Goal: Feedback & Contribution: Leave review/rating

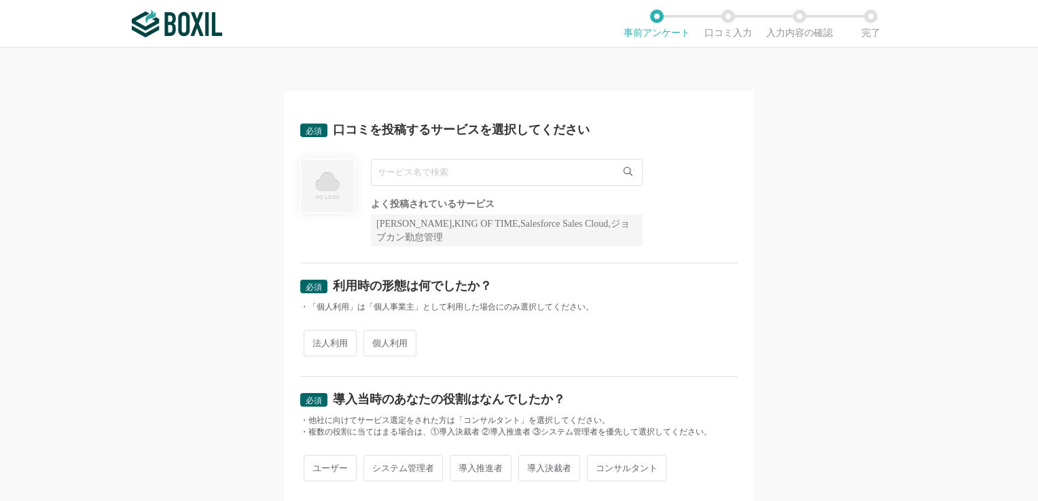
click at [445, 173] on input "text" at bounding box center [507, 172] width 272 height 27
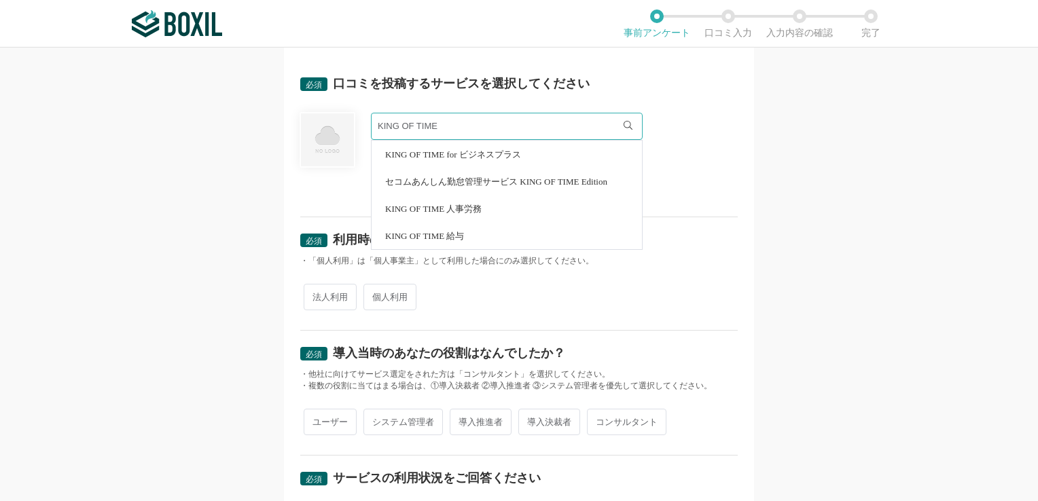
scroll to position [68, 0]
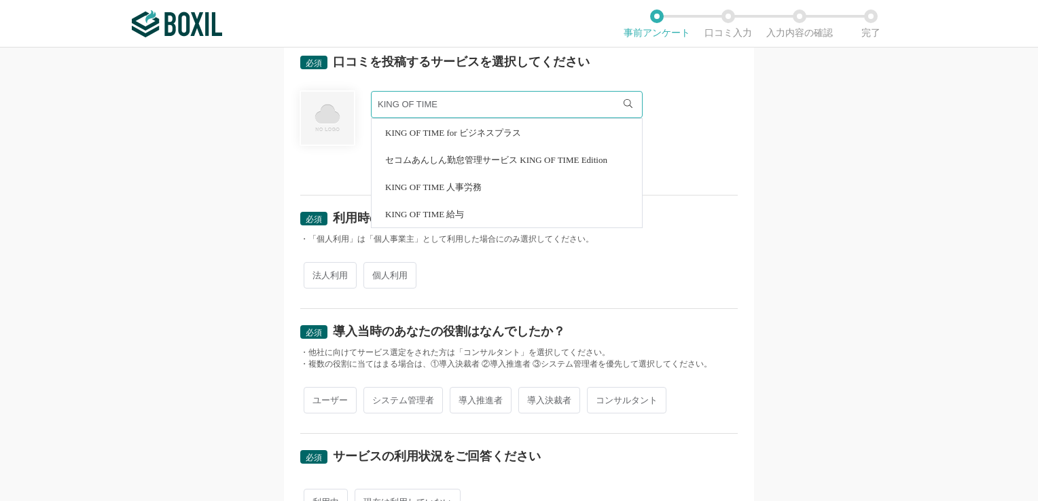
click at [451, 184] on span "KING OF TIME 人事労務" at bounding box center [433, 187] width 96 height 9
type input "KING OF TIME 人事労務"
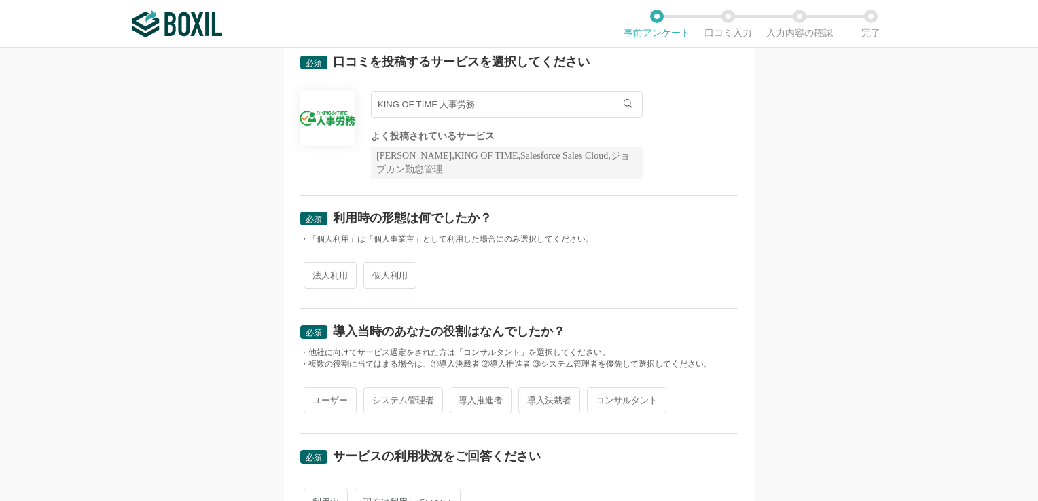
click at [326, 278] on span "法人利用" at bounding box center [330, 275] width 53 height 26
click at [316, 273] on input "法人利用" at bounding box center [311, 268] width 9 height 9
radio input "true"
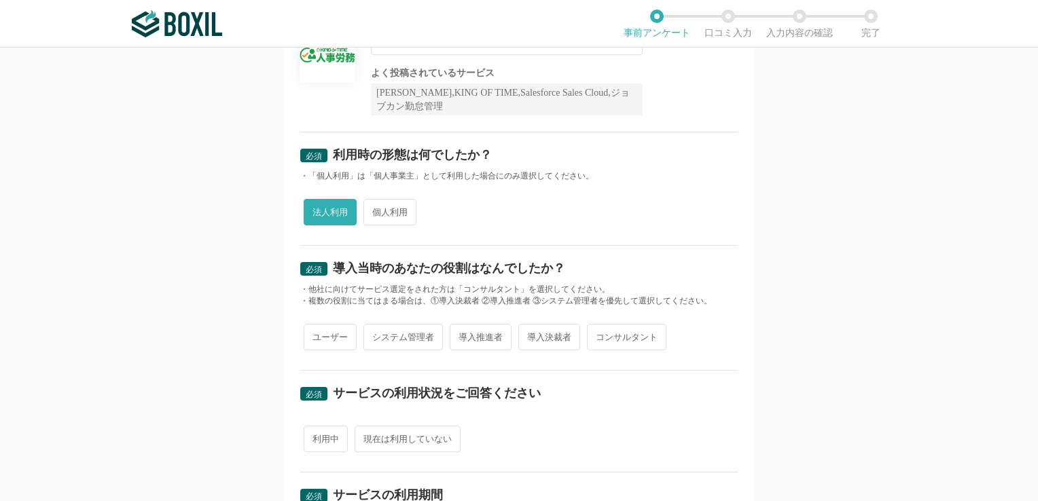
scroll to position [204, 0]
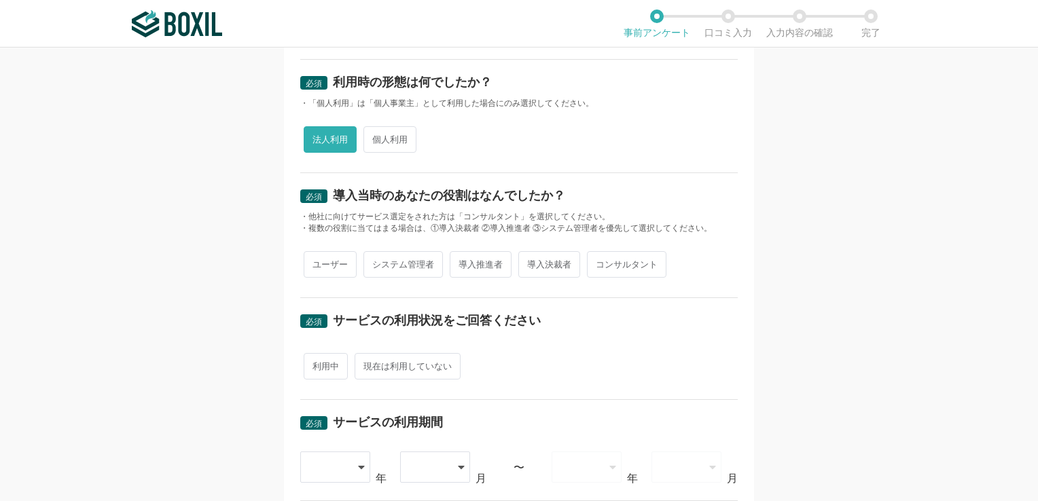
click at [408, 264] on span "システム管理者" at bounding box center [403, 264] width 79 height 26
click at [376, 262] on input "システム管理者" at bounding box center [371, 257] width 9 height 9
radio input "true"
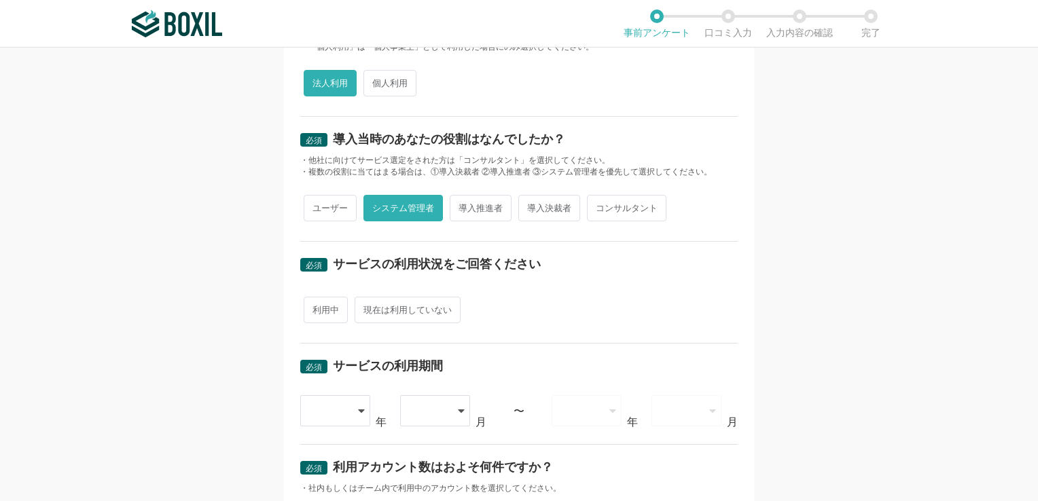
scroll to position [340, 0]
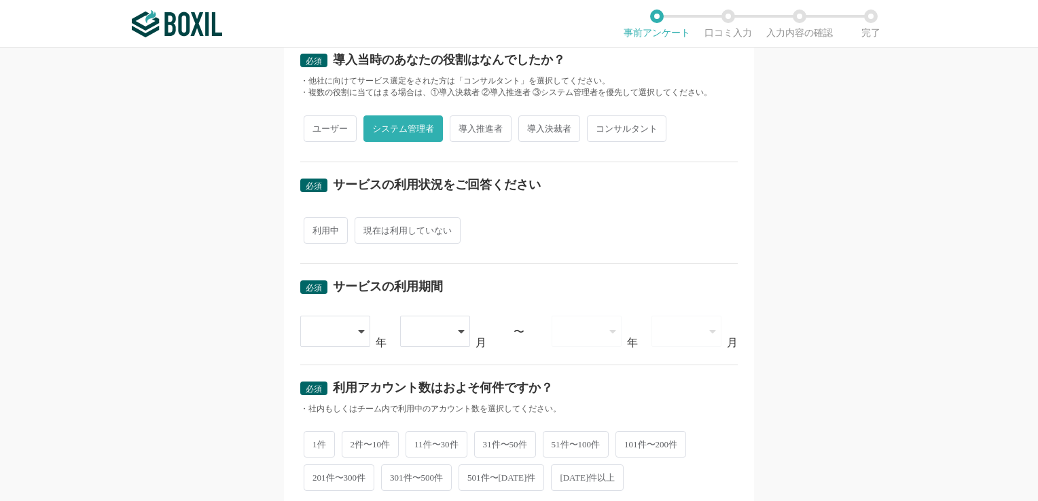
click at [318, 232] on span "利用中" at bounding box center [326, 230] width 44 height 26
click at [316, 228] on input "利用中" at bounding box center [311, 223] width 9 height 9
radio input "true"
click at [359, 332] on icon at bounding box center [362, 331] width 7 height 11
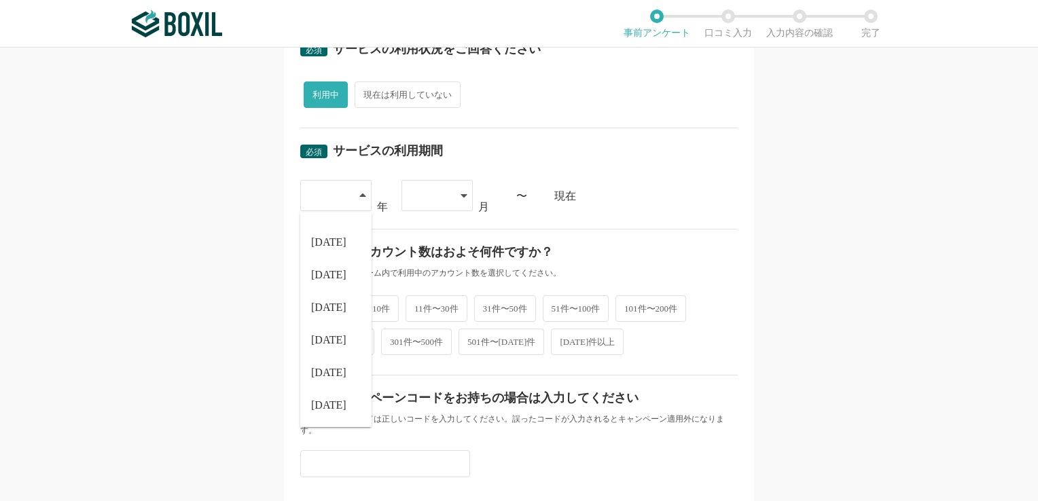
click at [789, 219] on div "必須 口コミを投稿するサービスを選択してください KING OF TIME 人事労務 KING OF TIME 人事労務 よく投稿されているサービス Sans…" at bounding box center [519, 275] width 1038 height 454
click at [359, 194] on icon at bounding box center [362, 195] width 6 height 3
click at [315, 335] on span "[DATE]" at bounding box center [328, 340] width 35 height 11
click at [461, 195] on icon at bounding box center [464, 195] width 7 height 11
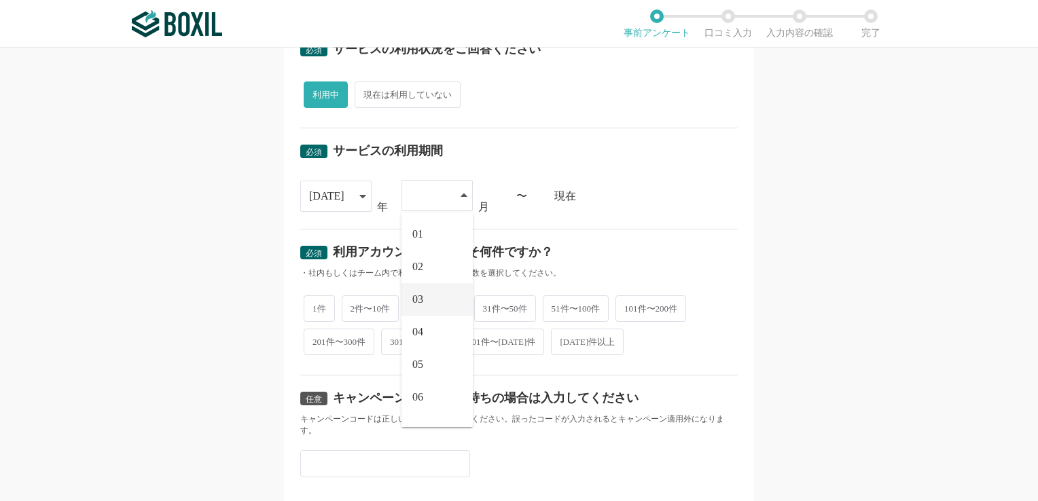
click at [435, 303] on li "03" at bounding box center [437, 299] width 71 height 33
click at [584, 310] on span "51件〜100件" at bounding box center [576, 307] width 67 height 26
click at [555, 305] on input "51件〜100件" at bounding box center [550, 300] width 9 height 9
radio input "true"
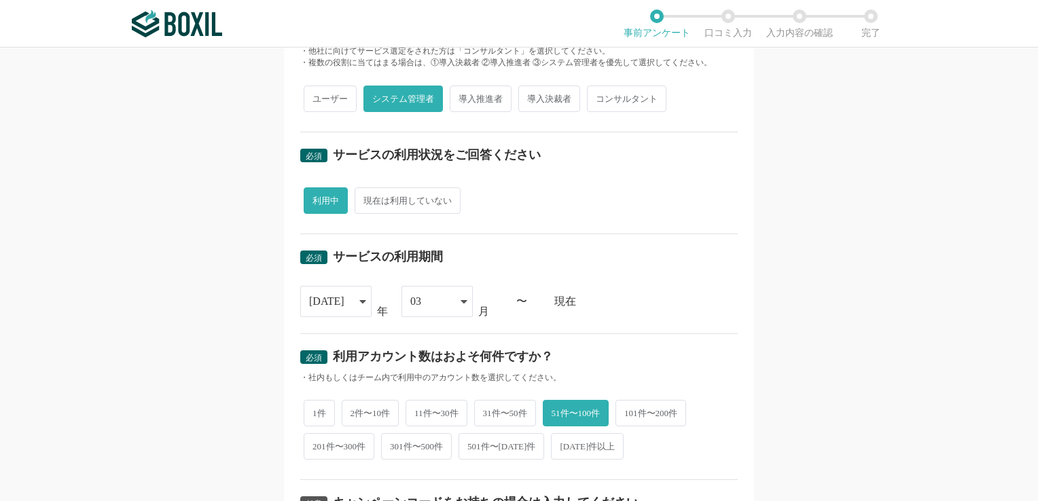
scroll to position [578, 0]
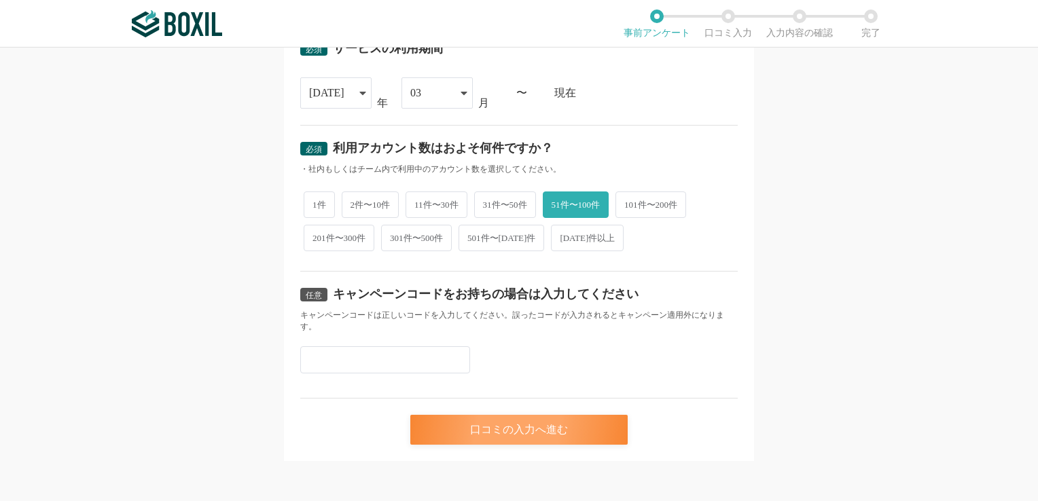
click at [543, 434] on div "口コミの入力へ進む" at bounding box center [518, 430] width 217 height 30
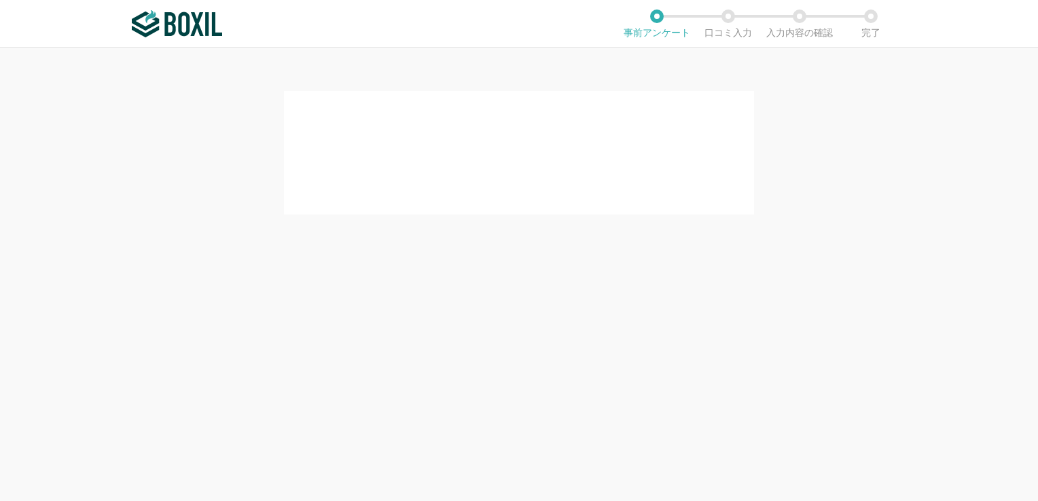
scroll to position [0, 0]
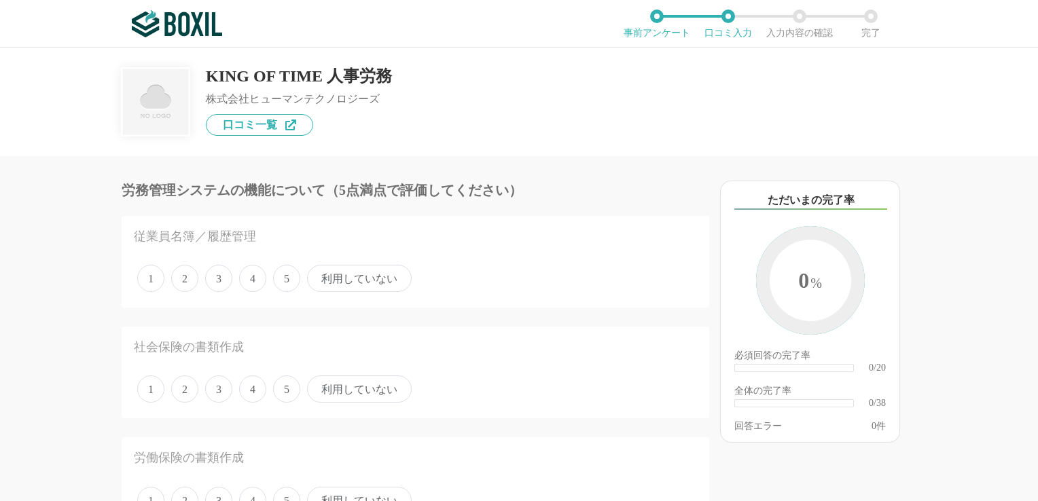
click at [285, 278] on span "5" at bounding box center [286, 278] width 27 height 27
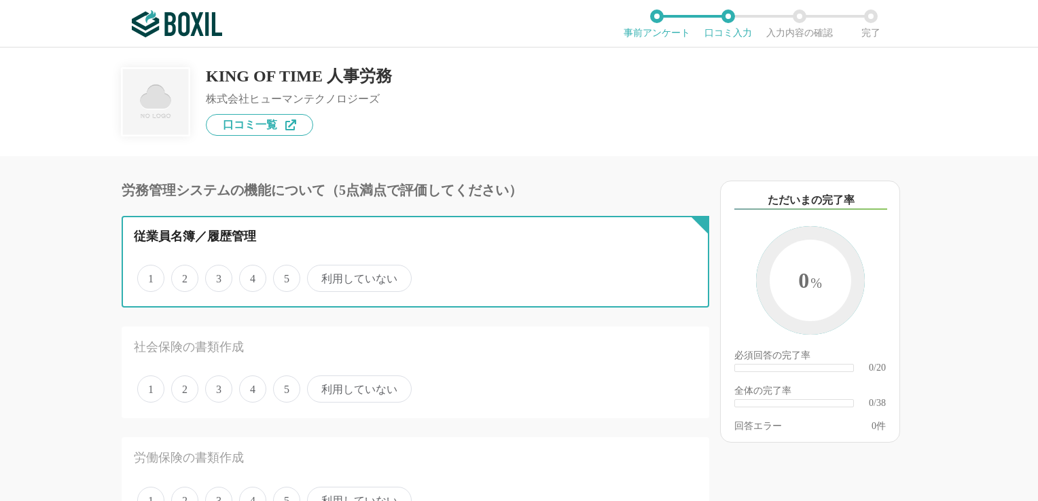
click at [285, 276] on input "5" at bounding box center [281, 271] width 9 height 9
radio input "true"
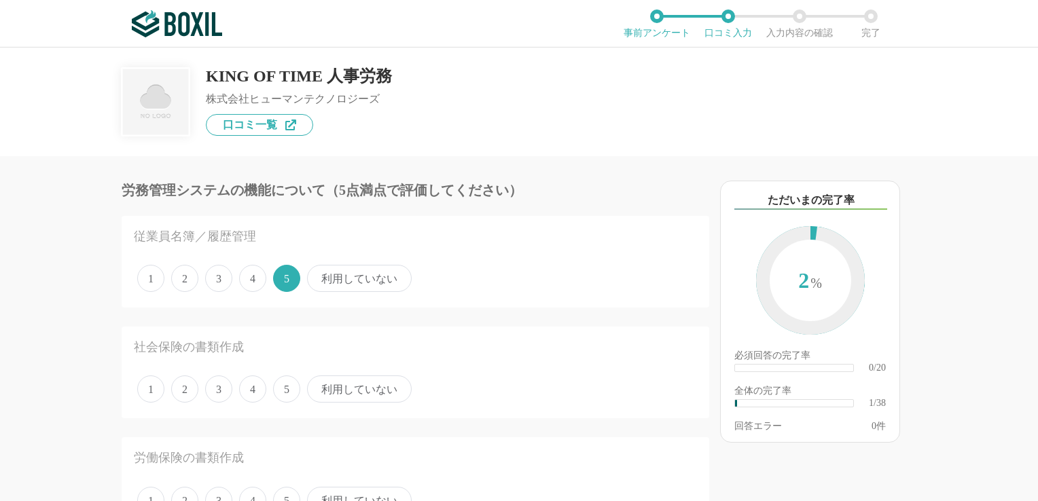
click at [358, 401] on span "利用していない" at bounding box center [359, 389] width 105 height 27
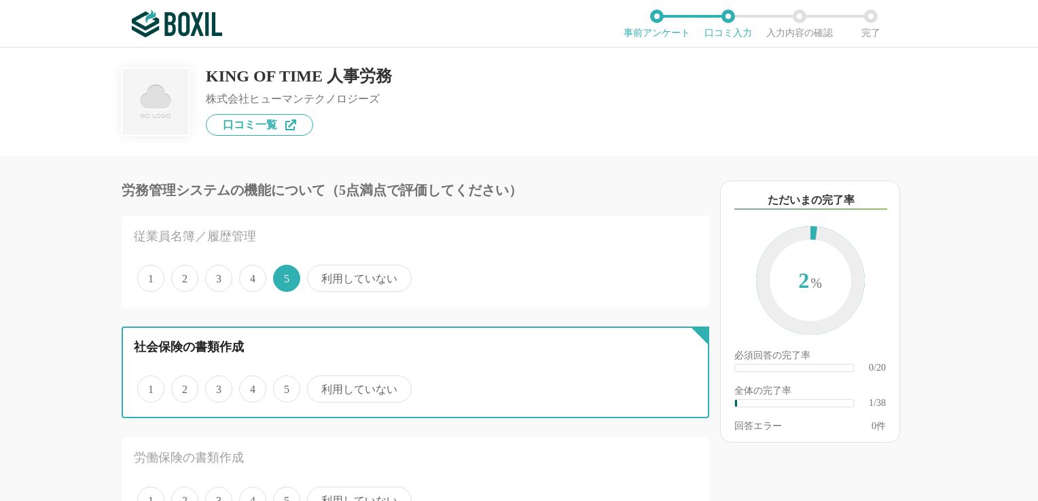
click at [319, 387] on input "利用していない" at bounding box center [315, 382] width 9 height 9
radio input "true"
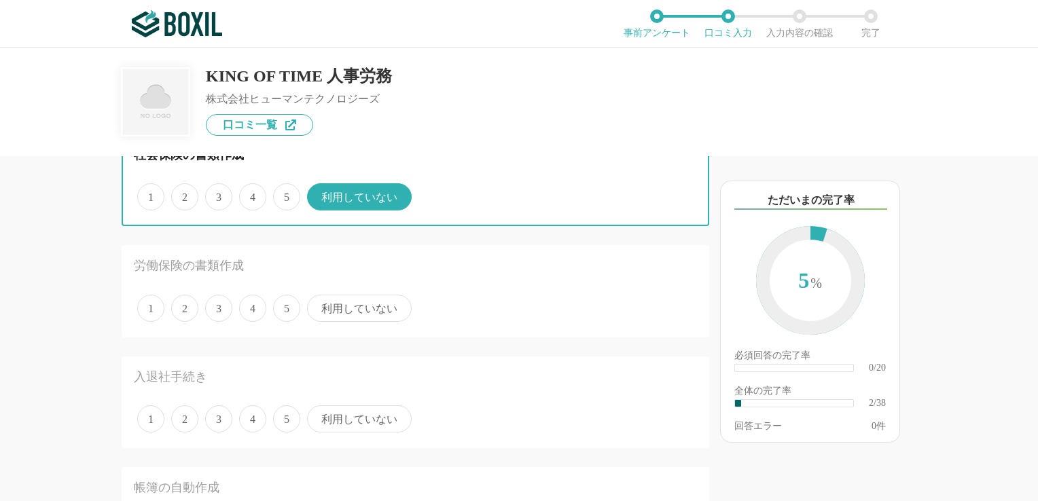
scroll to position [204, 0]
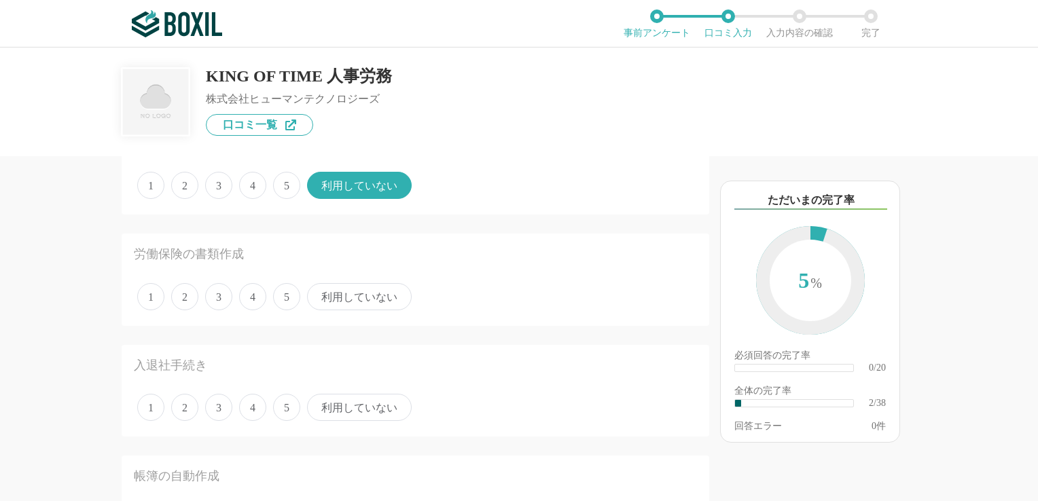
click at [391, 298] on span "利用していない" at bounding box center [359, 296] width 105 height 27
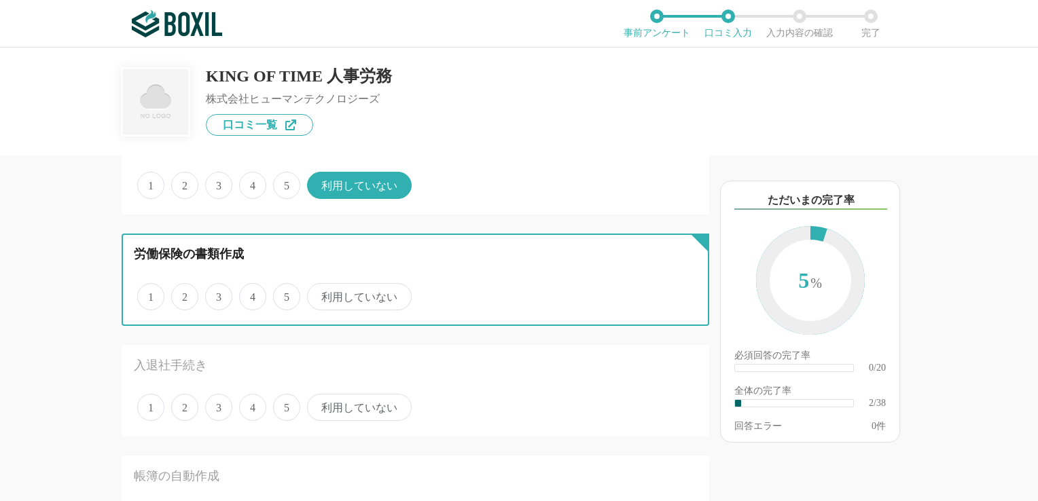
click at [319, 294] on input "利用していない" at bounding box center [315, 289] width 9 height 9
radio input "true"
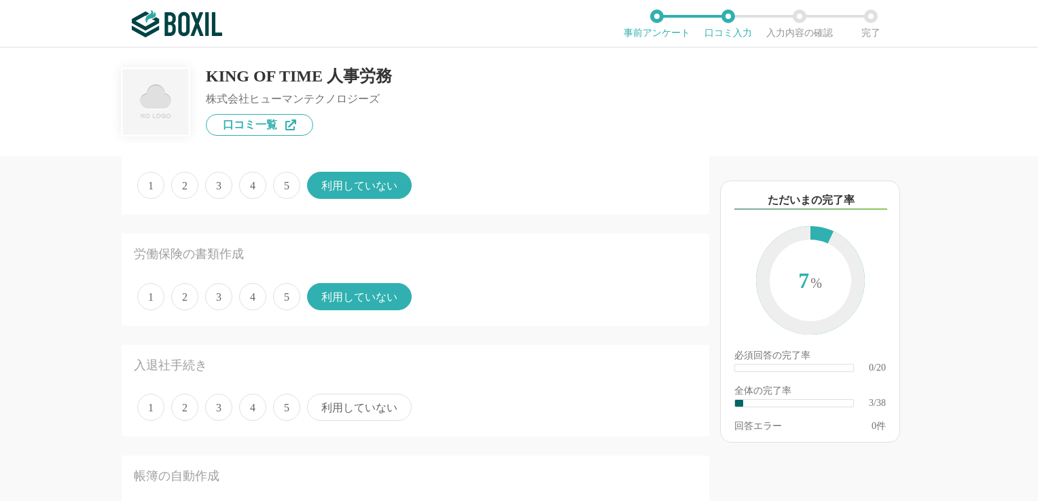
click at [387, 412] on span "利用していない" at bounding box center [359, 407] width 105 height 27
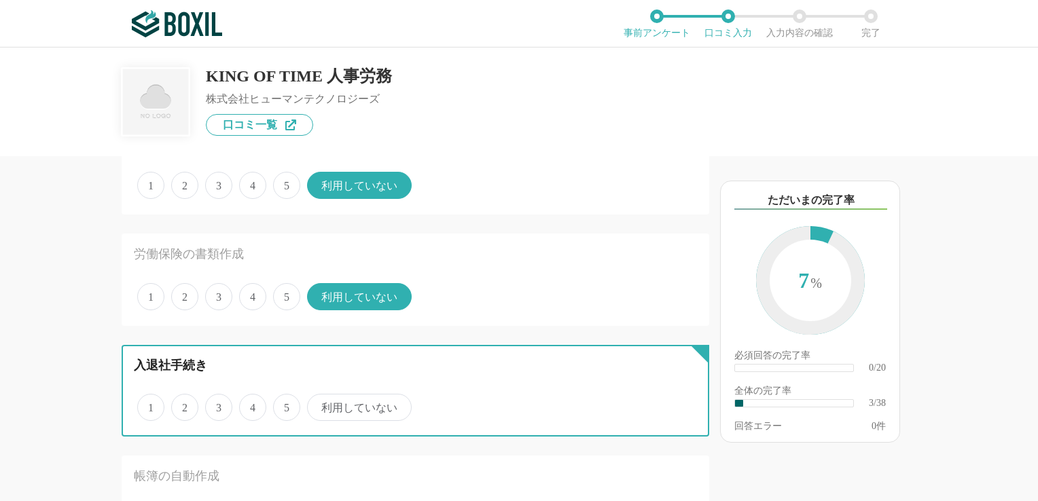
click at [319, 405] on input "利用していない" at bounding box center [315, 400] width 9 height 9
radio input "true"
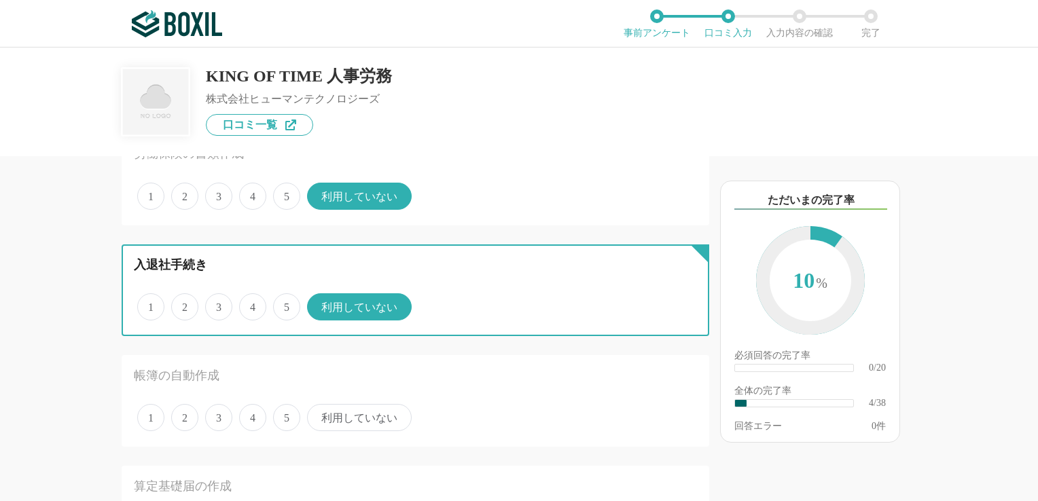
scroll to position [408, 0]
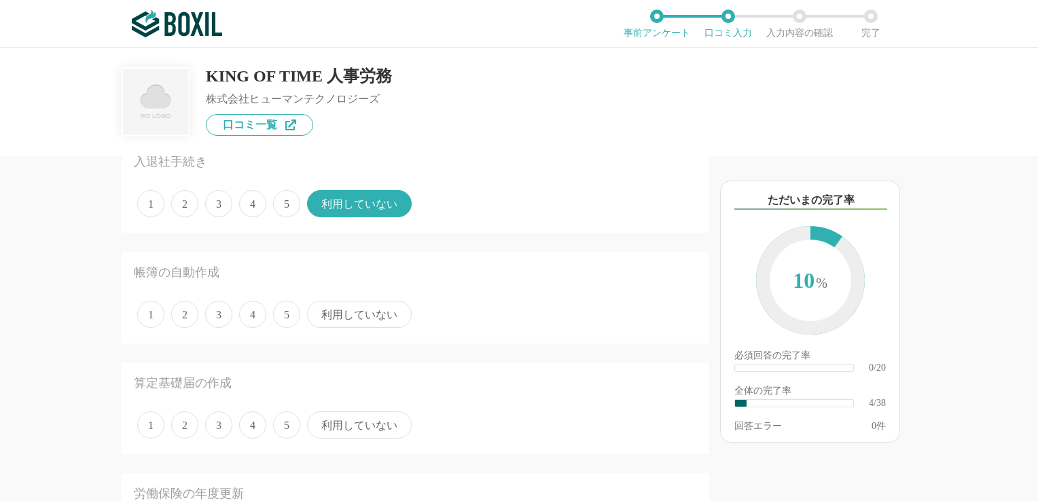
click at [377, 317] on span "利用していない" at bounding box center [359, 314] width 105 height 27
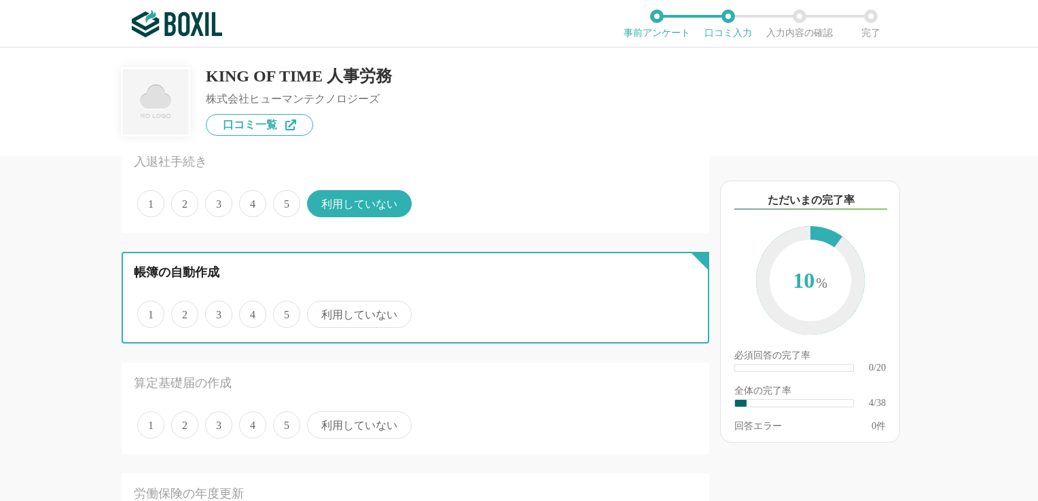
click at [319, 312] on input "利用していない" at bounding box center [315, 307] width 9 height 9
radio input "true"
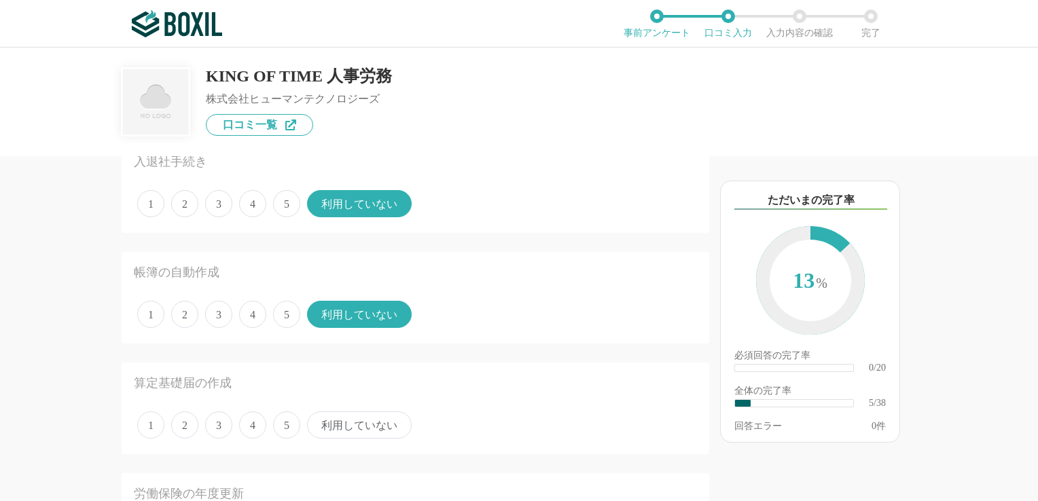
click at [367, 425] on span "利用していない" at bounding box center [359, 425] width 105 height 27
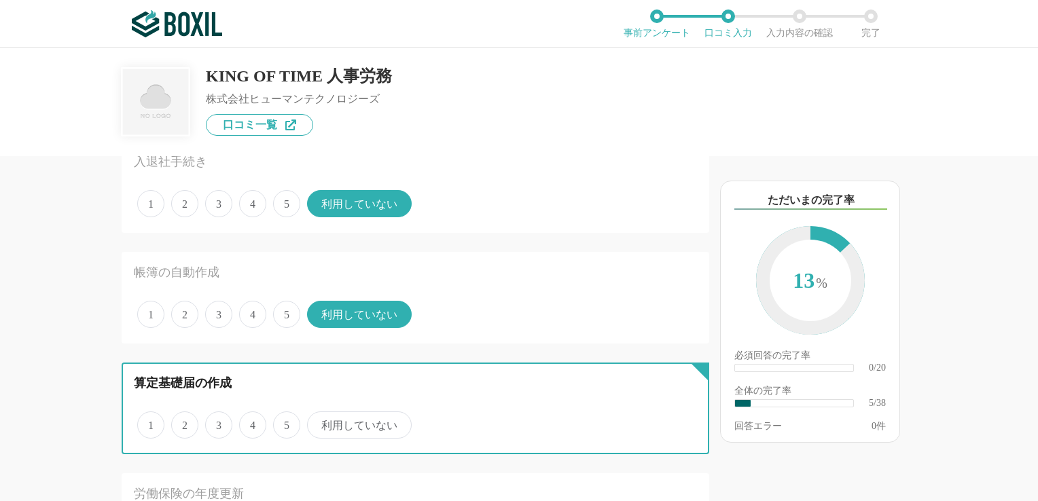
click at [319, 423] on input "利用していない" at bounding box center [315, 418] width 9 height 9
radio input "true"
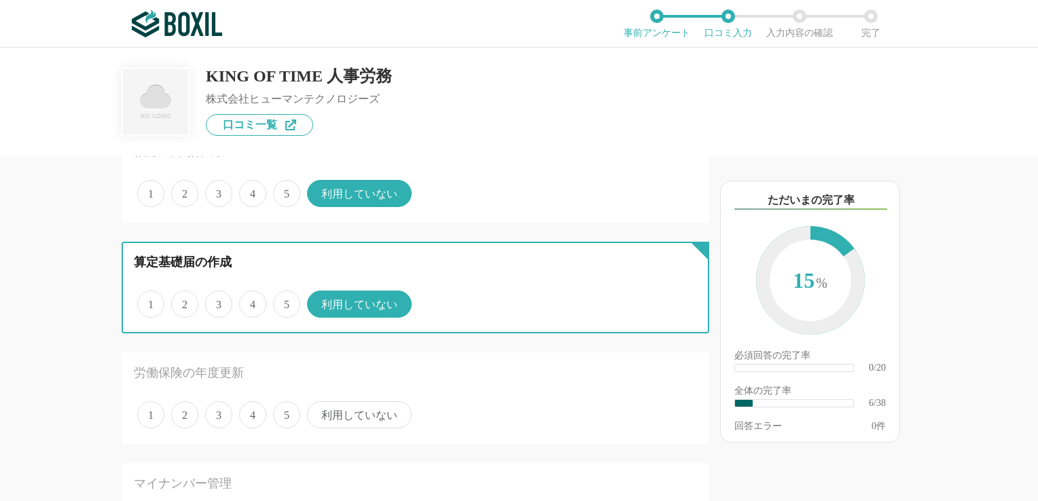
scroll to position [679, 0]
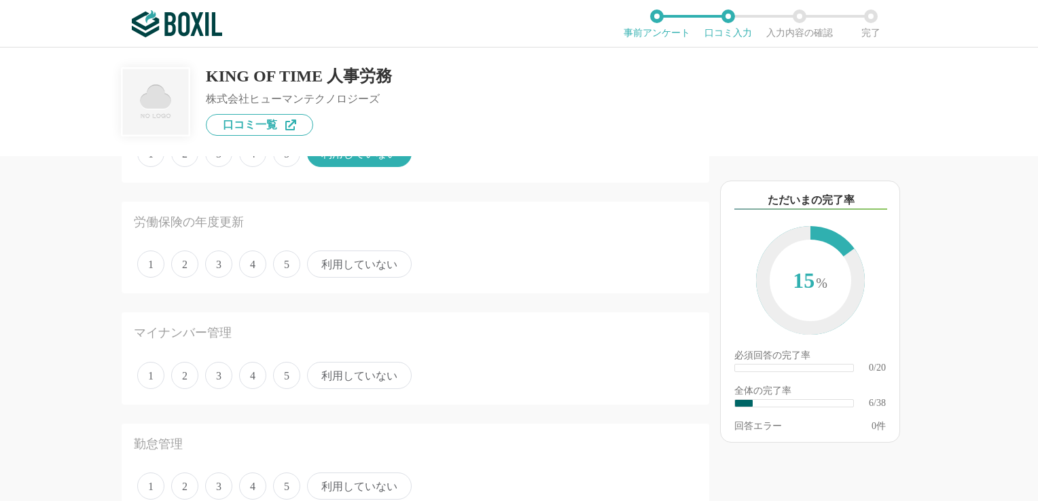
click at [355, 265] on span "利用していない" at bounding box center [359, 264] width 105 height 27
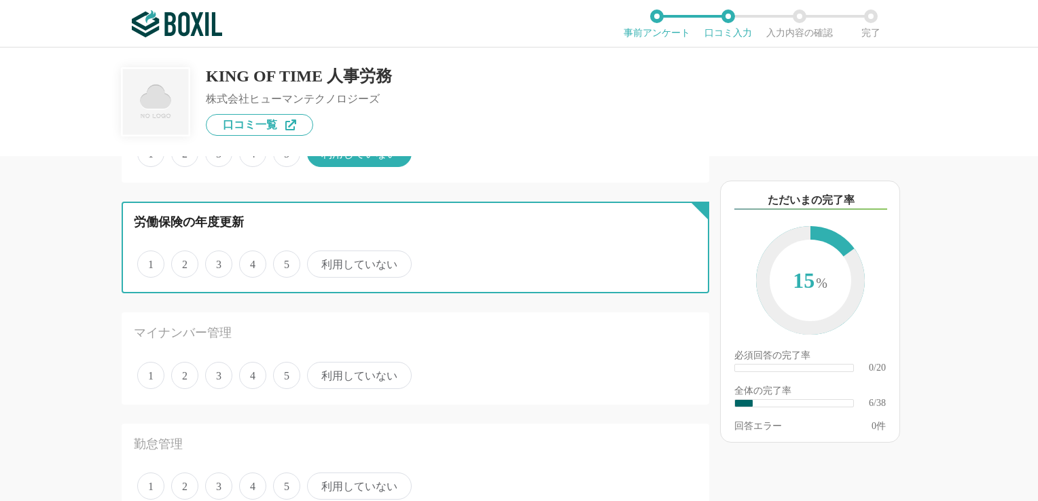
click at [319, 262] on input "利用していない" at bounding box center [315, 257] width 9 height 9
radio input "true"
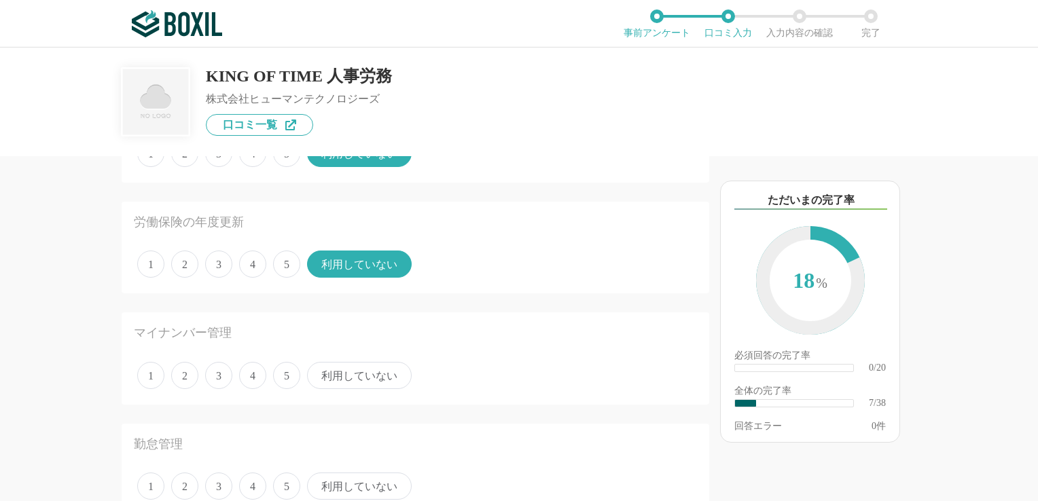
click at [366, 374] on span "利用していない" at bounding box center [359, 375] width 105 height 27
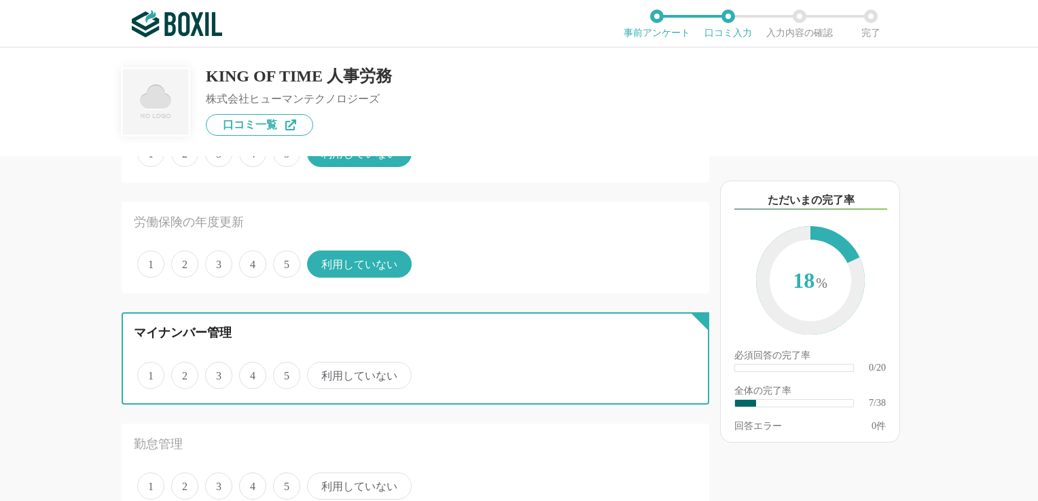
click at [319, 373] on input "利用していない" at bounding box center [315, 368] width 9 height 9
radio input "true"
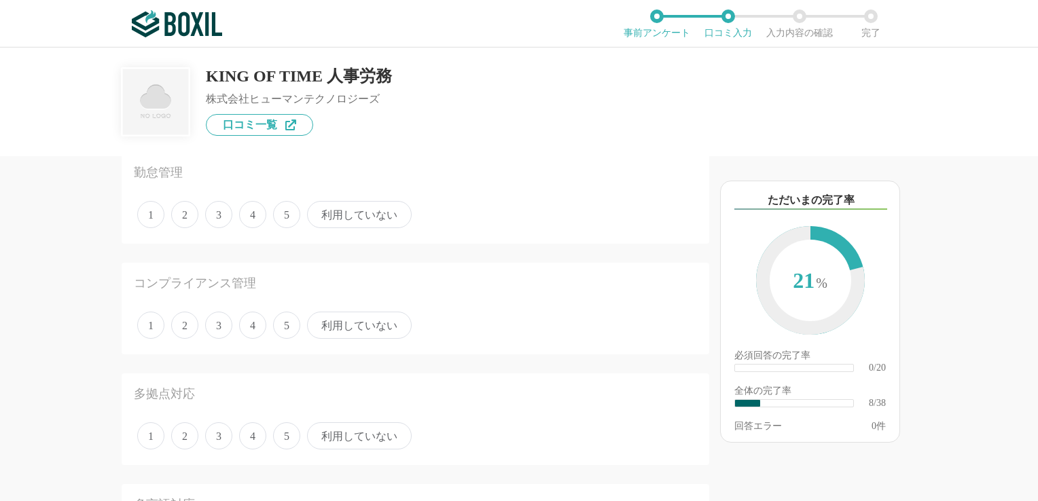
click at [280, 209] on span "5" at bounding box center [286, 214] width 27 height 27
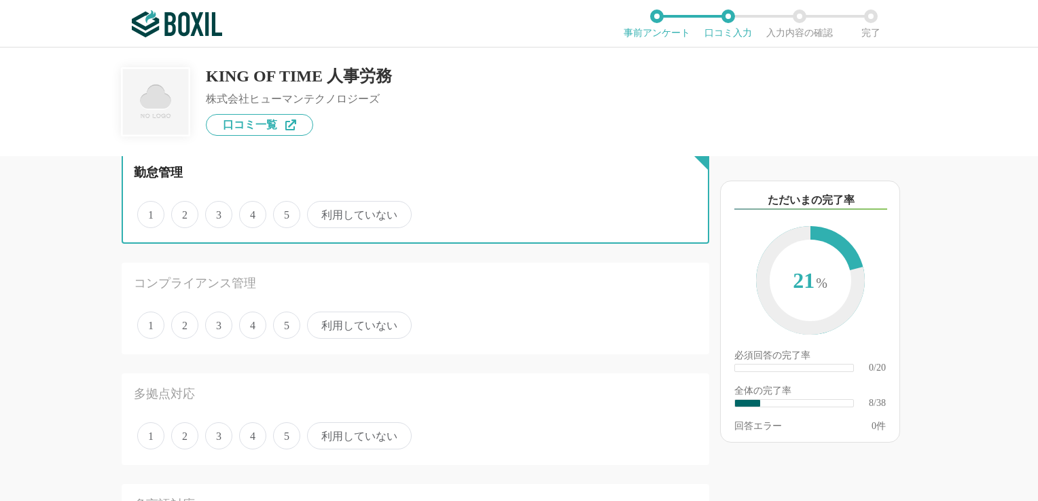
click at [280, 209] on input "5" at bounding box center [281, 207] width 9 height 9
radio input "true"
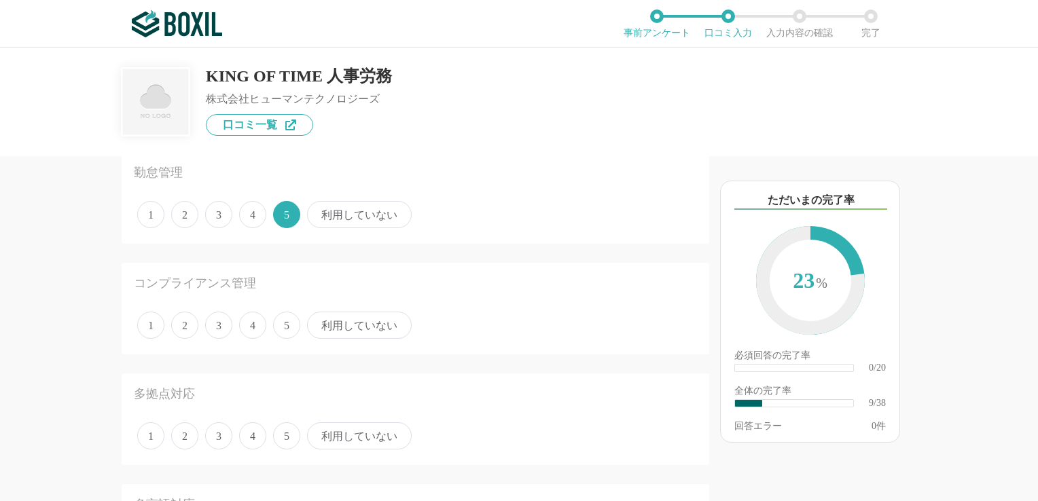
click at [351, 322] on span "利用していない" at bounding box center [359, 325] width 105 height 27
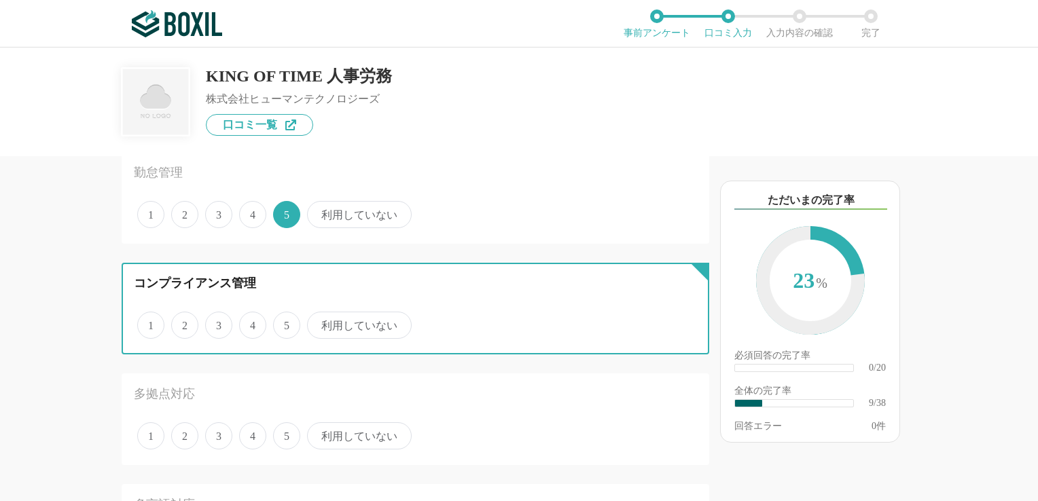
click at [319, 322] on input "利用していない" at bounding box center [315, 318] width 9 height 9
radio input "true"
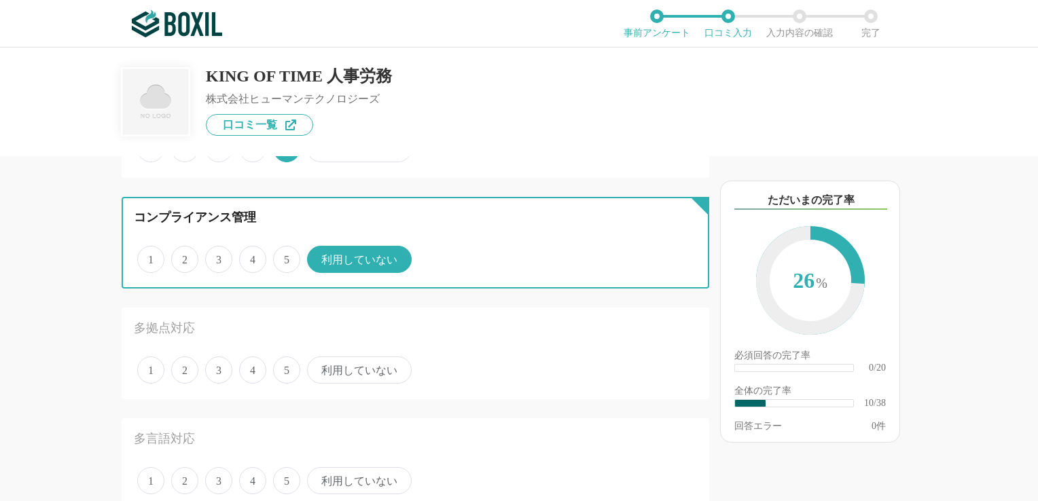
scroll to position [1087, 0]
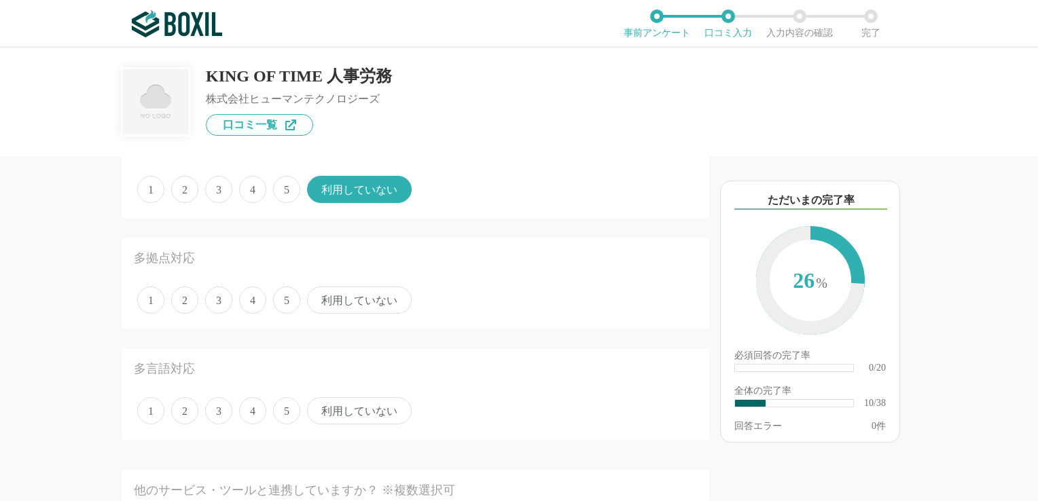
click at [367, 300] on span "利用していない" at bounding box center [359, 300] width 105 height 27
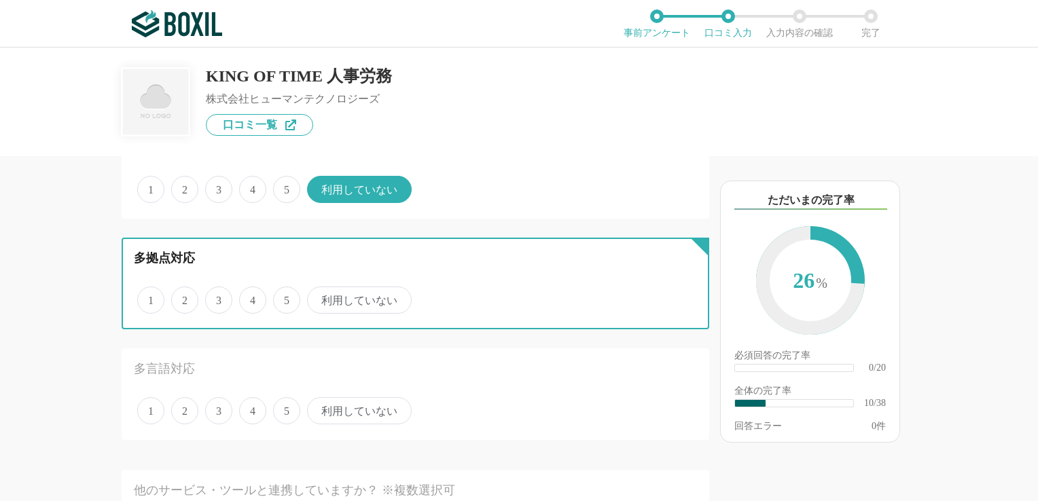
click at [319, 298] on input "利用していない" at bounding box center [315, 293] width 9 height 9
radio input "true"
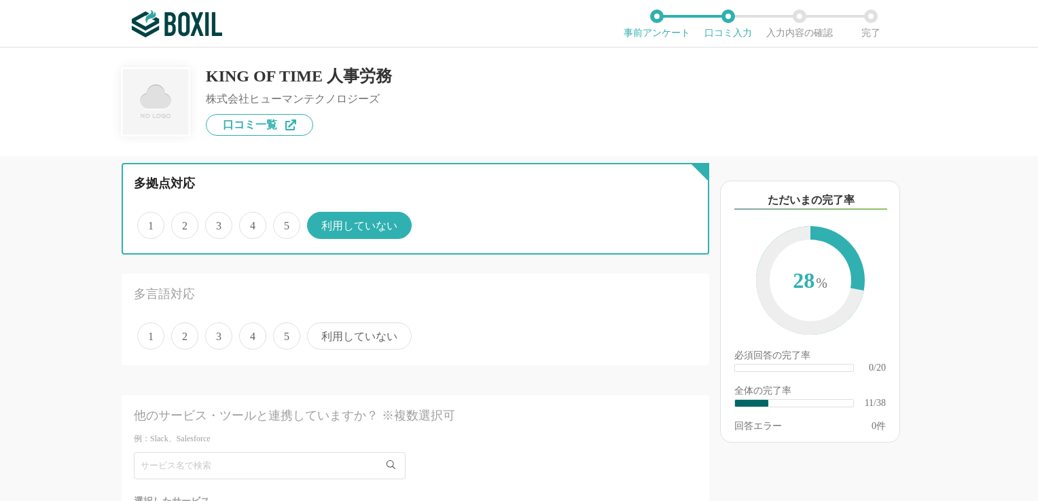
scroll to position [1223, 0]
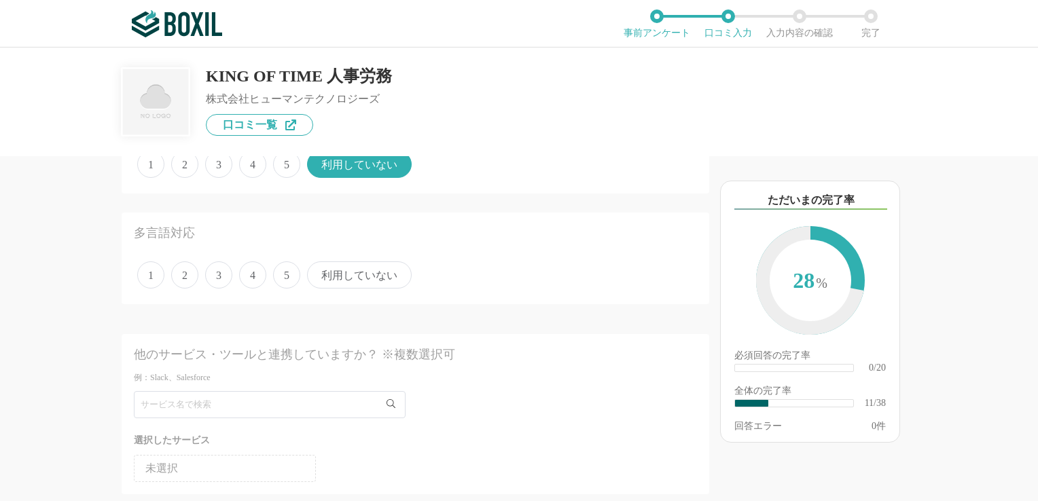
click at [369, 272] on span "利用していない" at bounding box center [359, 275] width 105 height 27
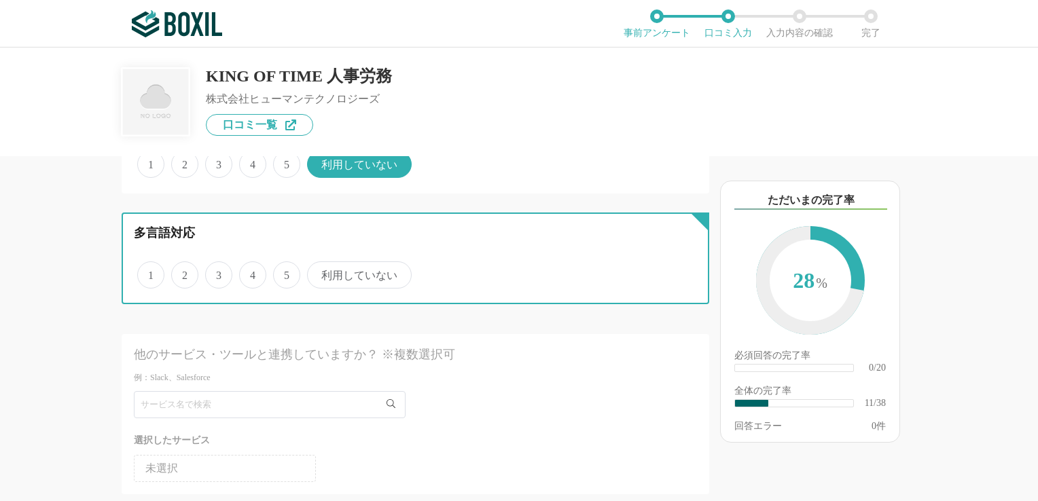
click at [319, 272] on input "利用していない" at bounding box center [315, 268] width 9 height 9
radio input "true"
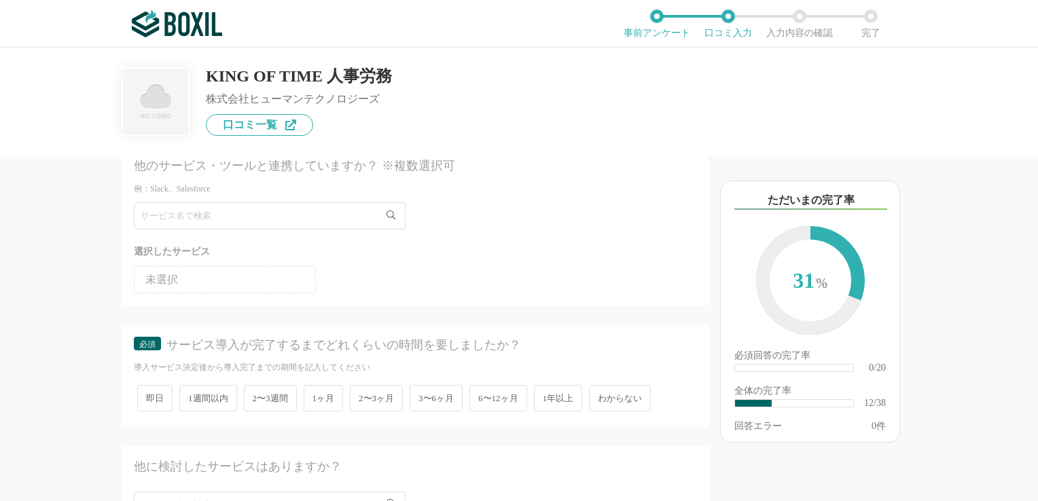
scroll to position [1495, 0]
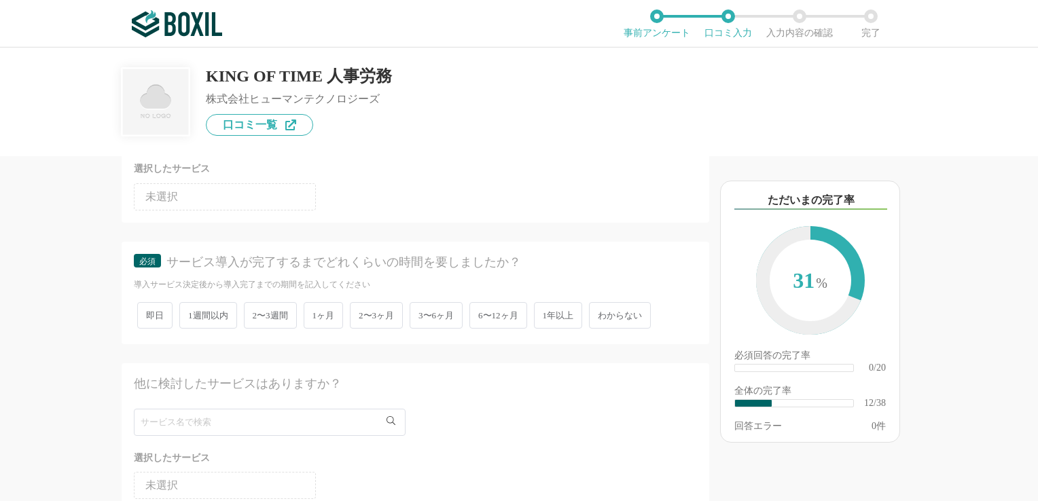
click at [373, 304] on span "2〜3ヶ月" at bounding box center [376, 315] width 53 height 26
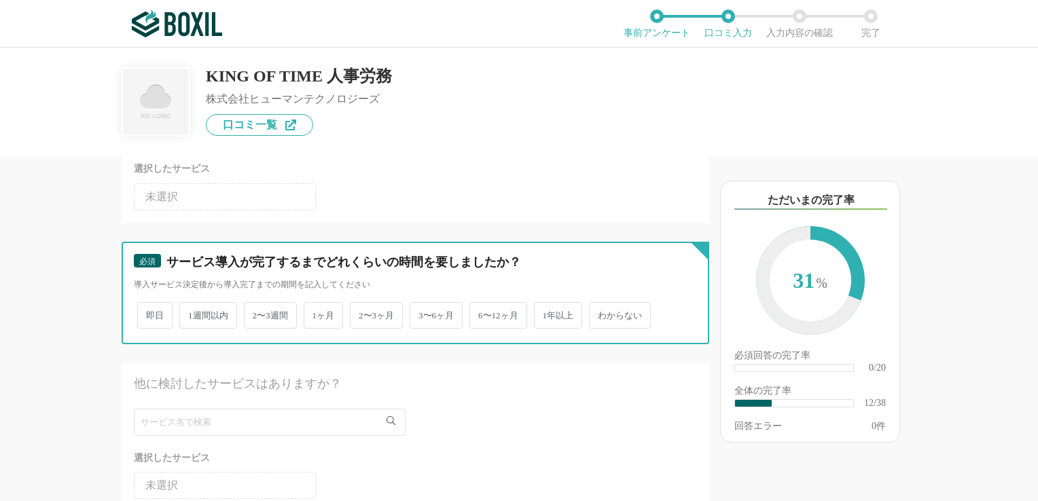
click at [362, 304] on input "2〜3ヶ月" at bounding box center [357, 308] width 9 height 9
radio input "true"
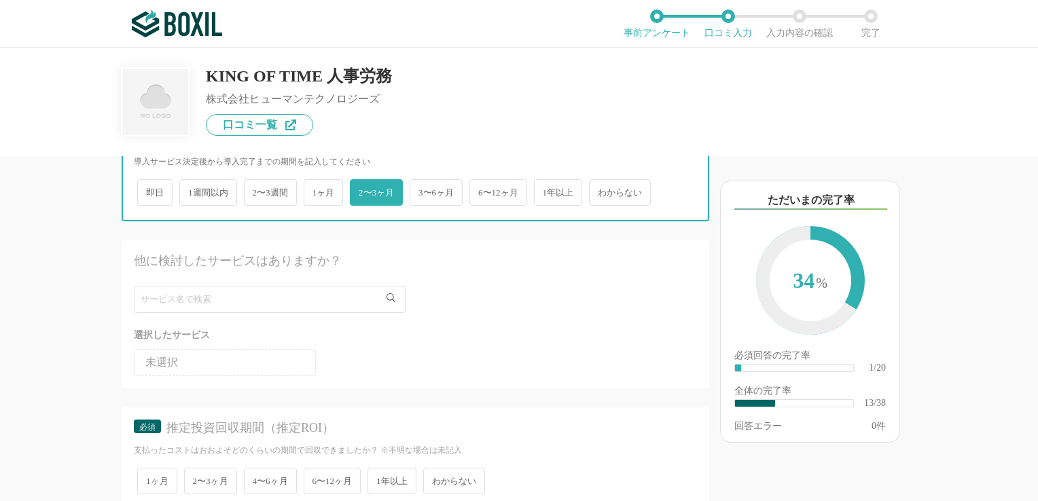
scroll to position [1631, 0]
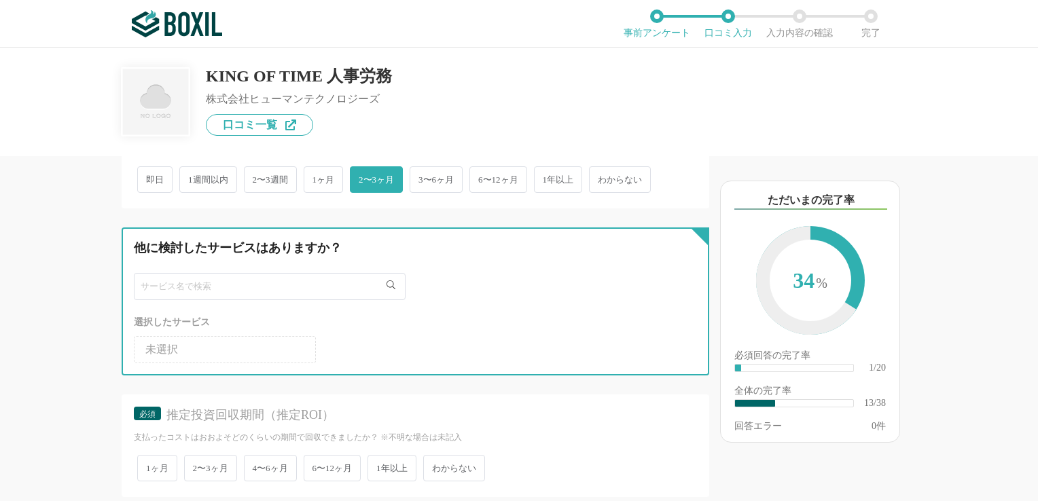
click at [280, 279] on input "text" at bounding box center [270, 286] width 272 height 27
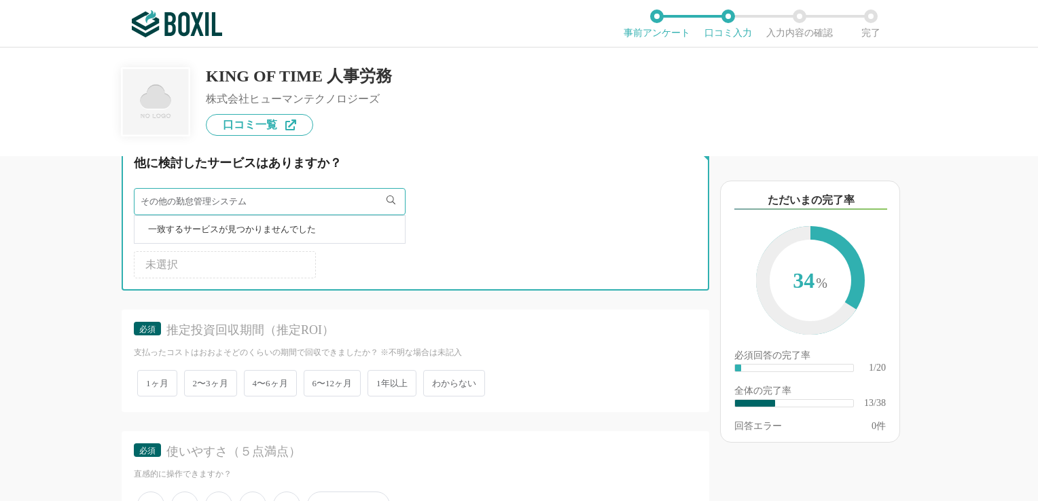
scroll to position [1767, 0]
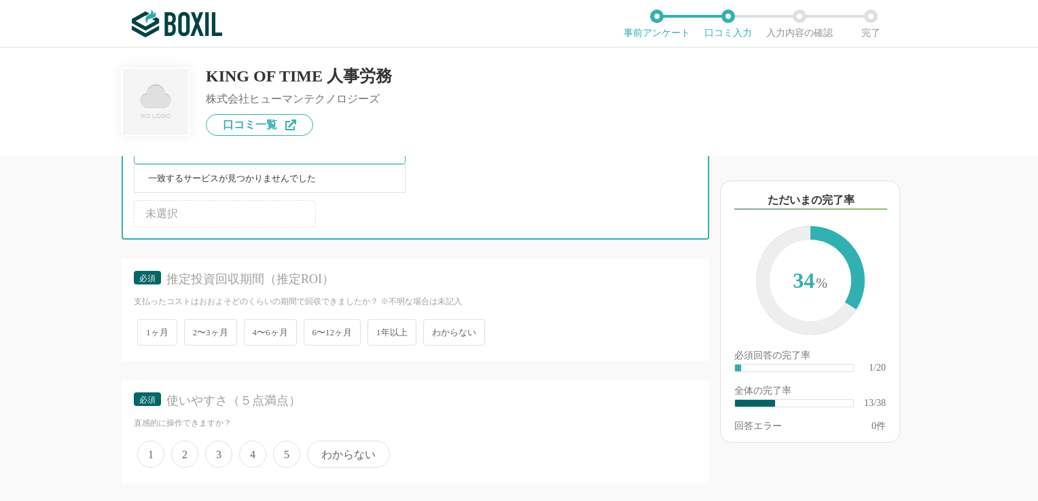
type input "その他の勤怠管理システム"
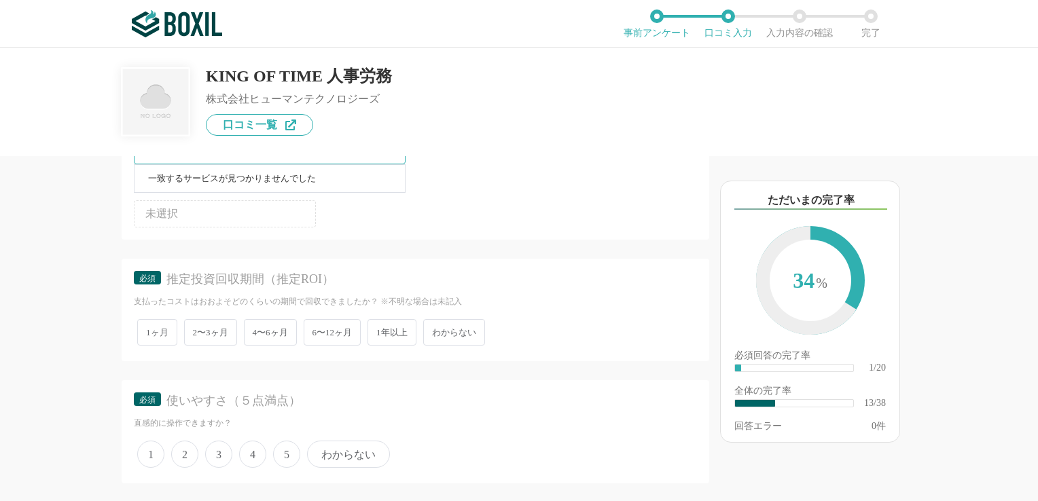
click at [450, 325] on span "わからない" at bounding box center [454, 332] width 62 height 26
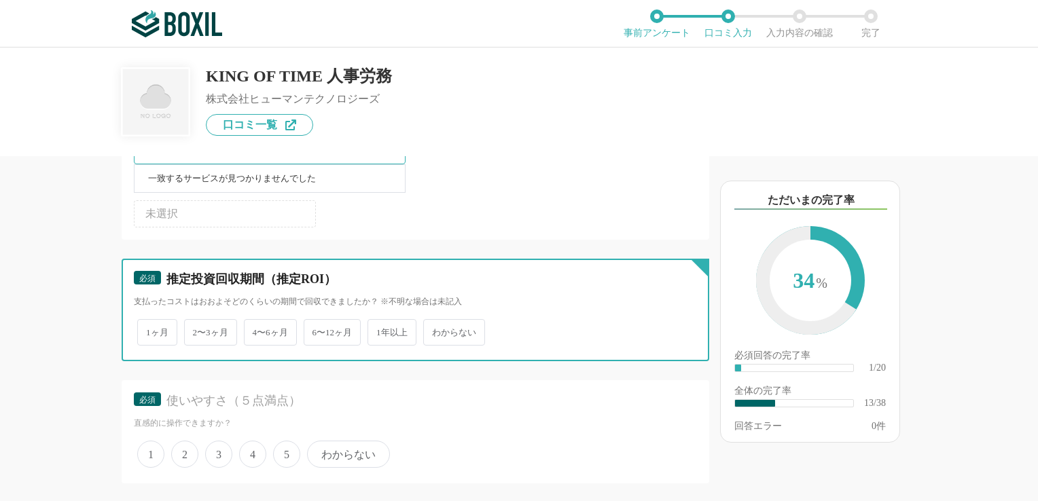
click at [436, 325] on input "わからない" at bounding box center [431, 325] width 9 height 9
radio input "true"
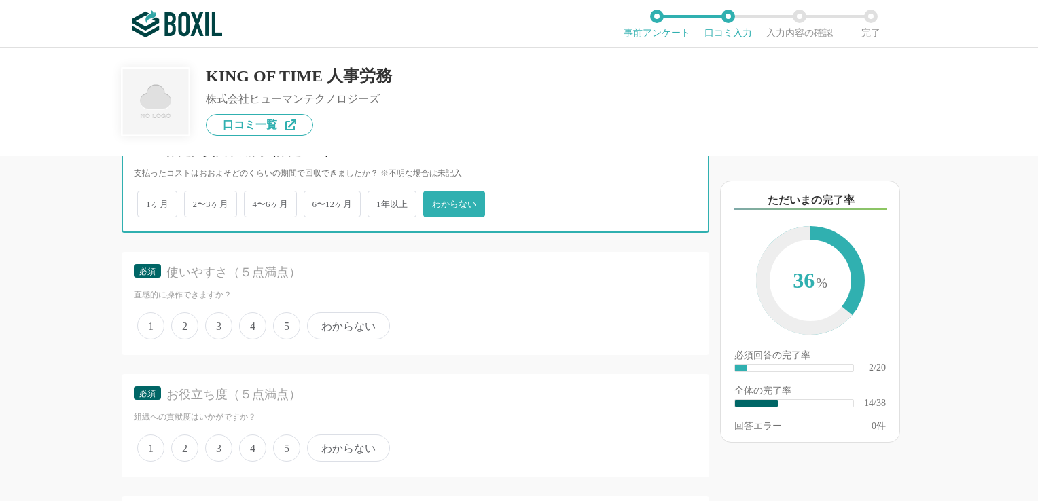
scroll to position [1903, 0]
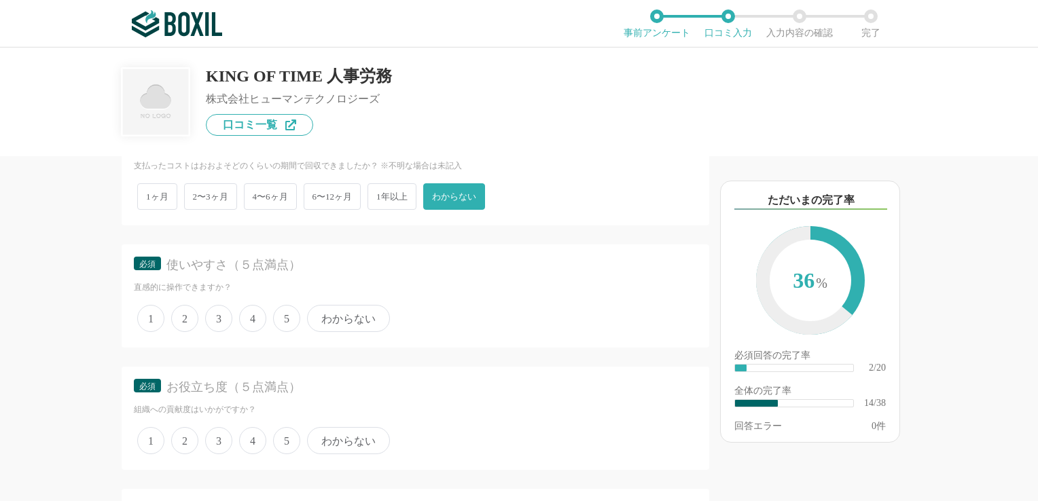
click at [282, 312] on span "5" at bounding box center [286, 318] width 27 height 27
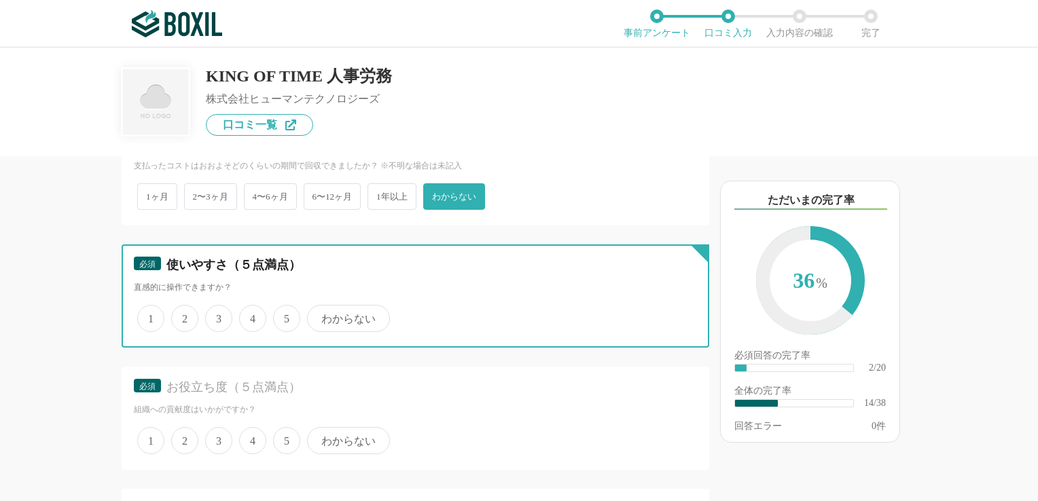
click at [282, 312] on input "5" at bounding box center [281, 311] width 9 height 9
radio input "true"
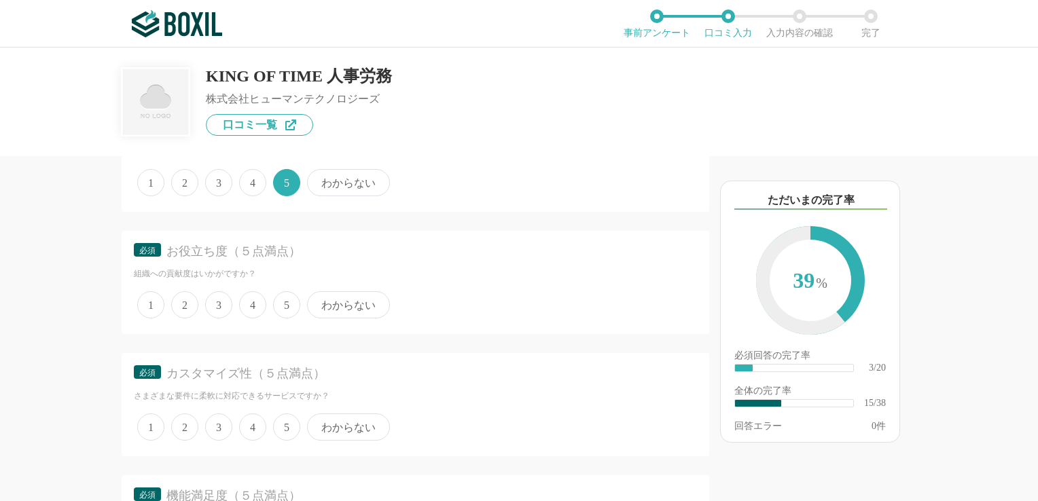
click at [282, 305] on span "5" at bounding box center [286, 304] width 27 height 27
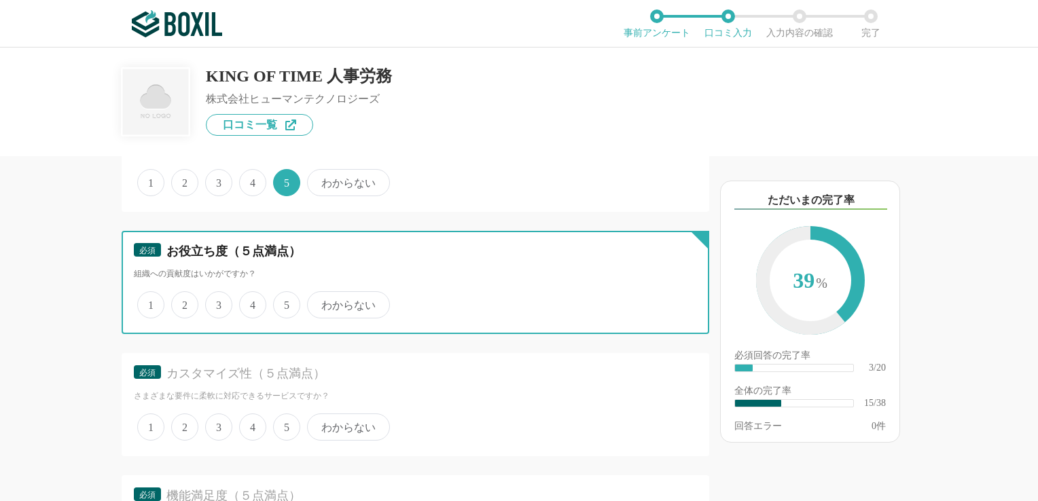
click at [282, 302] on input "5" at bounding box center [281, 298] width 9 height 9
radio input "true"
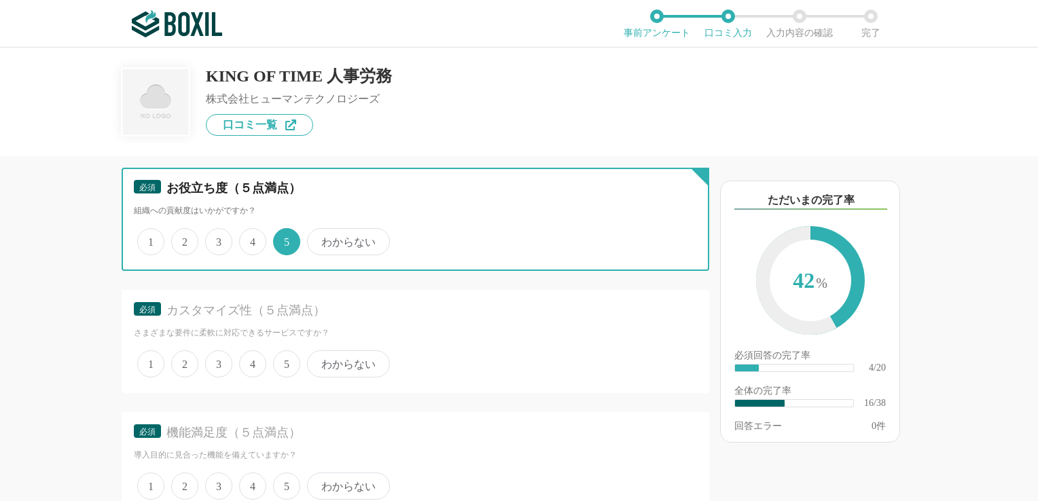
scroll to position [2174, 0]
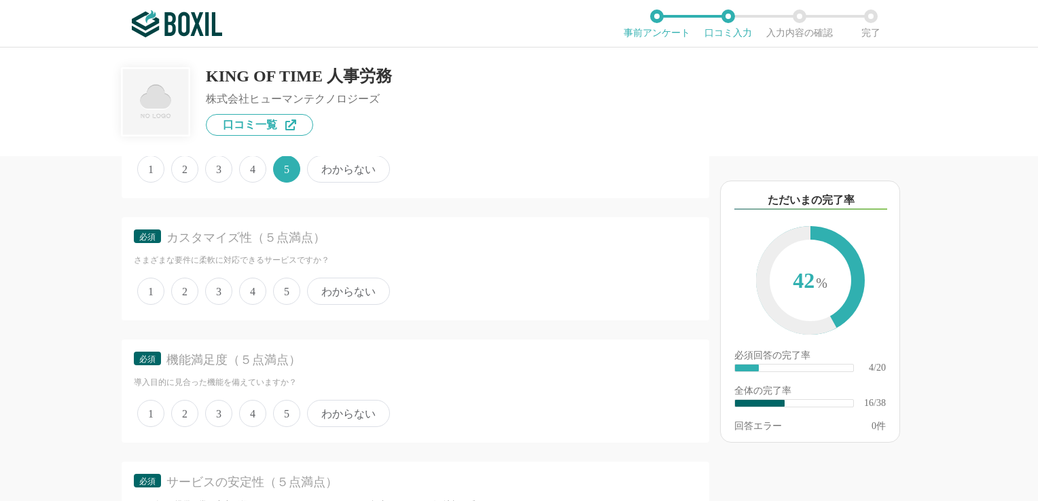
click at [218, 281] on span "3" at bounding box center [218, 291] width 27 height 27
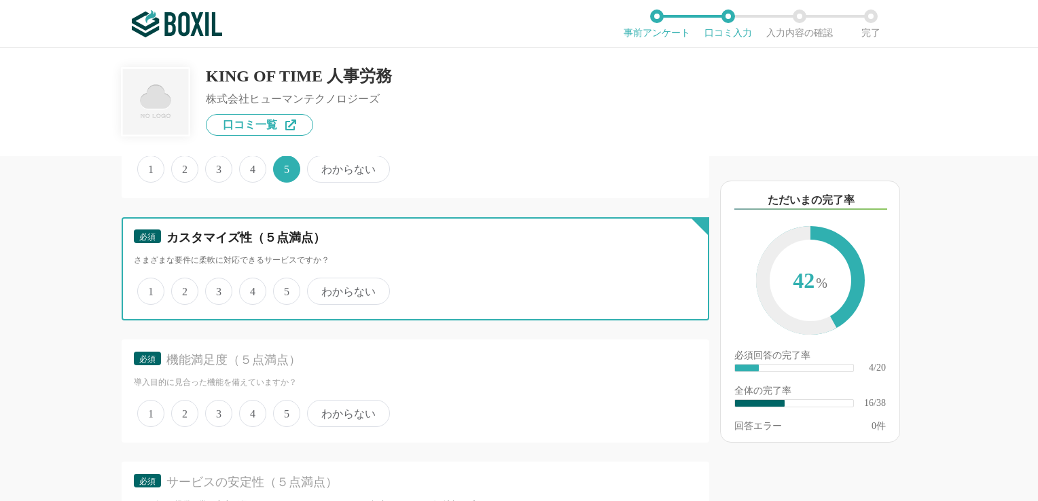
click at [217, 281] on input "3" at bounding box center [213, 284] width 9 height 9
radio input "true"
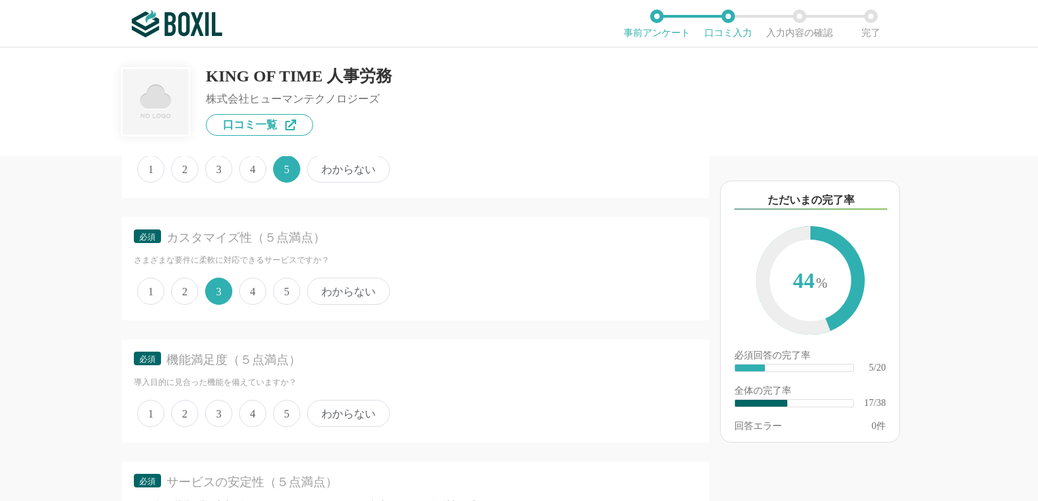
click at [293, 405] on span "5" at bounding box center [286, 413] width 27 height 27
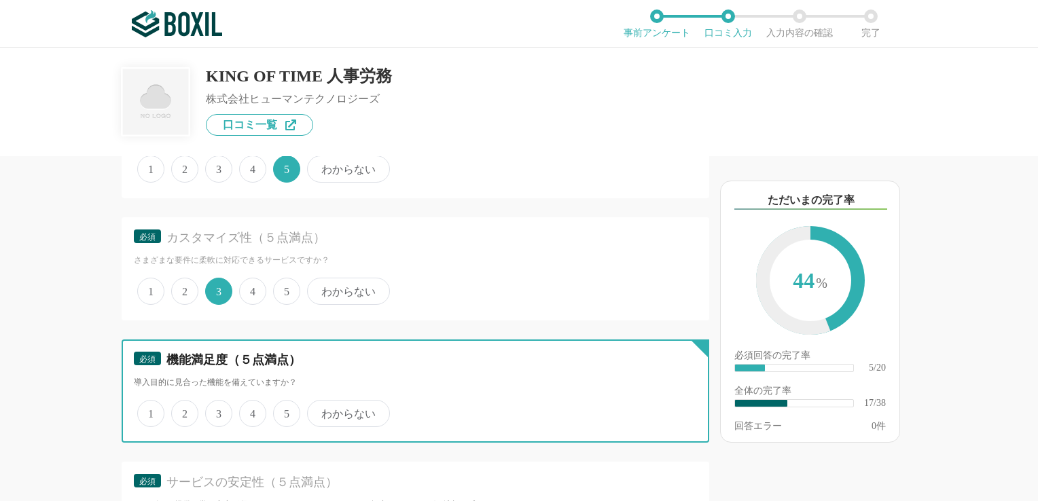
click at [285, 405] on input "5" at bounding box center [281, 406] width 9 height 9
radio input "true"
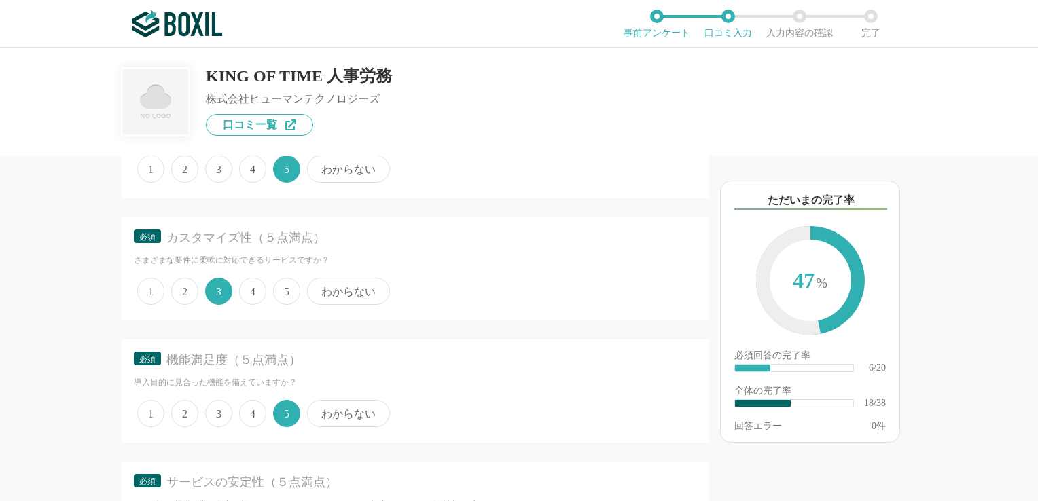
click at [207, 403] on span "3" at bounding box center [218, 413] width 27 height 27
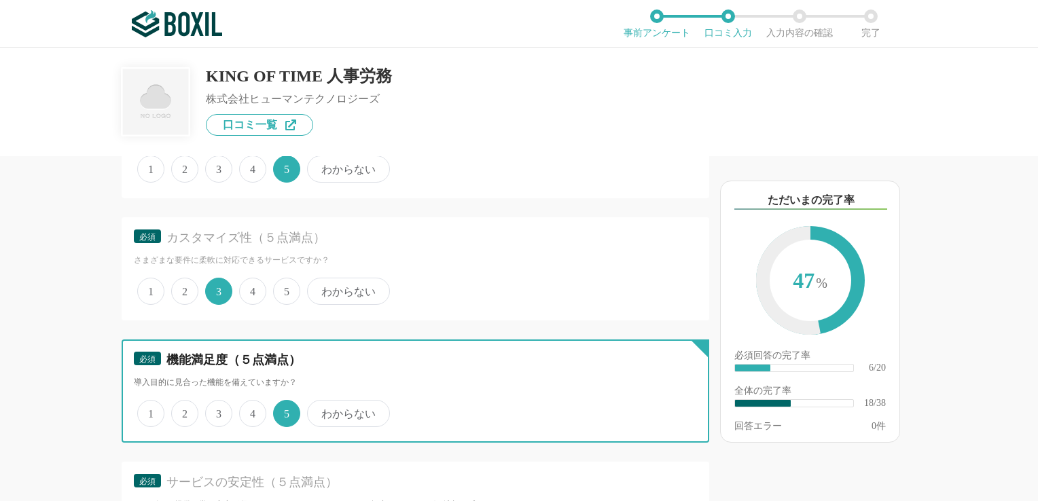
click at [209, 403] on input "3" at bounding box center [213, 406] width 9 height 9
radio input "true"
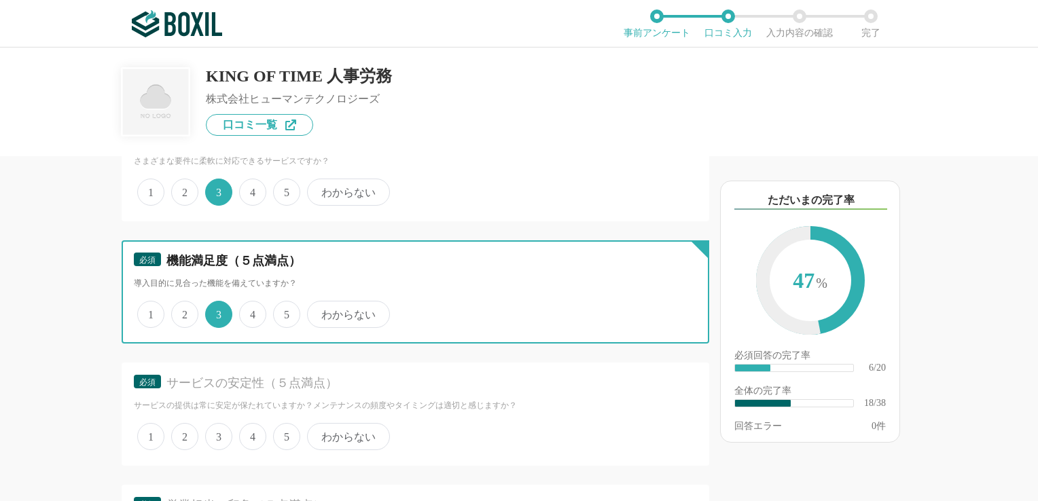
scroll to position [2378, 0]
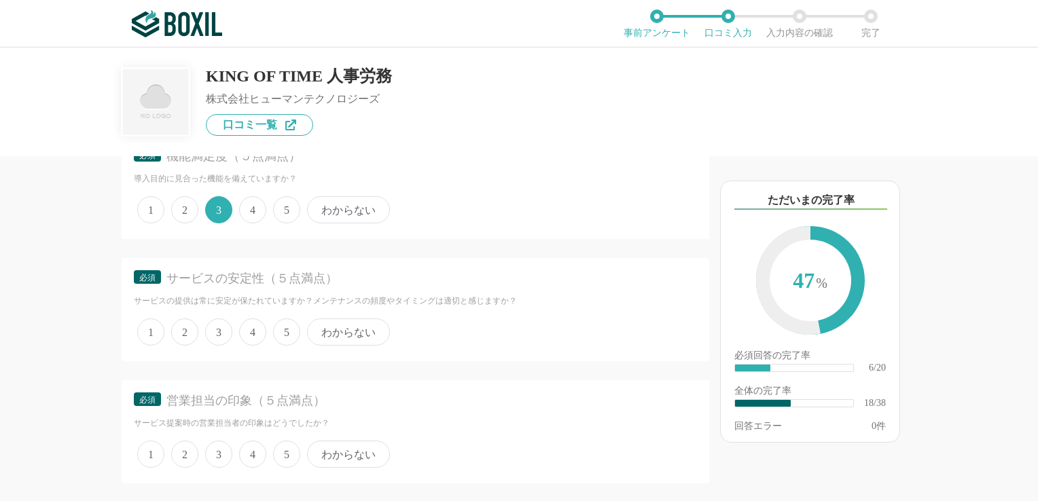
click at [283, 322] on span "5" at bounding box center [286, 332] width 27 height 27
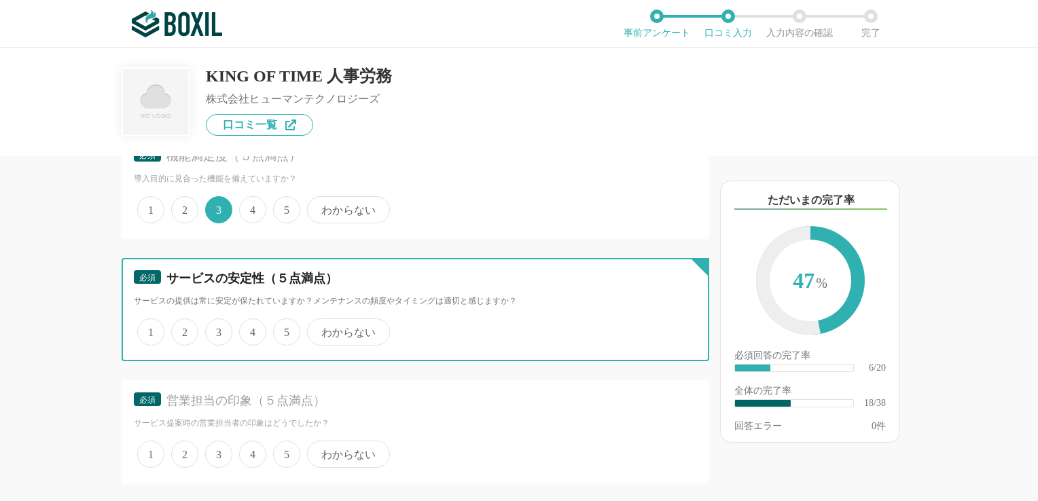
click at [283, 322] on input "5" at bounding box center [281, 325] width 9 height 9
radio input "true"
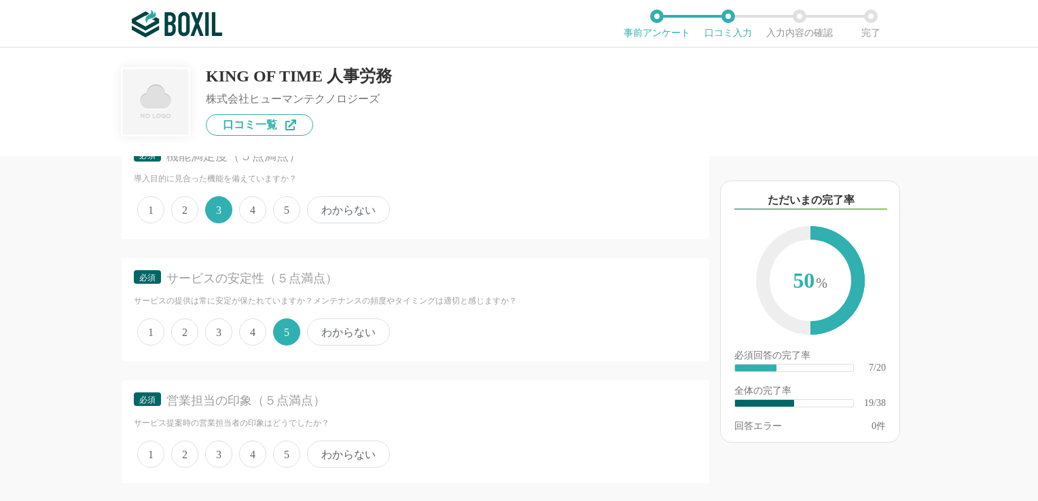
click at [347, 445] on span "わからない" at bounding box center [348, 454] width 83 height 27
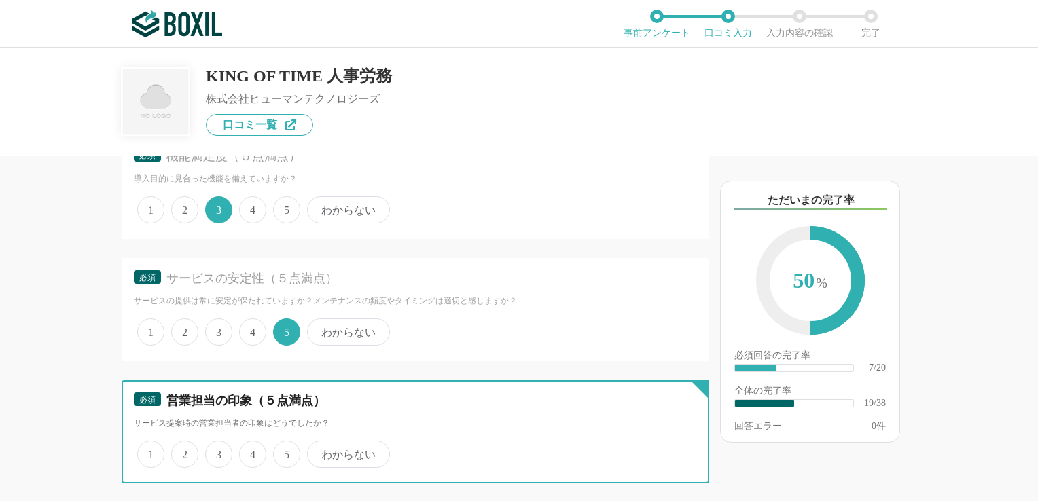
click at [319, 445] on input "わからない" at bounding box center [315, 447] width 9 height 9
radio input "true"
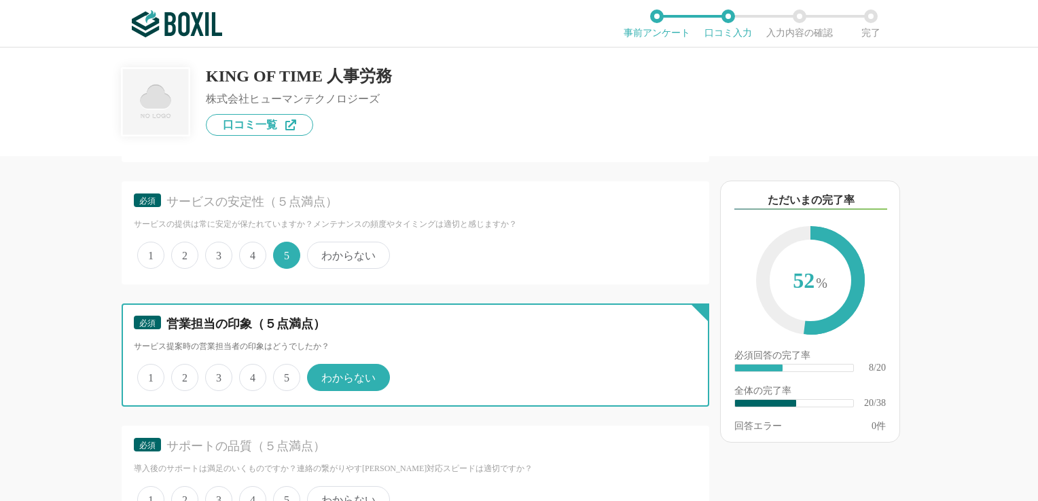
scroll to position [2514, 0]
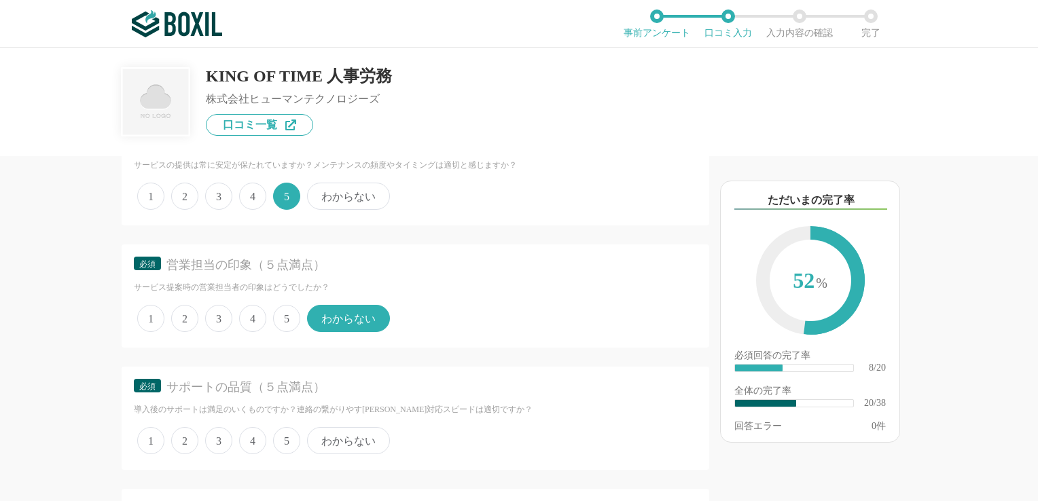
click at [214, 431] on span "3" at bounding box center [218, 440] width 27 height 27
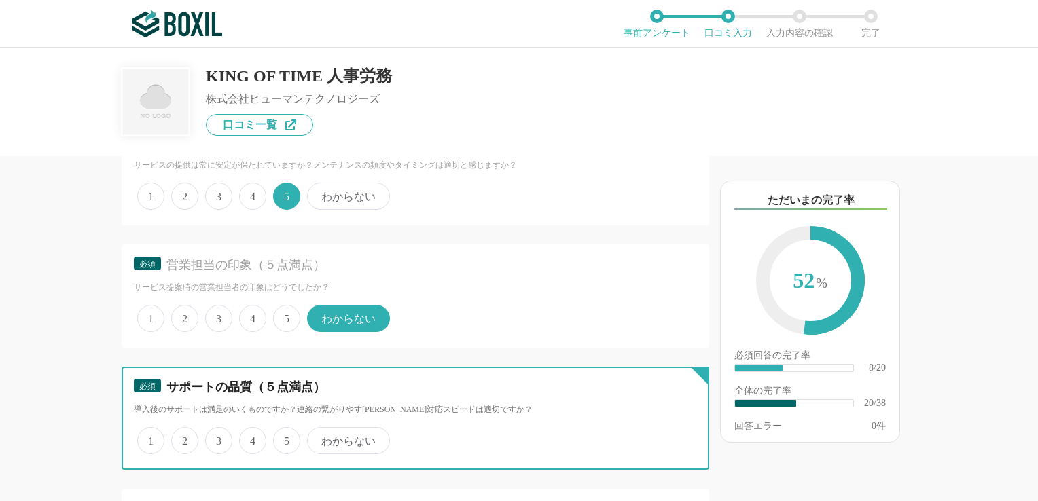
click at [214, 431] on input "3" at bounding box center [213, 433] width 9 height 9
radio input "true"
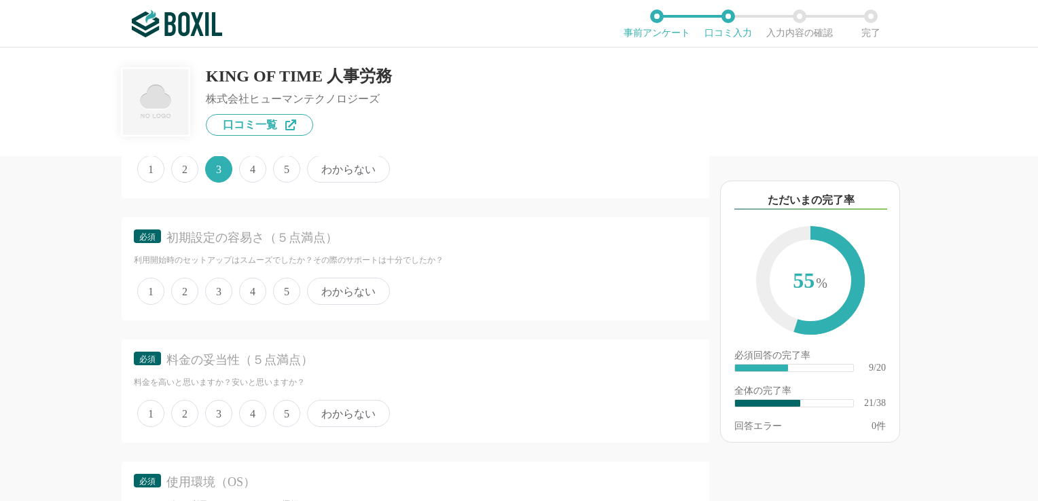
click at [188, 279] on span "2" at bounding box center [184, 291] width 27 height 27
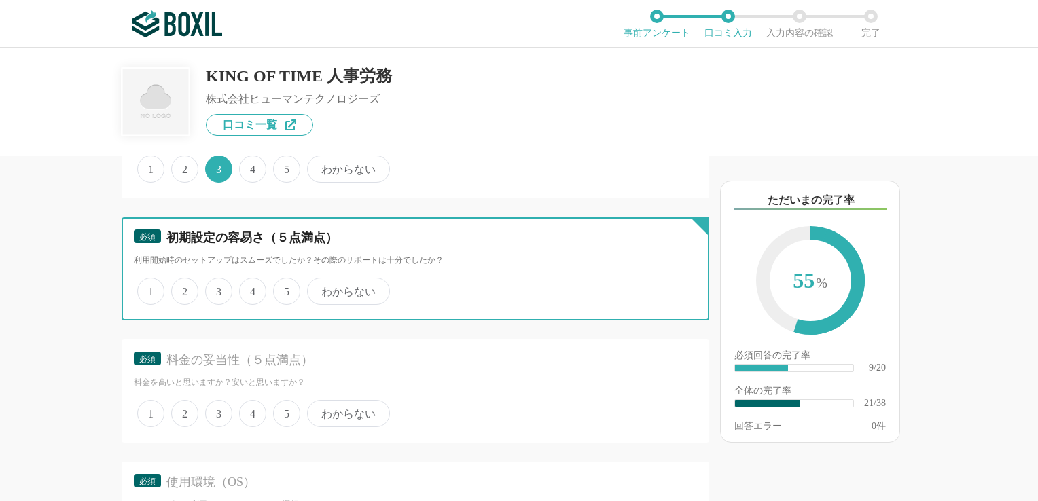
click at [183, 280] on input "2" at bounding box center [179, 284] width 9 height 9
radio input "true"
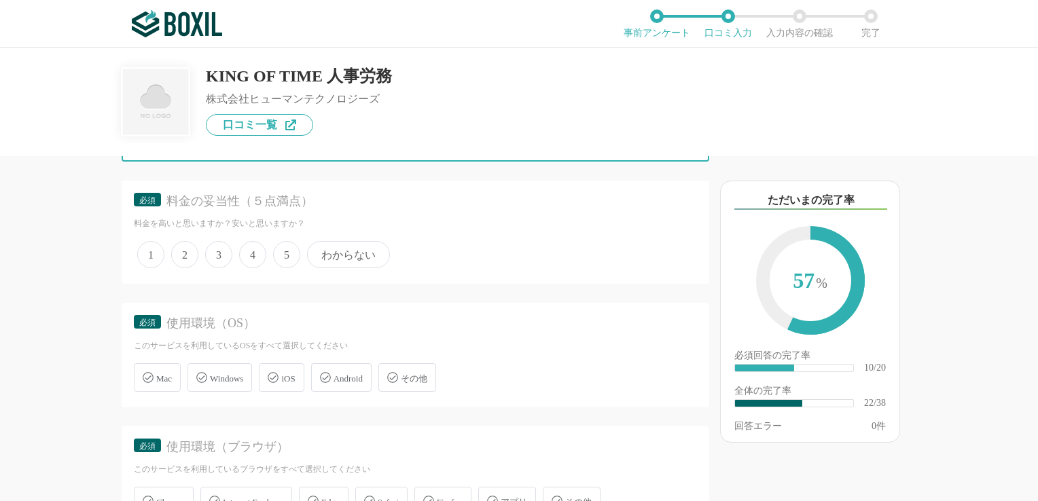
scroll to position [2922, 0]
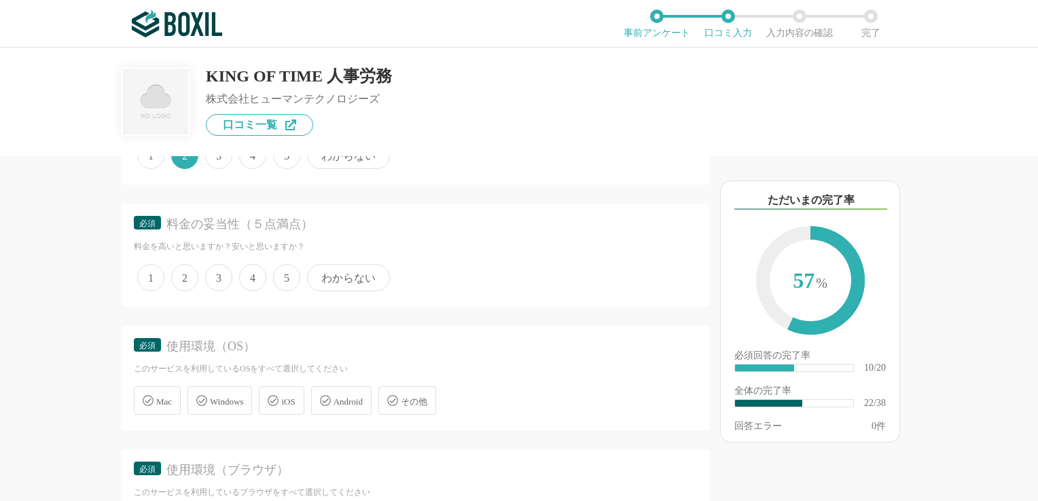
click at [283, 268] on span "5" at bounding box center [286, 277] width 27 height 27
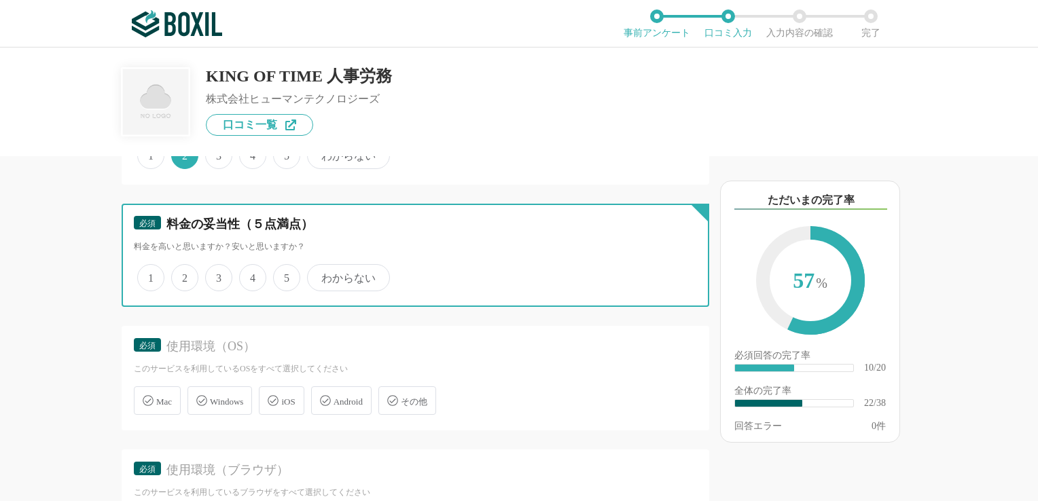
click at [283, 268] on input "5" at bounding box center [281, 270] width 9 height 9
radio input "true"
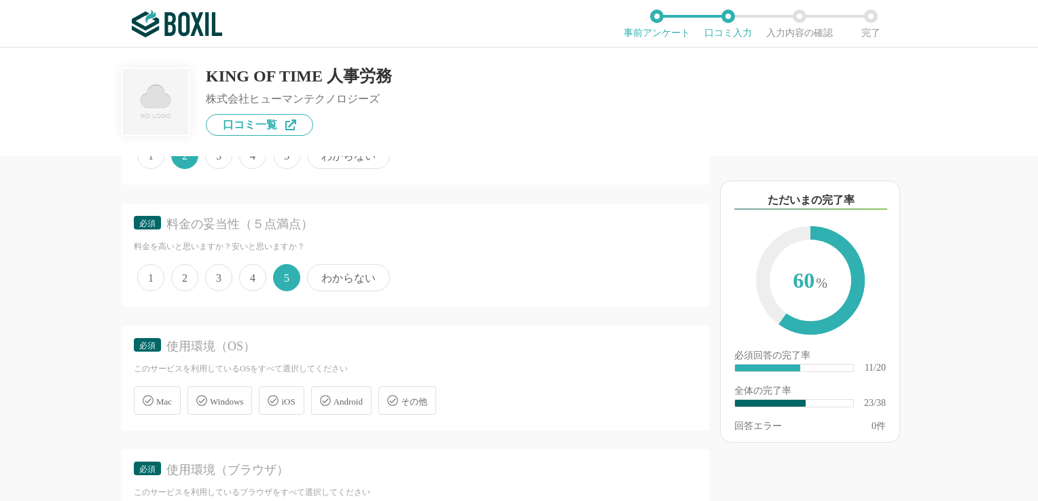
click at [236, 397] on span "Windows" at bounding box center [226, 402] width 33 height 10
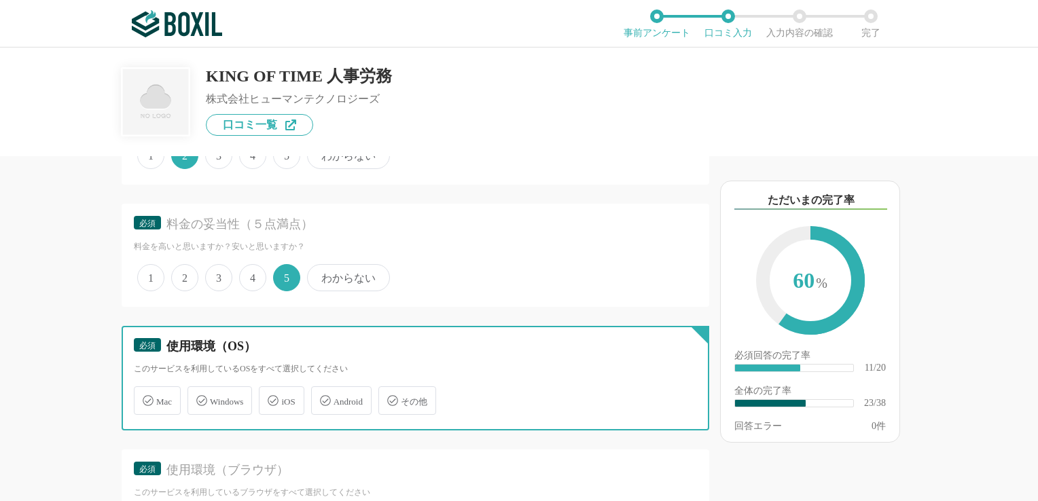
click at [199, 389] on input "Windows" at bounding box center [194, 393] width 9 height 9
checkbox input "true"
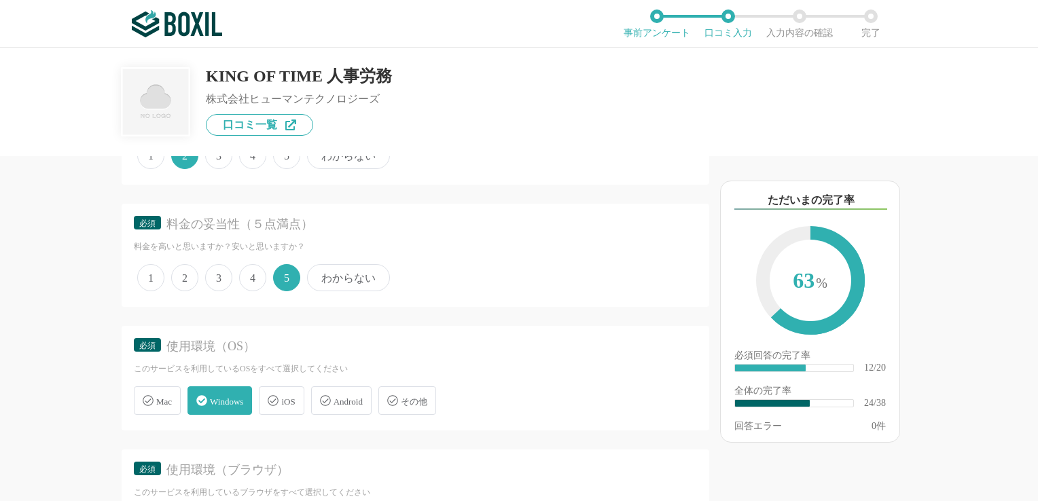
click at [294, 397] on span "iOS" at bounding box center [288, 402] width 14 height 10
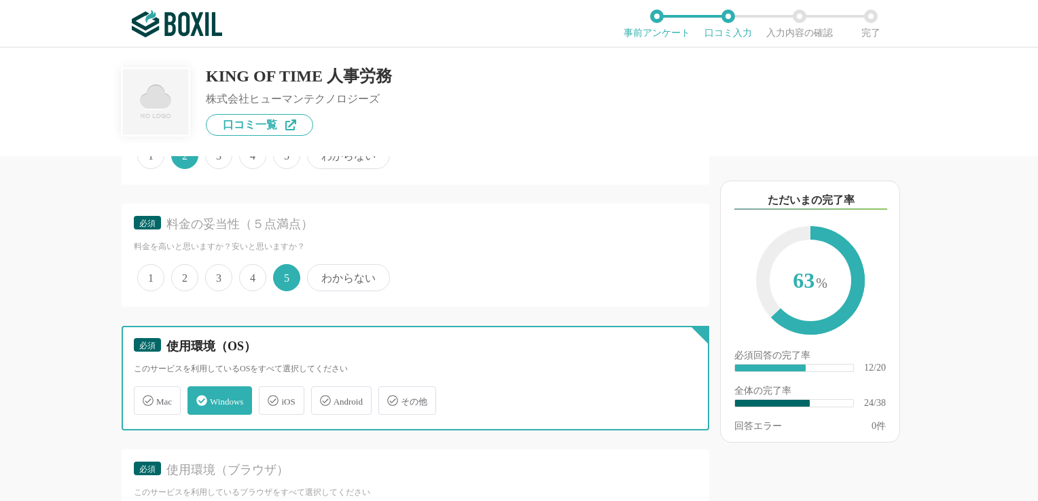
click at [270, 393] on input "iOS" at bounding box center [266, 393] width 9 height 9
checkbox input "true"
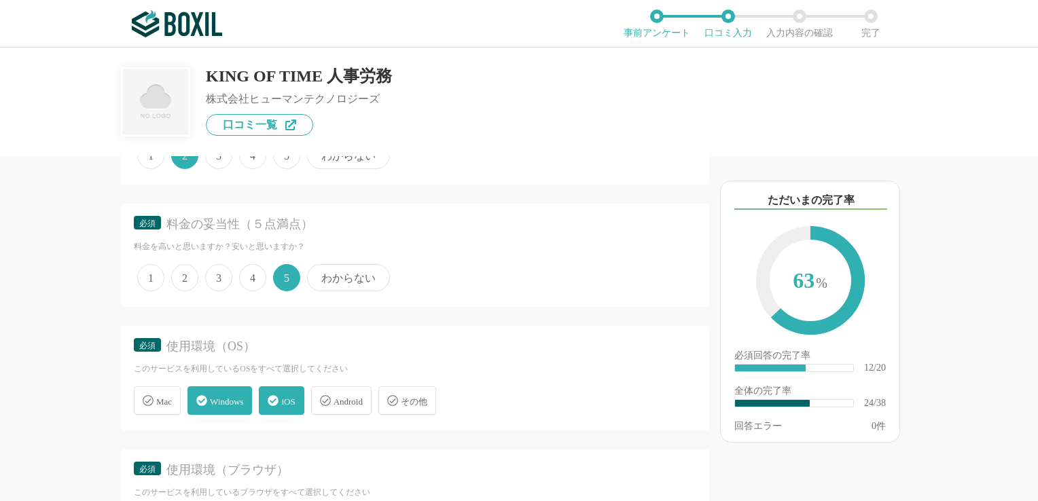
click at [342, 397] on span "Android" at bounding box center [348, 402] width 29 height 10
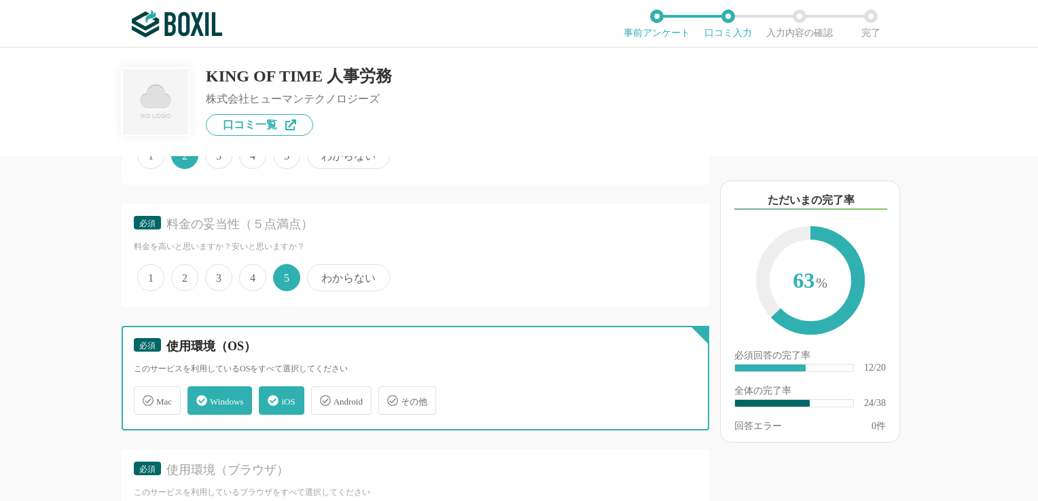
click at [323, 389] on input "Android" at bounding box center [318, 393] width 9 height 9
checkbox input "true"
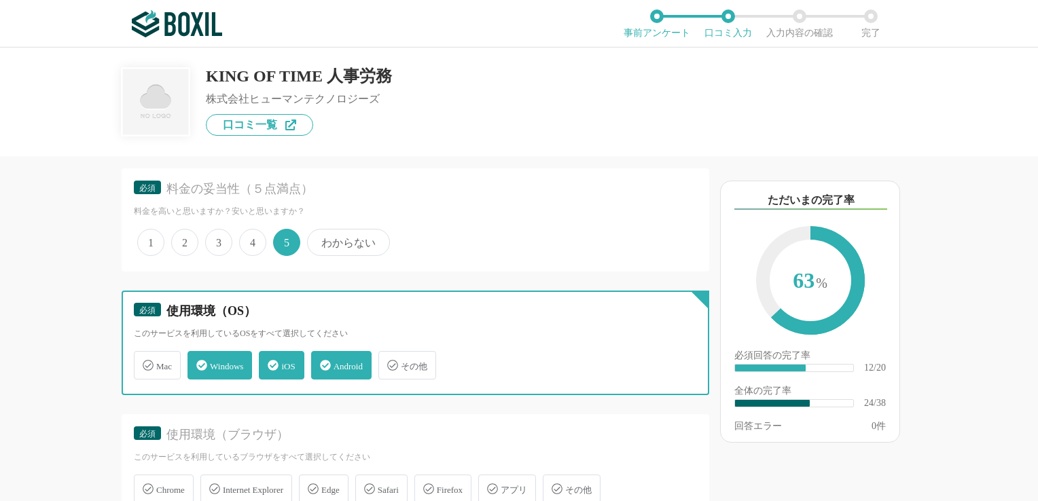
scroll to position [2990, 0]
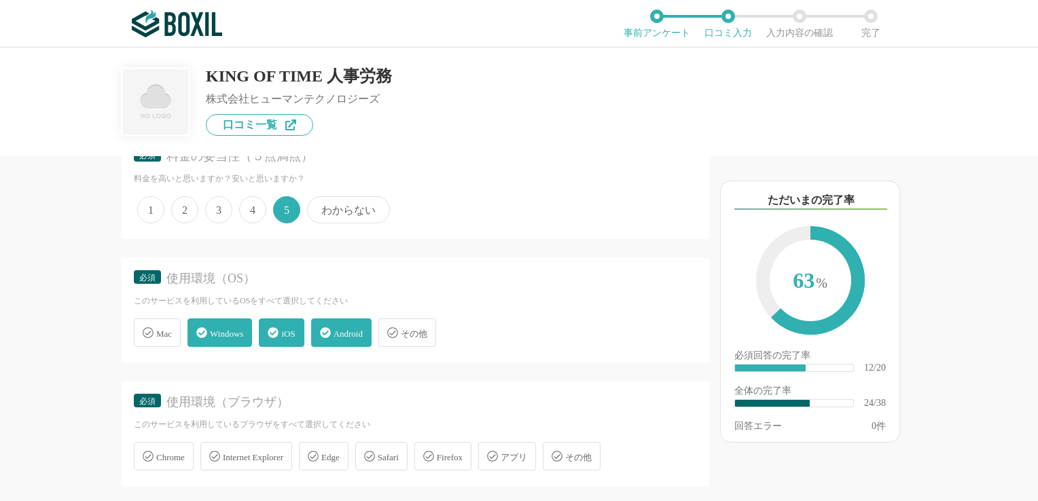
click at [162, 453] on span "Chrome" at bounding box center [170, 458] width 29 height 10
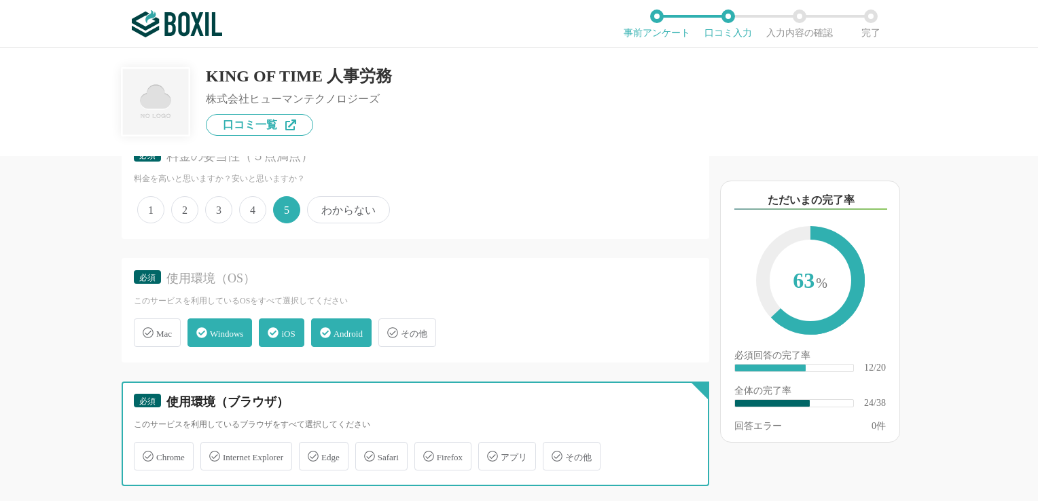
click at [145, 444] on input "Chrome" at bounding box center [141, 448] width 9 height 9
checkbox input "true"
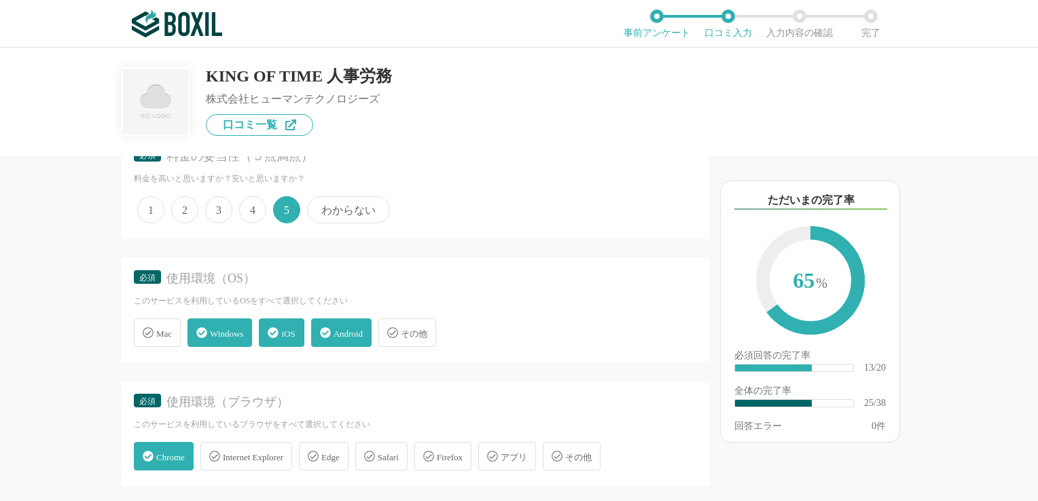
click at [255, 453] on span "Internet Explorer" at bounding box center [253, 458] width 60 height 10
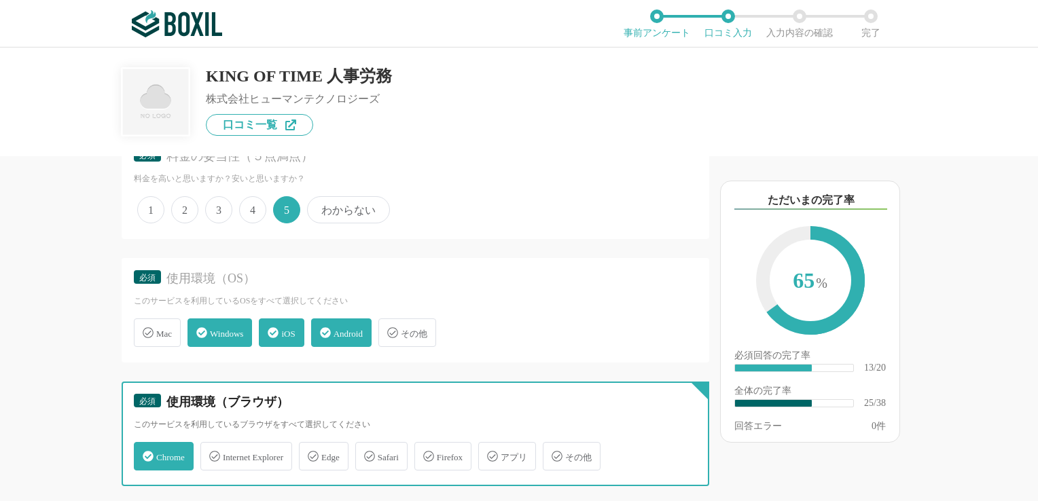
click at [212, 444] on input "Internet Explorer" at bounding box center [207, 448] width 9 height 9
checkbox input "true"
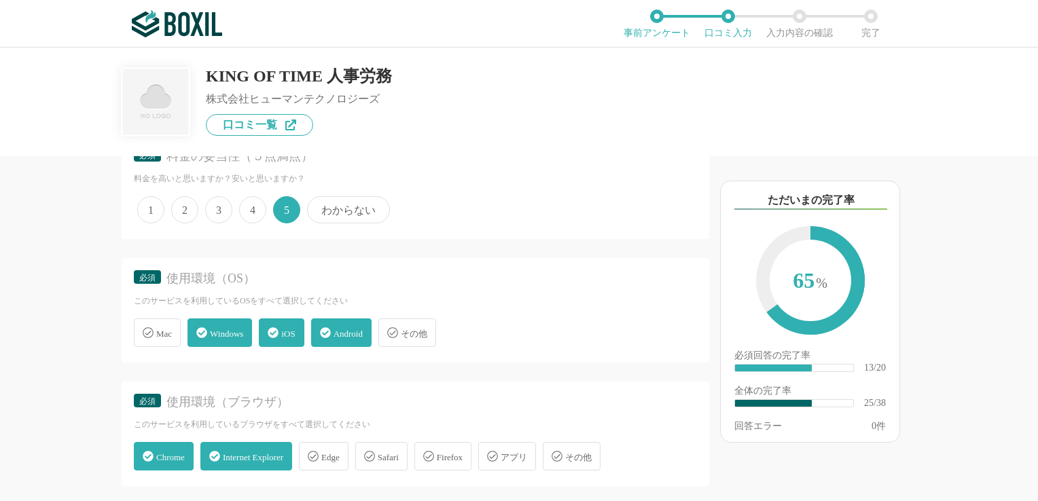
click at [338, 453] on span "Edge" at bounding box center [330, 458] width 18 height 10
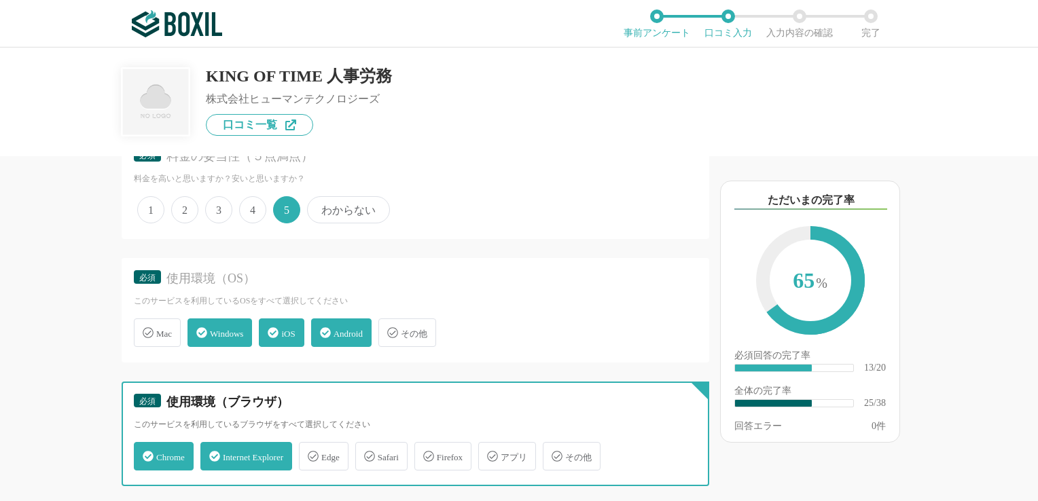
click at [311, 444] on input "Edge" at bounding box center [306, 448] width 9 height 9
checkbox input "true"
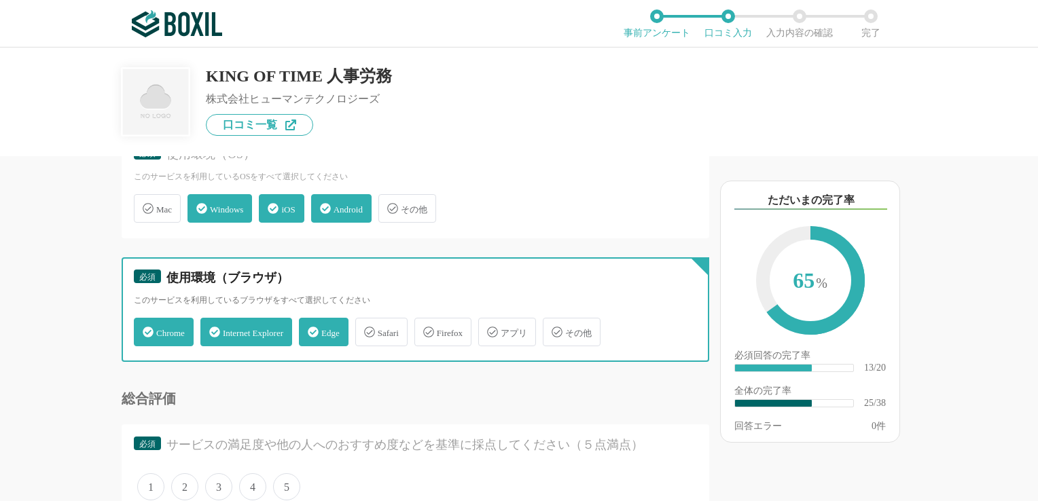
scroll to position [3126, 0]
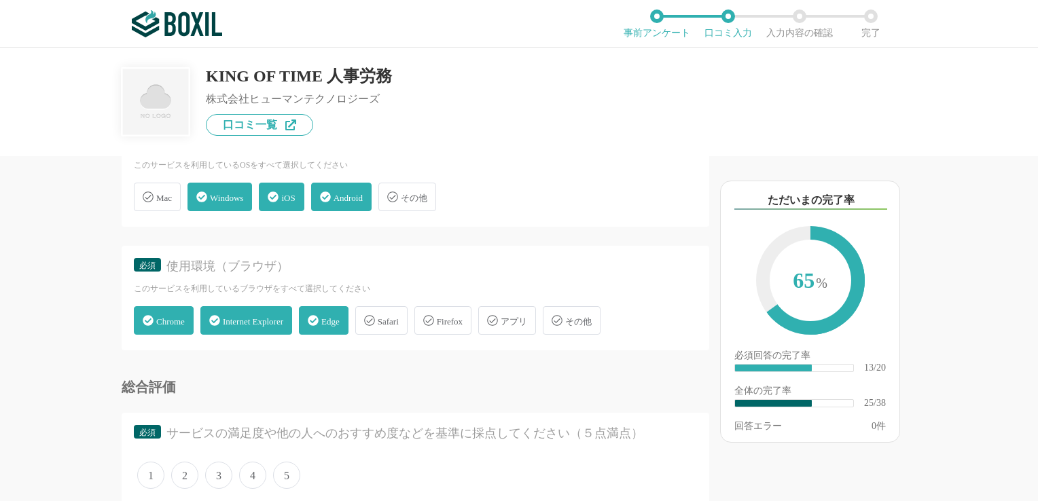
click at [527, 317] on span "アプリ" at bounding box center [514, 322] width 26 height 10
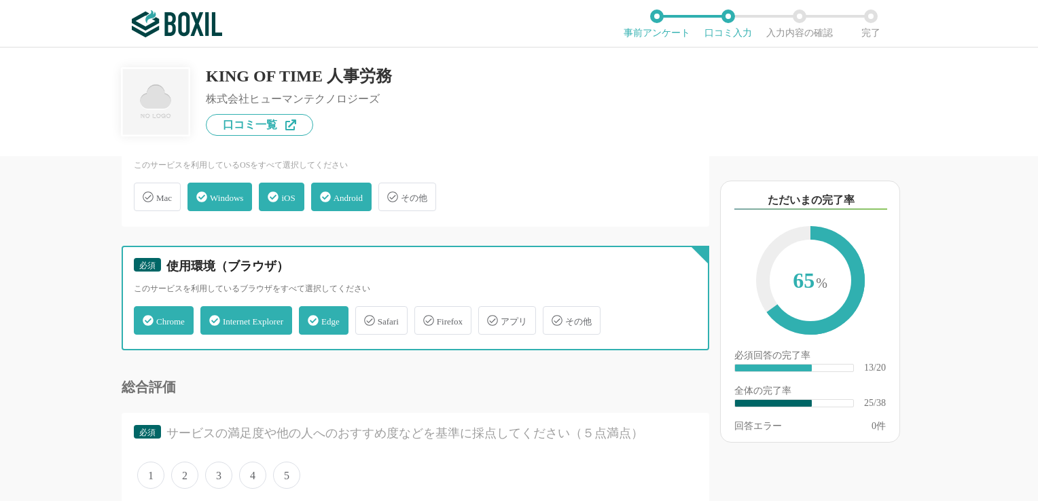
click at [490, 308] on input "アプリ" at bounding box center [485, 312] width 9 height 9
checkbox input "true"
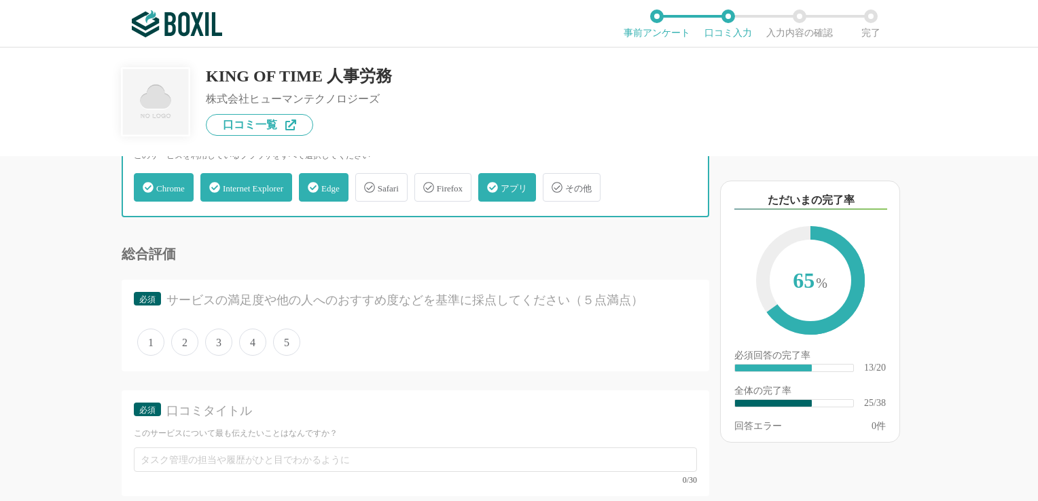
scroll to position [3262, 0]
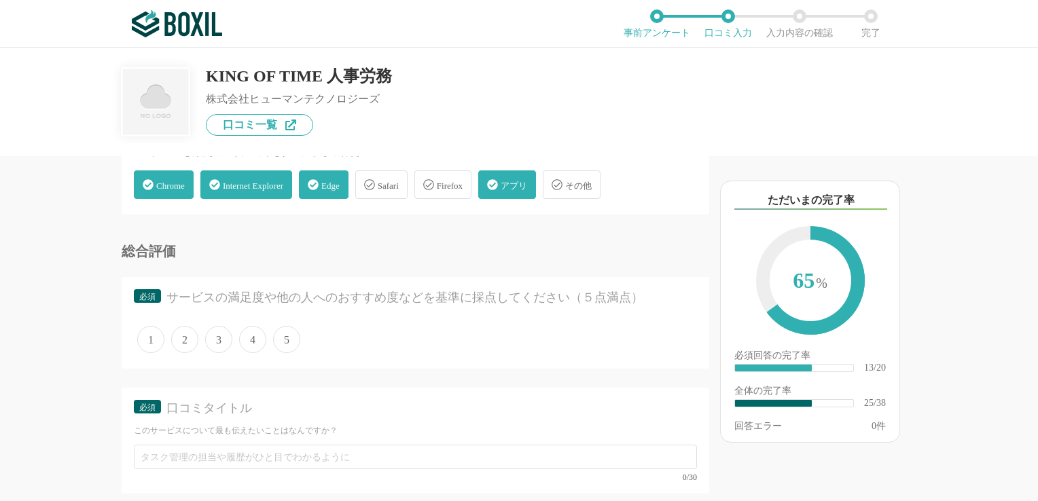
click at [283, 326] on span "5" at bounding box center [286, 339] width 27 height 27
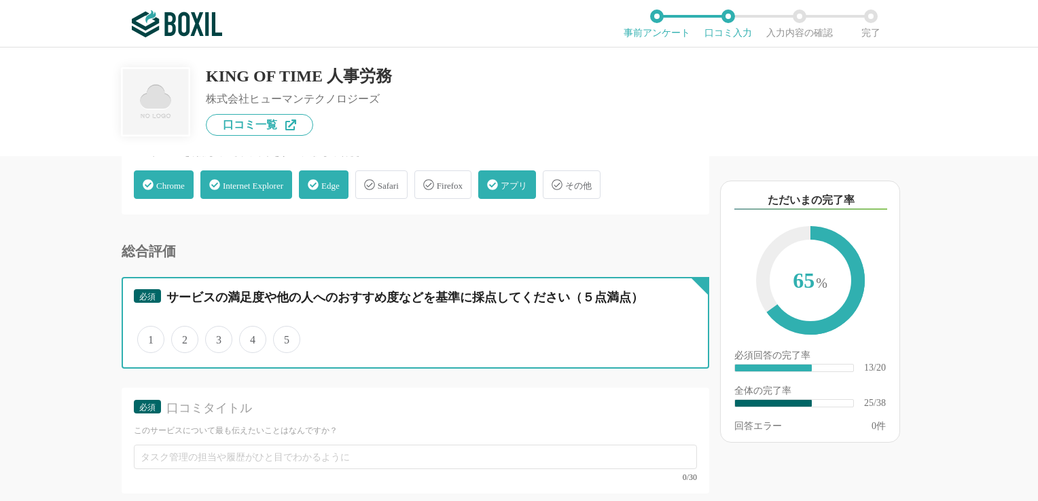
click at [283, 328] on input "5" at bounding box center [281, 332] width 9 height 9
radio input "true"
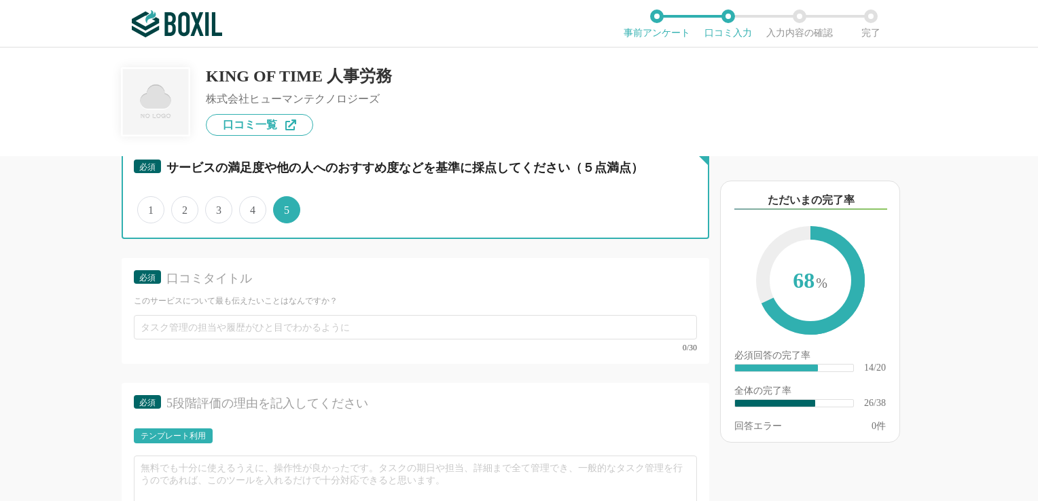
scroll to position [3397, 0]
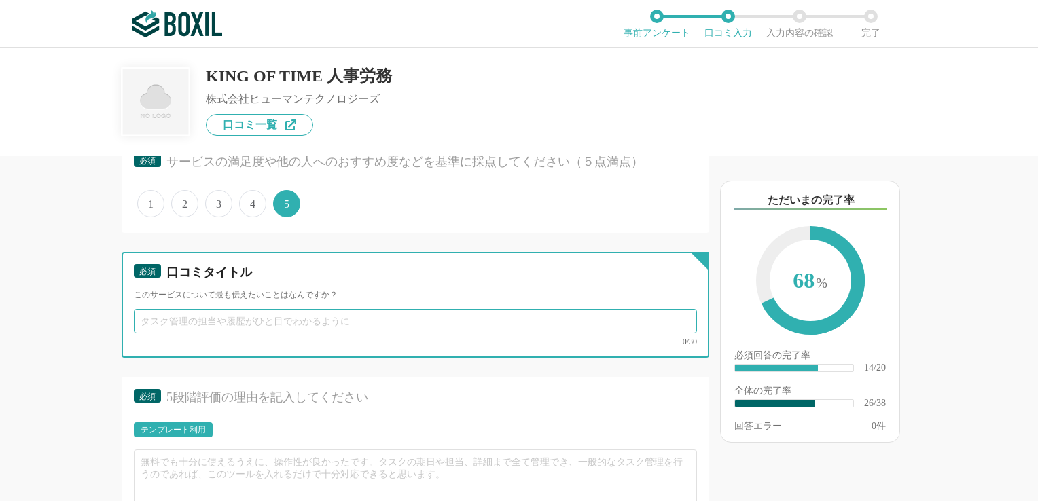
click at [223, 309] on input "text" at bounding box center [415, 321] width 563 height 24
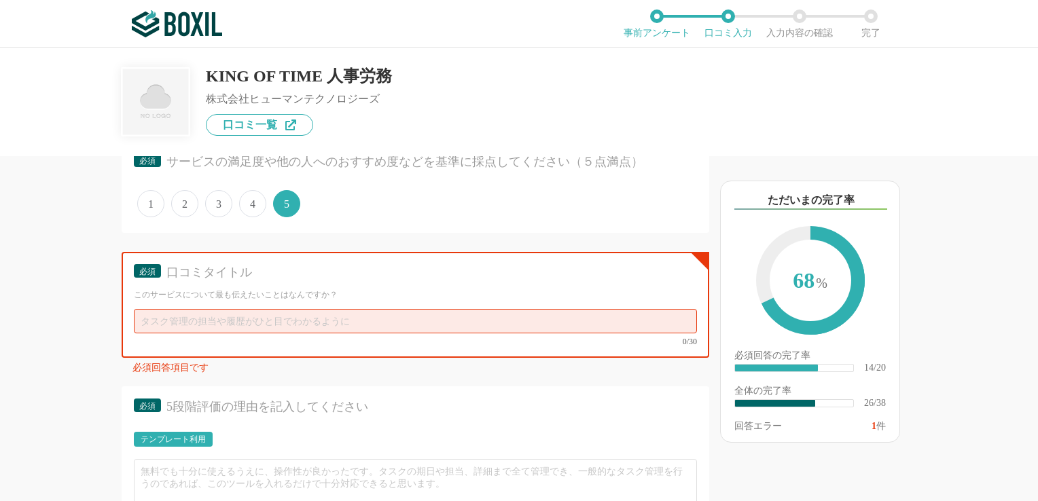
click at [323, 289] on div "必須 口コミタイトル このサービスについて最も伝えたいことはなんですか？ 0/30" at bounding box center [416, 305] width 588 height 106
click at [310, 309] on input "text" at bounding box center [415, 321] width 563 height 24
type input "ま"
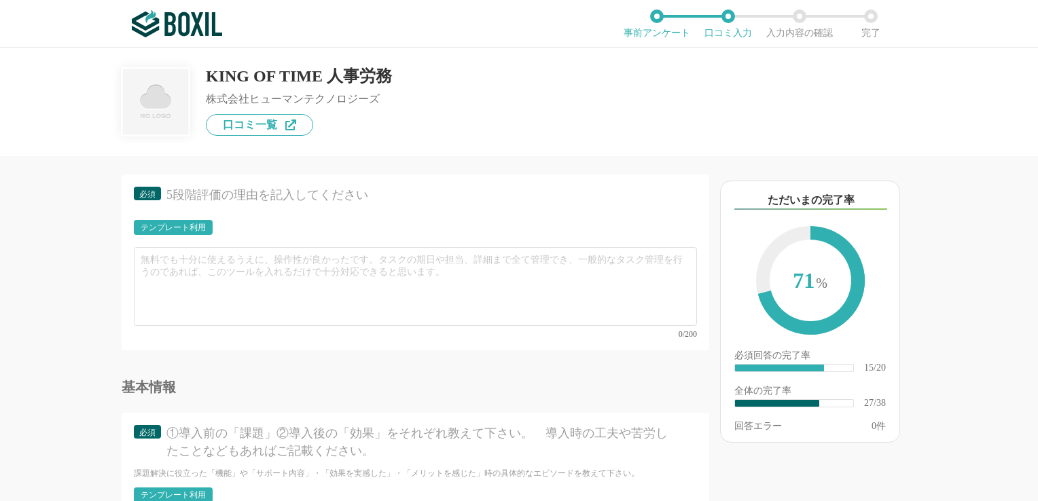
scroll to position [3601, 0]
type input "まずシステム化を目指すなら、コレ✨"
click at [187, 222] on div "テンプレート利用" at bounding box center [173, 226] width 65 height 8
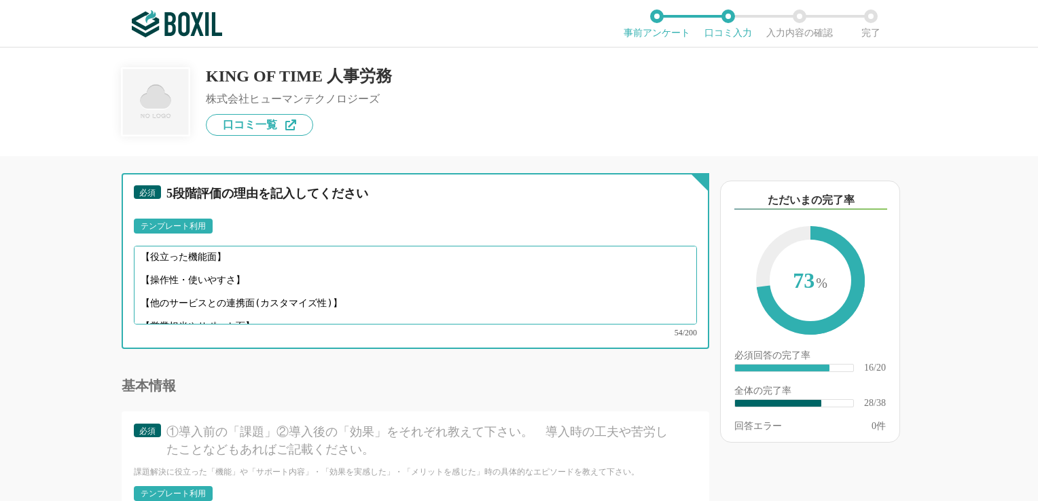
scroll to position [9, 0]
drag, startPoint x: 137, startPoint y: 235, endPoint x: 396, endPoint y: 307, distance: 268.7
click at [396, 307] on div "【役立った機能面】 【操作性・使いやすさ】 【他のサービスとの連携面(カスタマイズ性)】 【営業担当やサポート面】 54/200" at bounding box center [415, 291] width 563 height 91
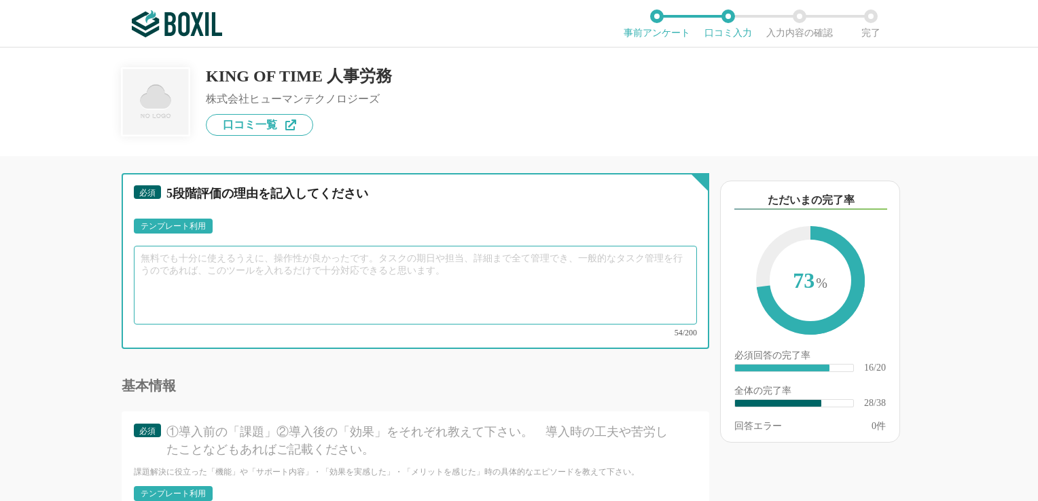
scroll to position [0, 0]
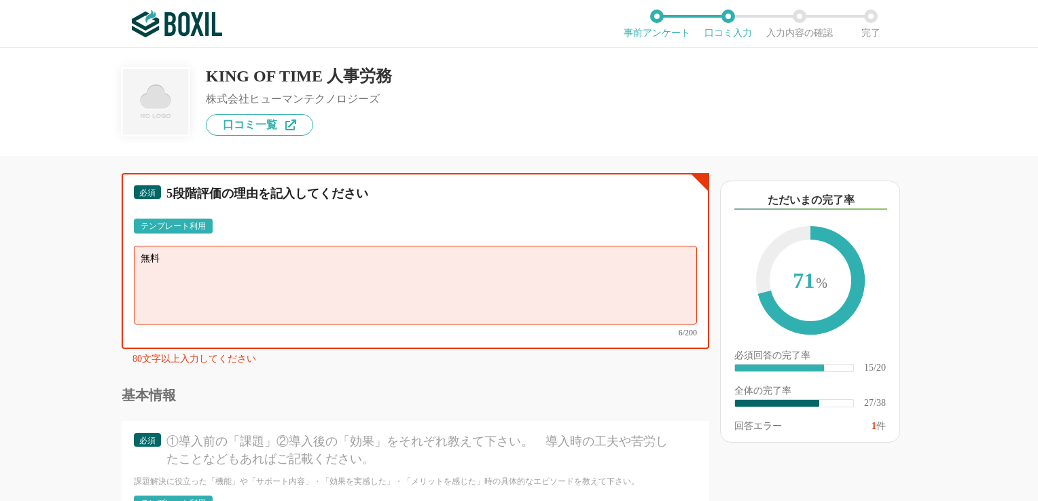
type textarea "無"
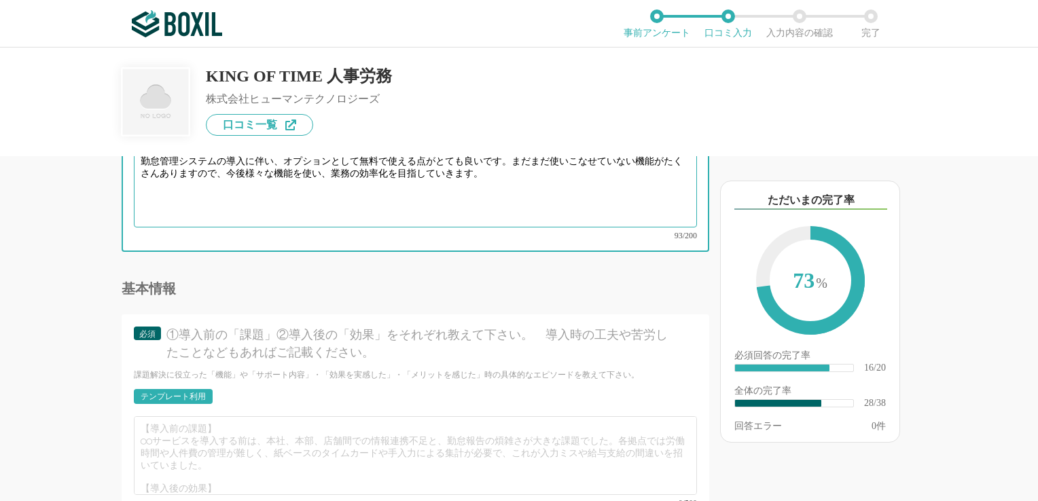
scroll to position [3737, 0]
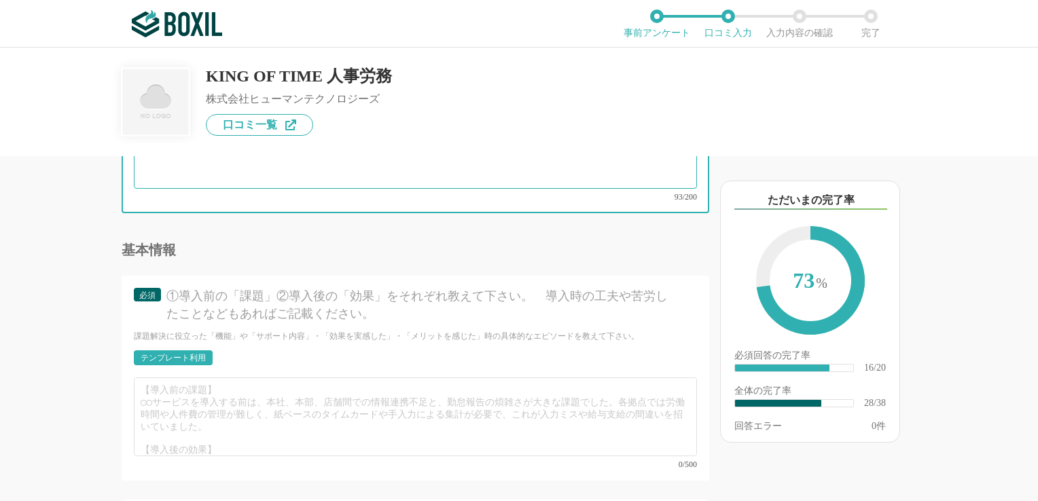
type textarea "勤怠管理システムの導入に伴い、オプションとして無料で使える点がとても良いです。まだまだ使いこなせていない機能がたくさんありますので、今後様々な機能を使い、業務…"
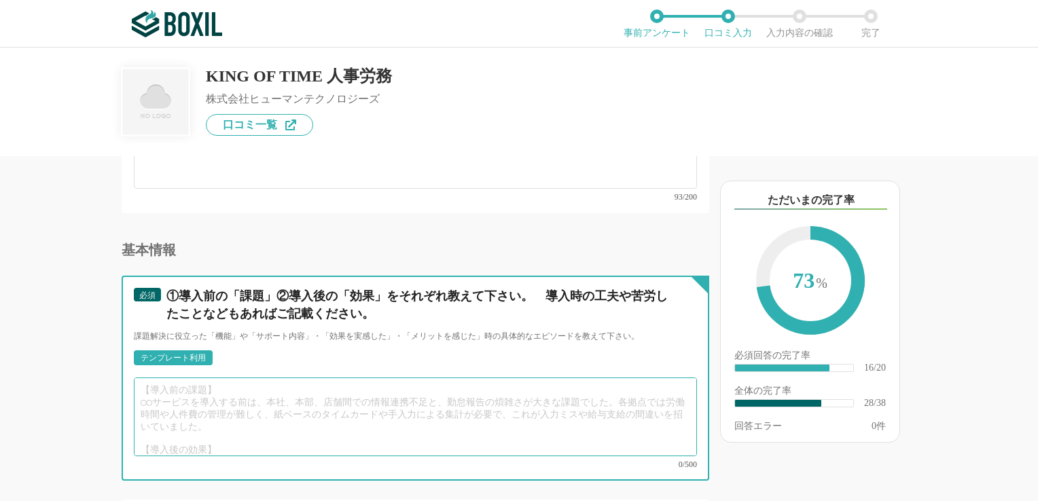
click at [155, 383] on textarea at bounding box center [415, 417] width 563 height 79
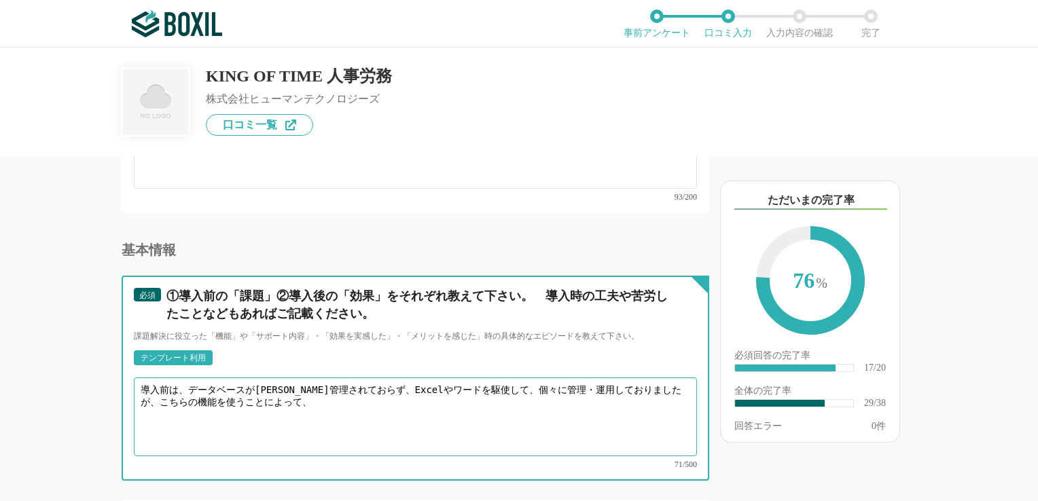
click at [358, 389] on textarea "導入前は、データベースが[PERSON_NAME]管理されておらず、Excelやワードを駆使して、個々に管理・運用しておりましたが、こちらの機能を使うことによ…" at bounding box center [415, 417] width 563 height 79
click at [400, 378] on textarea "導入前は、データベースが[PERSON_NAME]管理されておらず、Excelやワードを駆使して、個々に管理・運用しておりましたが、こちらの機能を使うことによ…" at bounding box center [415, 417] width 563 height 79
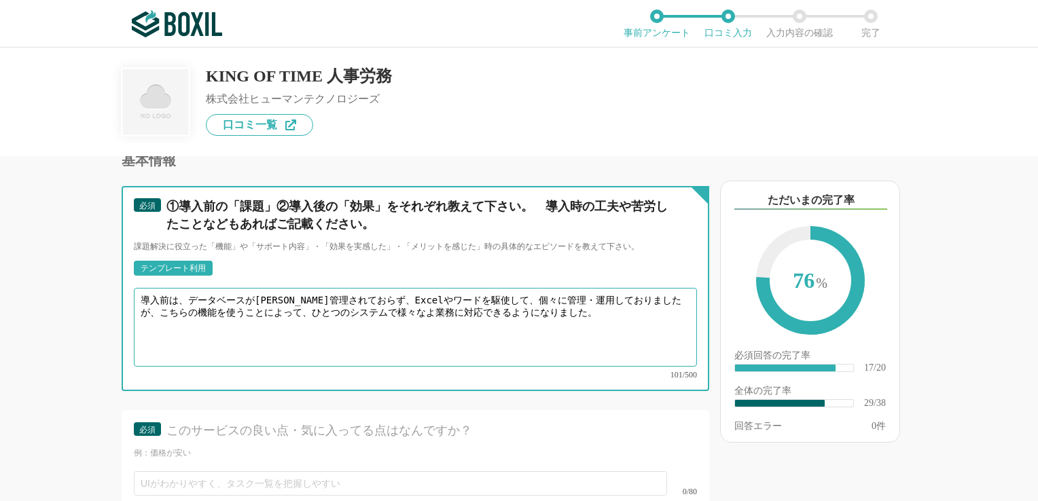
scroll to position [4009, 0]
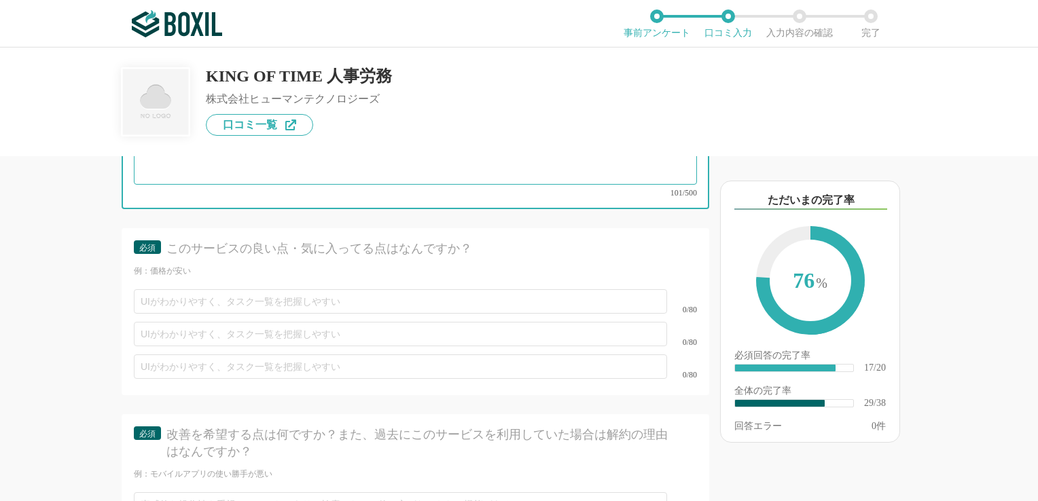
type textarea "導入前は、データベースが[PERSON_NAME]管理されておらず、Excelやワードを駆使して、個々に管理・運用しておりましたが、こちらの機能を使うことによ…"
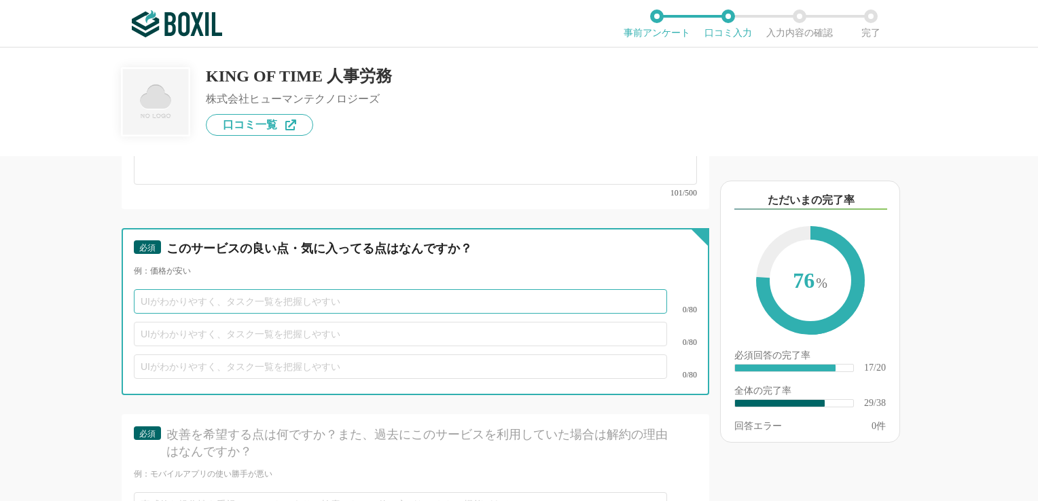
click at [174, 289] on input "text" at bounding box center [400, 301] width 533 height 24
type input "あ"
type input "価"
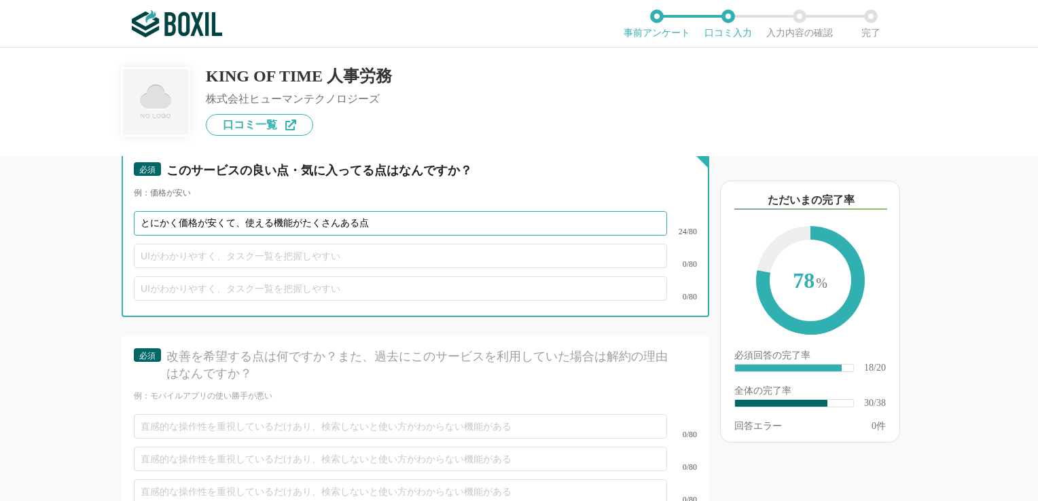
scroll to position [4145, 0]
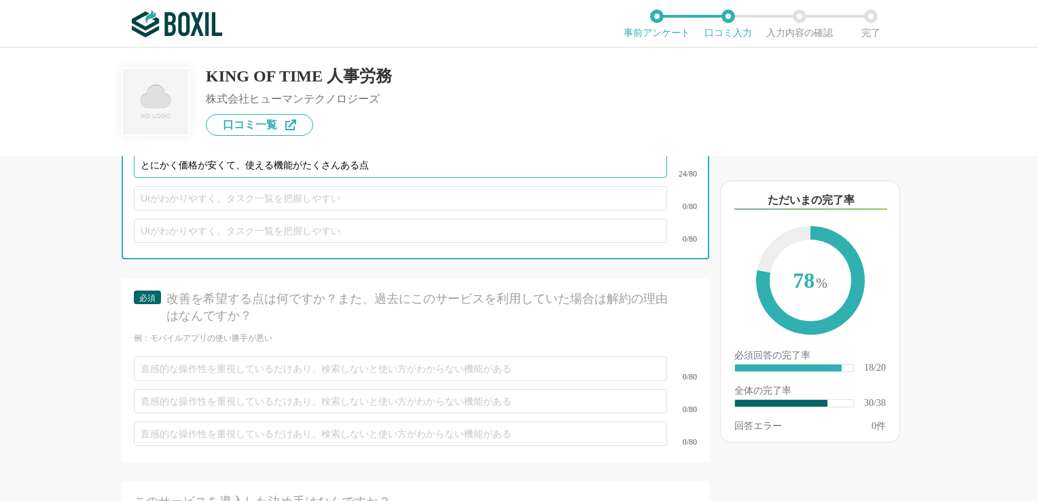
type input "とにかく価格が安くて、使える機能がたくさんある点"
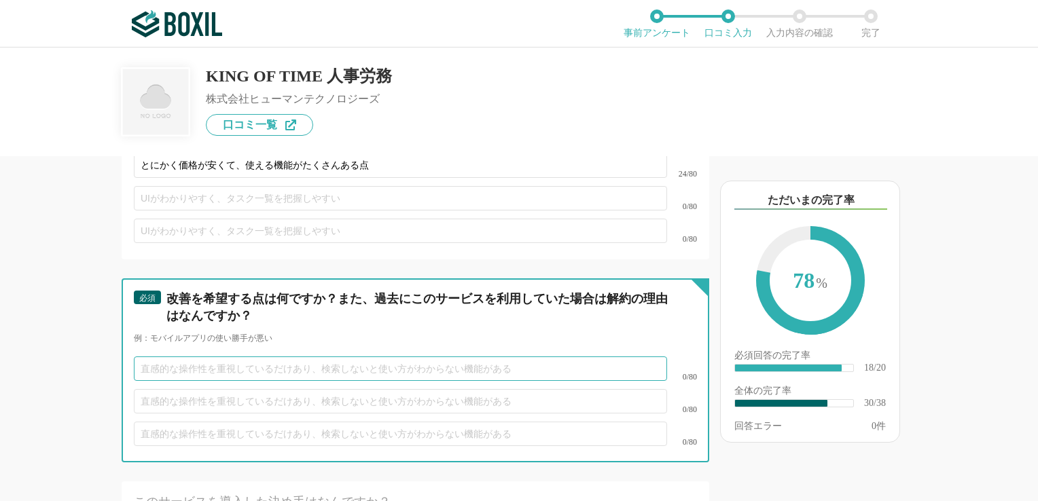
click at [173, 357] on input "text" at bounding box center [400, 369] width 533 height 24
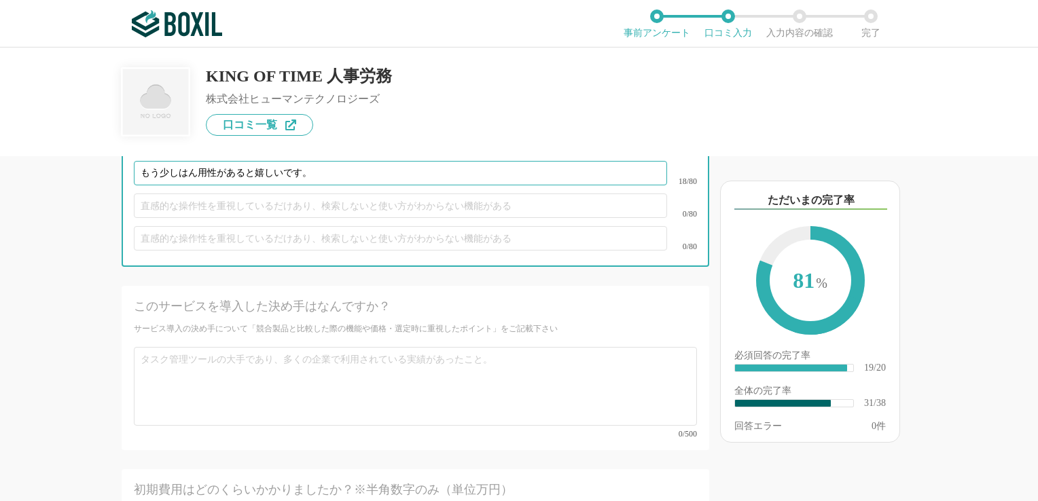
scroll to position [4349, 0]
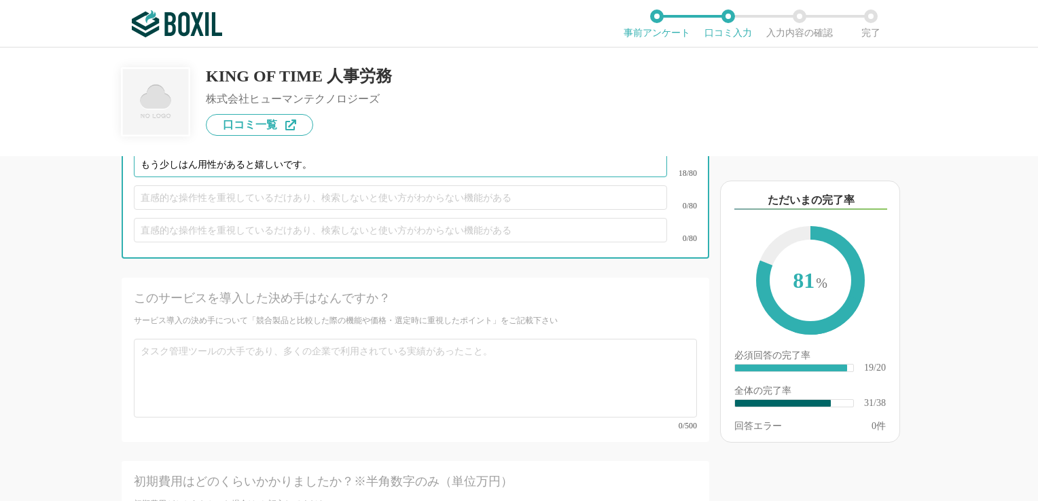
type input "もう少しはん用性があると嬉しいです。"
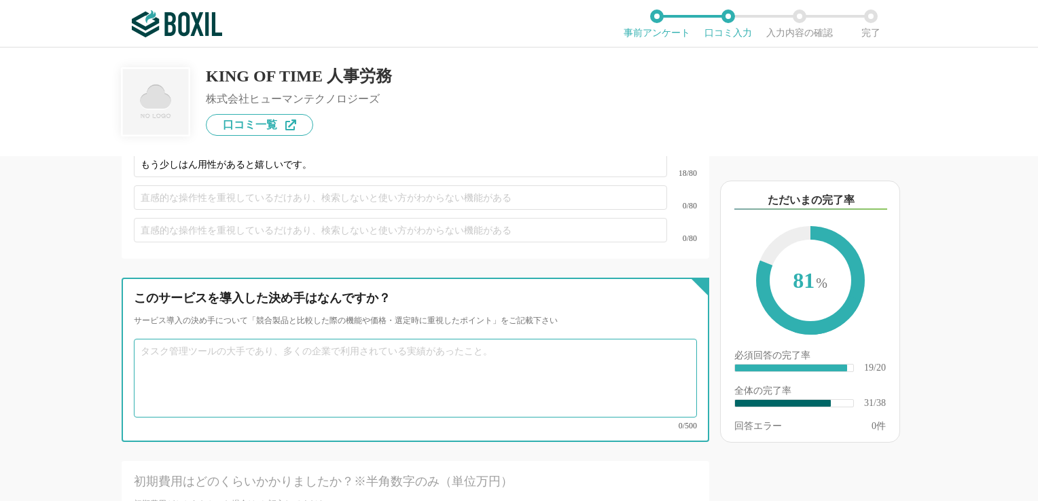
click at [294, 339] on textarea at bounding box center [415, 378] width 563 height 79
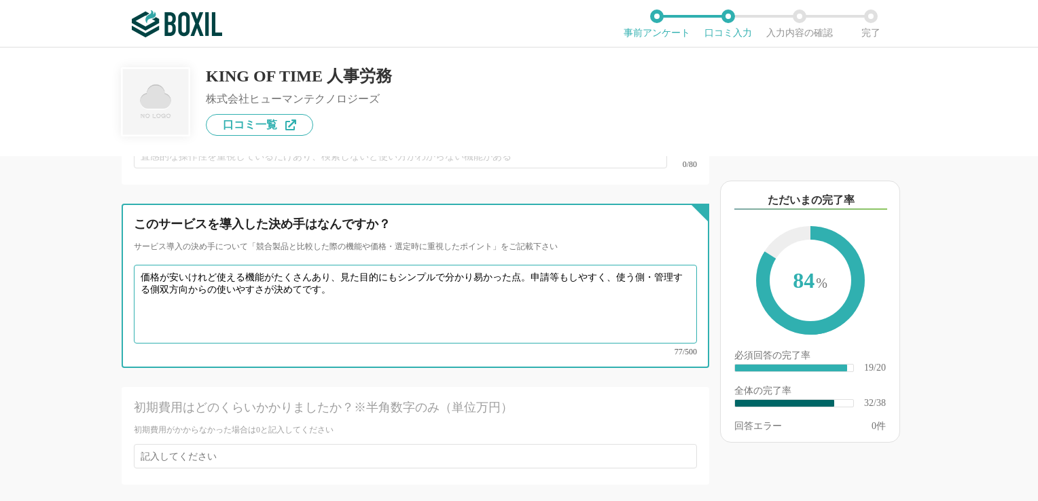
scroll to position [4620, 0]
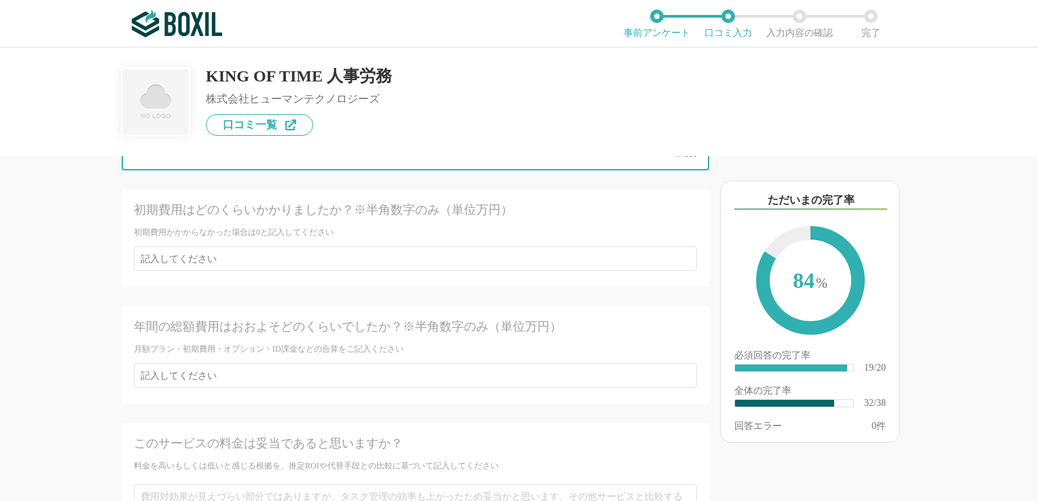
type textarea "価格が安いけれど使える機能がたくさんあり、見た目的にもシンプルで分かり易かった点。申請等もしやすく、使う側・管理する側双方向からの使いやすさが決めてです。"
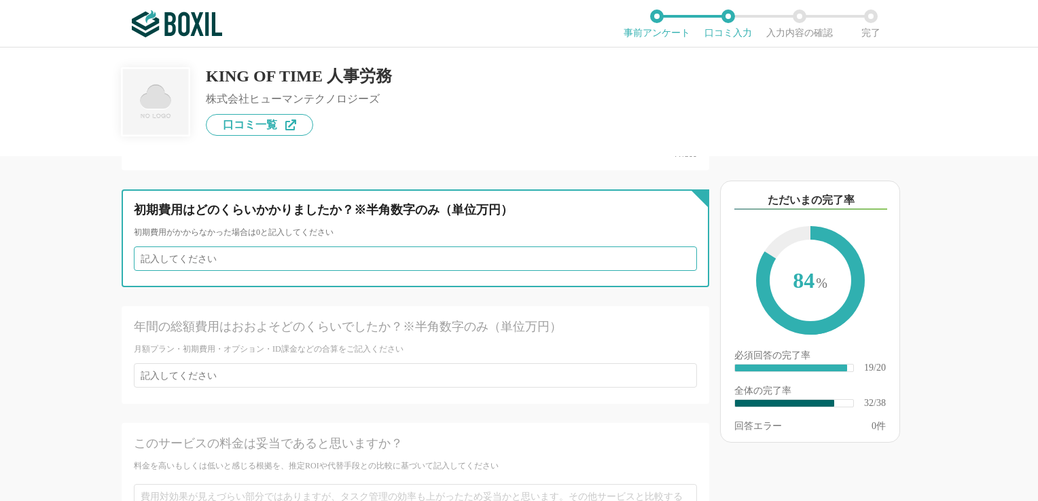
click at [231, 247] on input "number" at bounding box center [415, 259] width 563 height 24
type input "0"
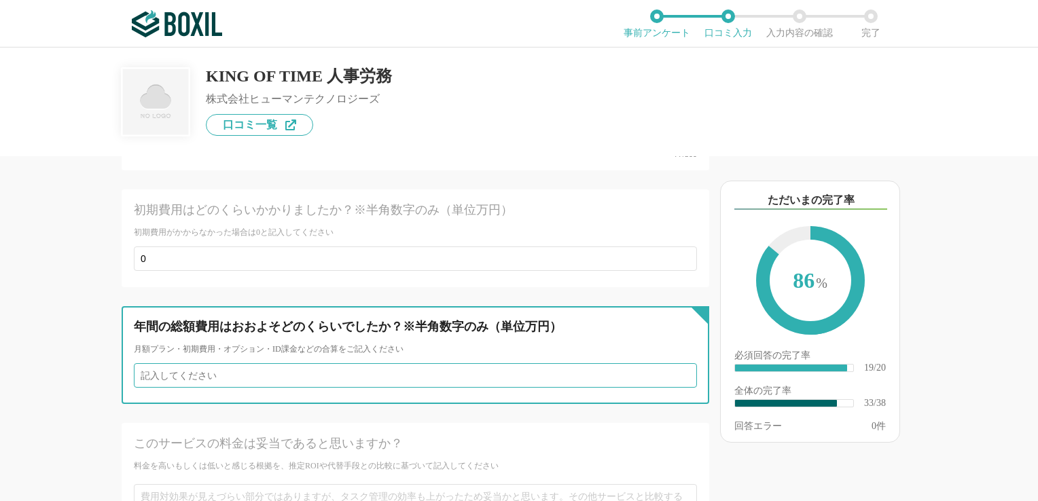
click at [196, 364] on input "number" at bounding box center [415, 376] width 563 height 24
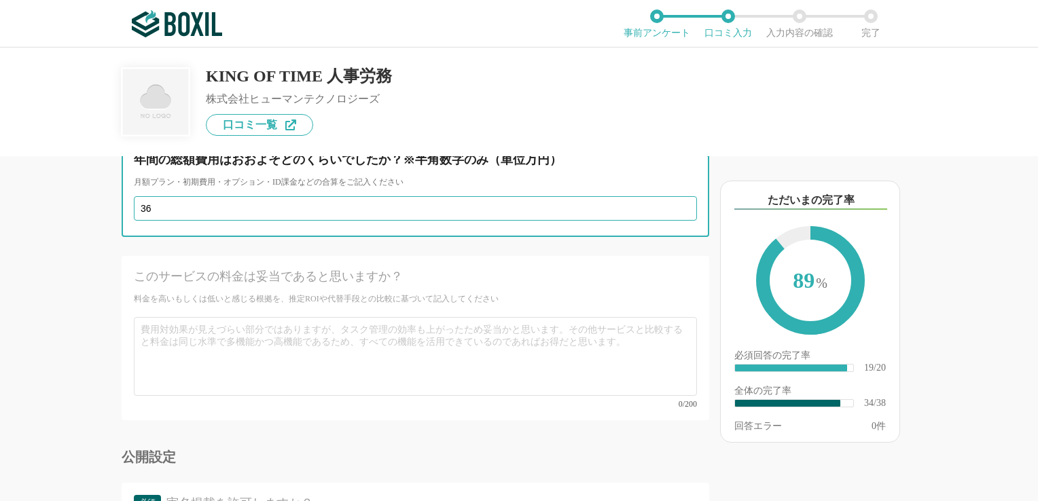
scroll to position [4824, 0]
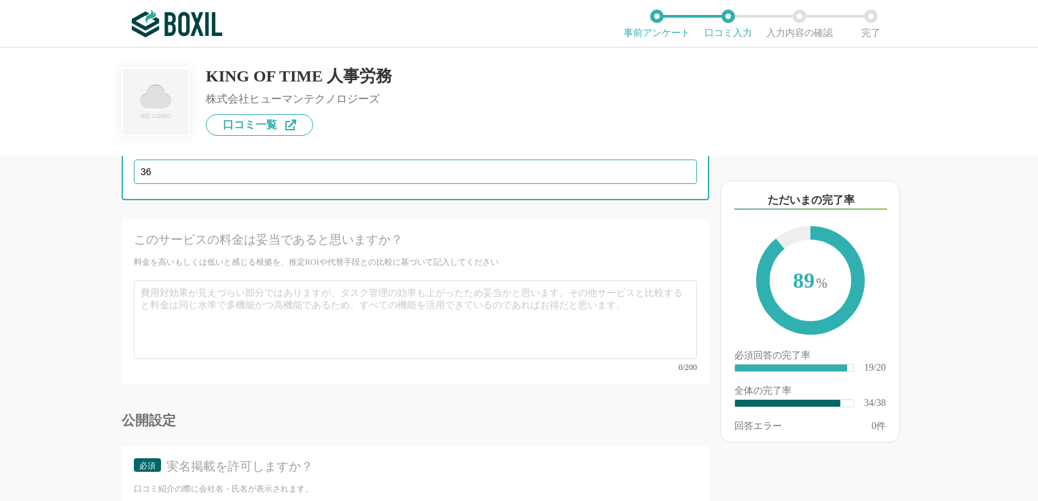
type input "36"
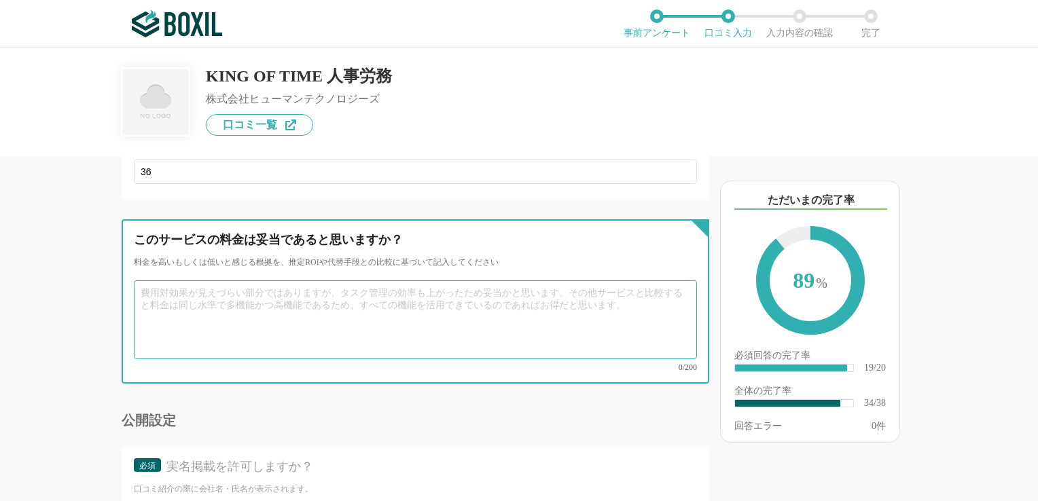
click at [215, 281] on textarea at bounding box center [415, 320] width 563 height 79
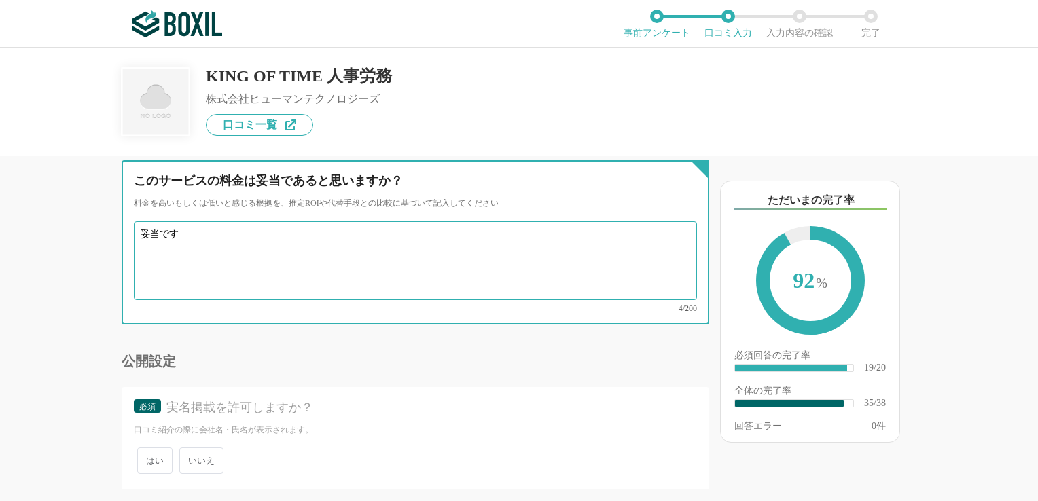
type textarea "妥当です"
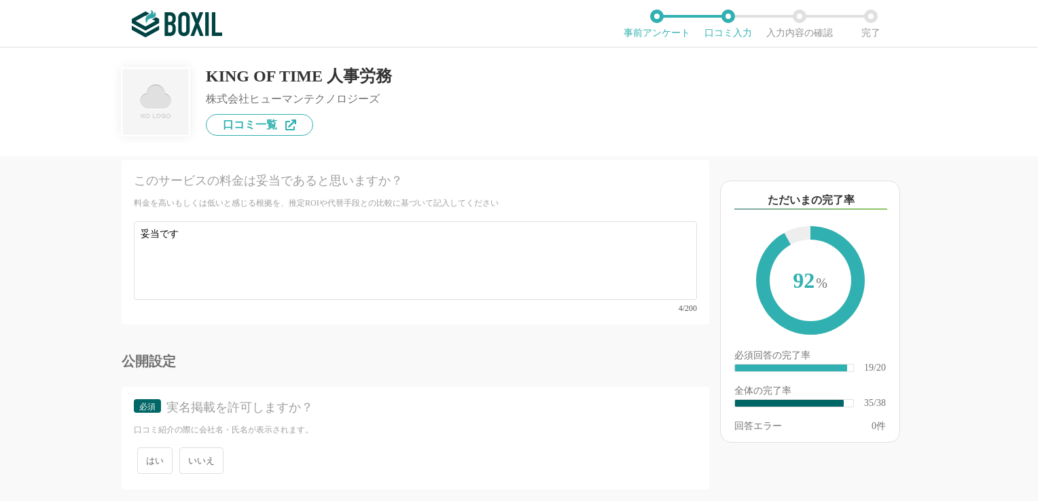
click at [200, 448] on span "いいえ" at bounding box center [201, 461] width 44 height 26
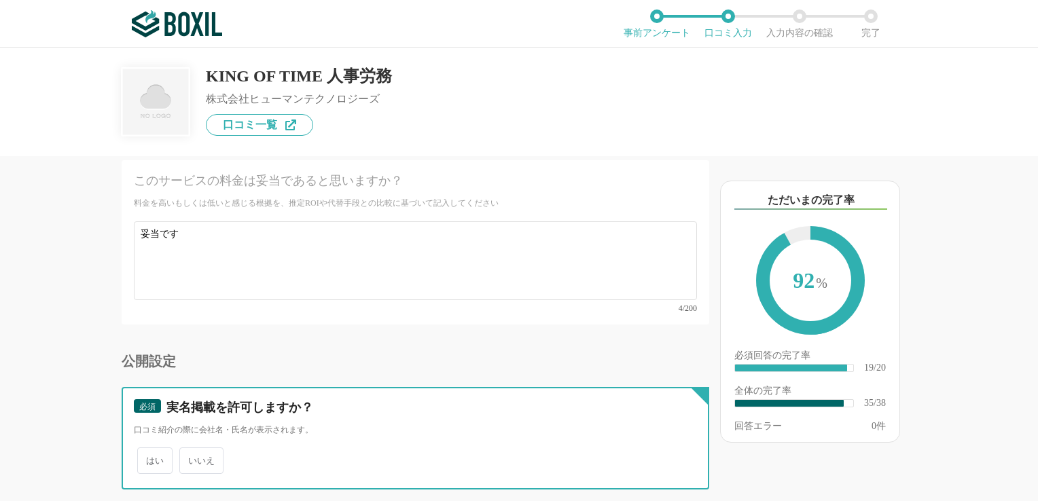
click at [192, 450] on input "いいえ" at bounding box center [187, 454] width 9 height 9
radio input "true"
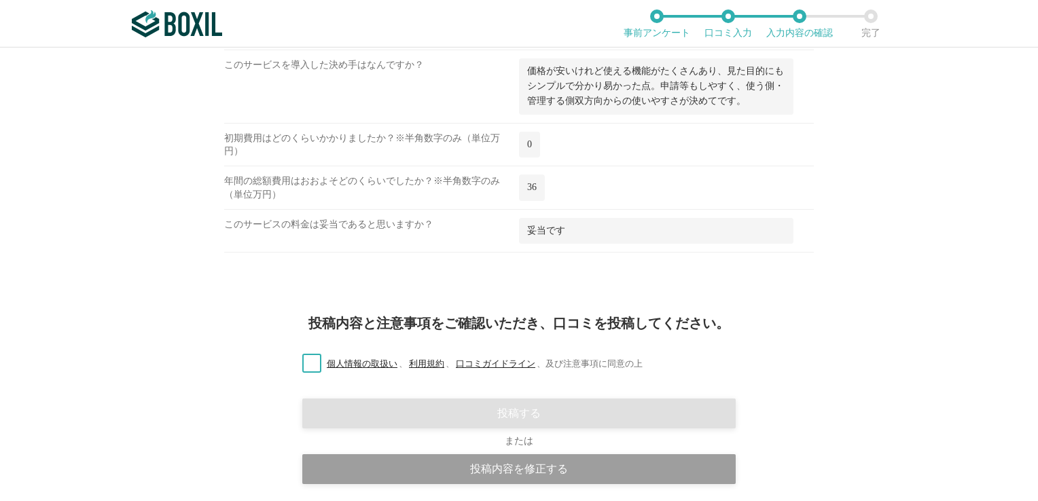
scroll to position [1822, 0]
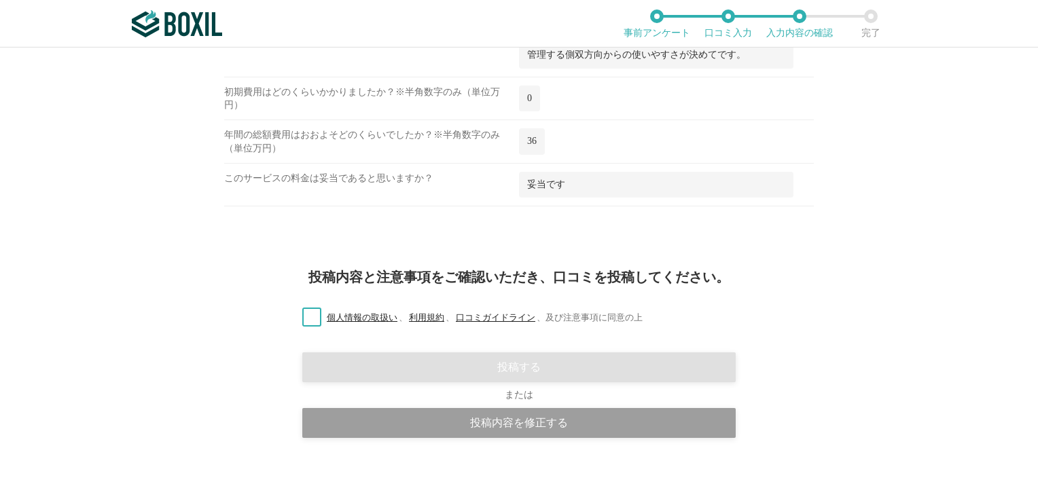
click at [302, 311] on label "個人情報の取扱い 、 利用規約 、 口コミガイドライン 、 及び注意事項に同意の上" at bounding box center [466, 318] width 351 height 14
click at [0, 0] on input "個人情報の取扱い 、 利用規約 、 口コミガイドライン 、 及び注意事項に同意の上" at bounding box center [0, 0] width 0 height 0
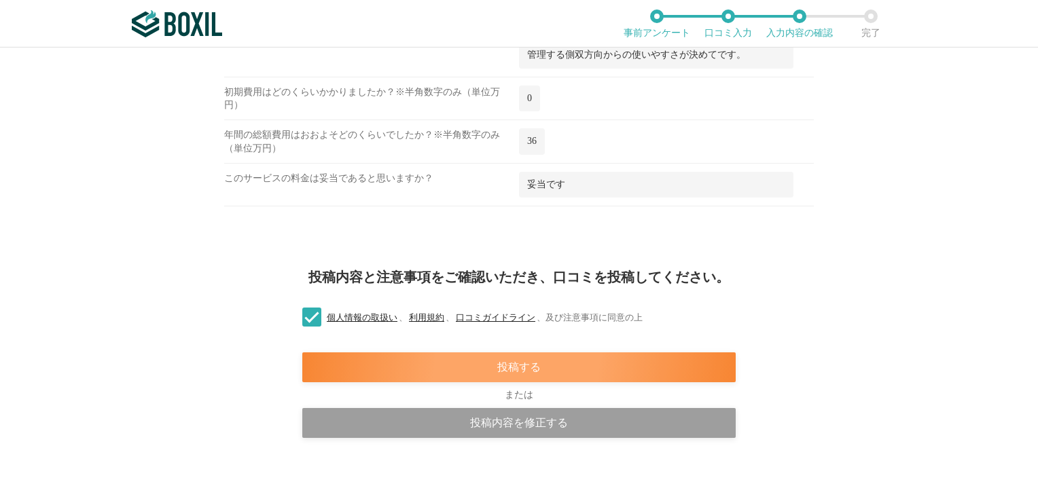
click at [590, 356] on div "投稿する" at bounding box center [519, 368] width 434 height 30
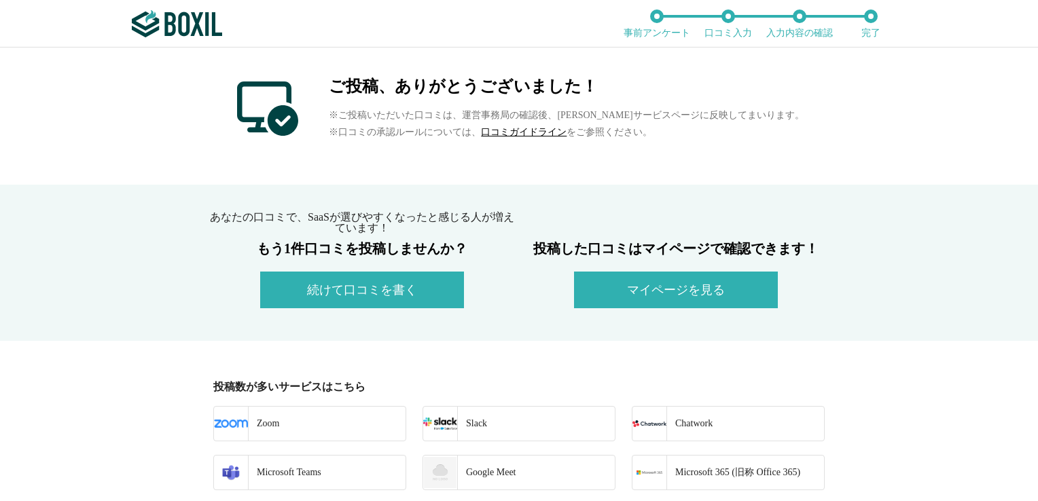
click at [667, 285] on button "マイページを見る" at bounding box center [676, 290] width 204 height 37
